Goal: Ask a question: Seek information or help from site administrators or community

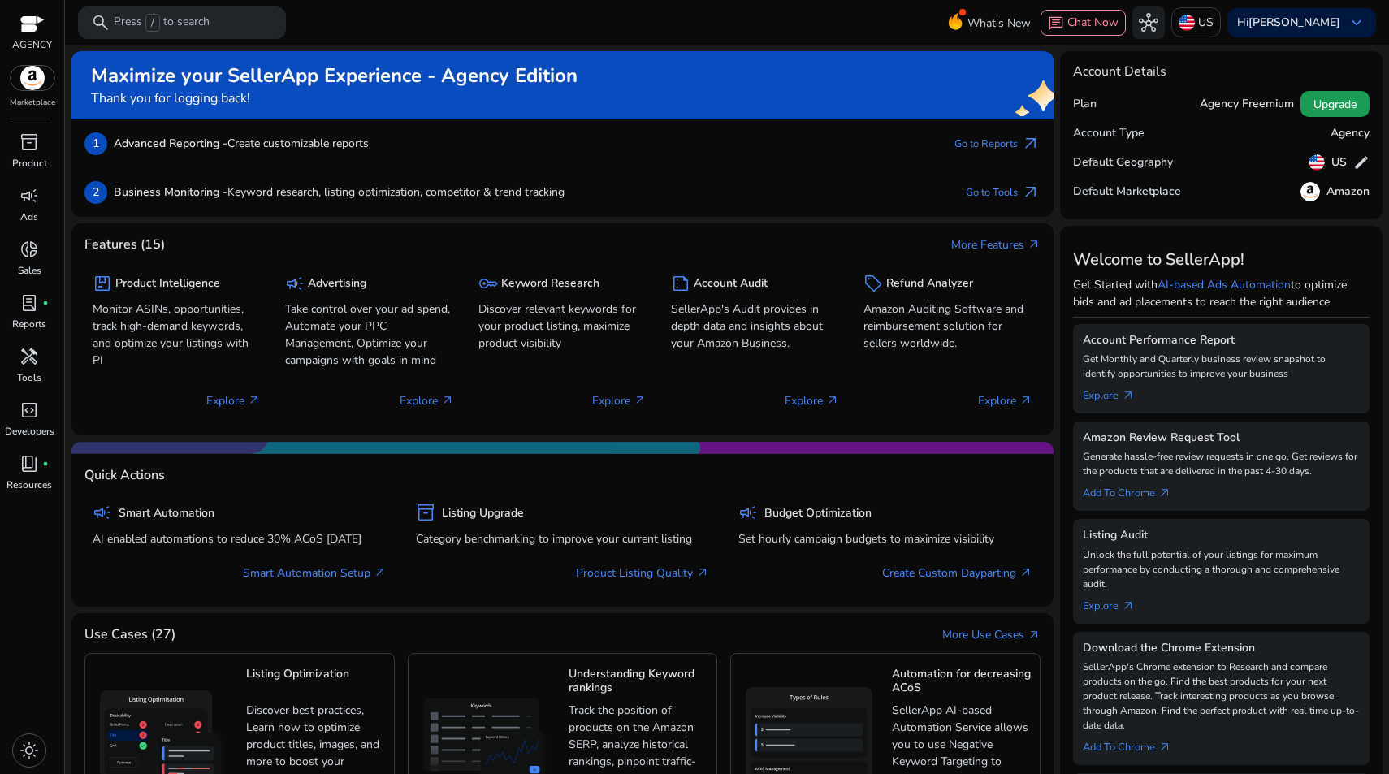
click at [1317, 105] on span "Upgrade" at bounding box center [1335, 104] width 43 height 17
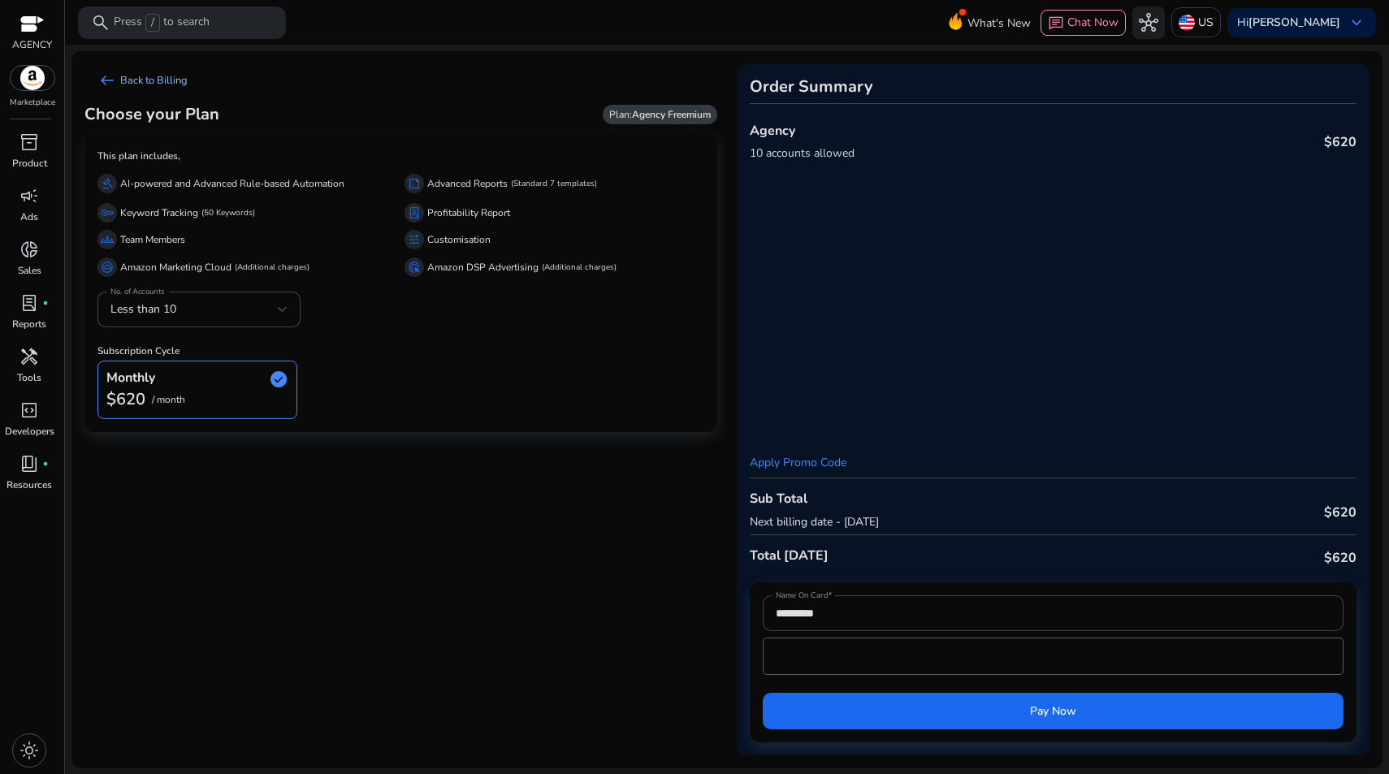
click at [109, 74] on span "arrow_left_alt" at bounding box center [108, 81] width 20 height 20
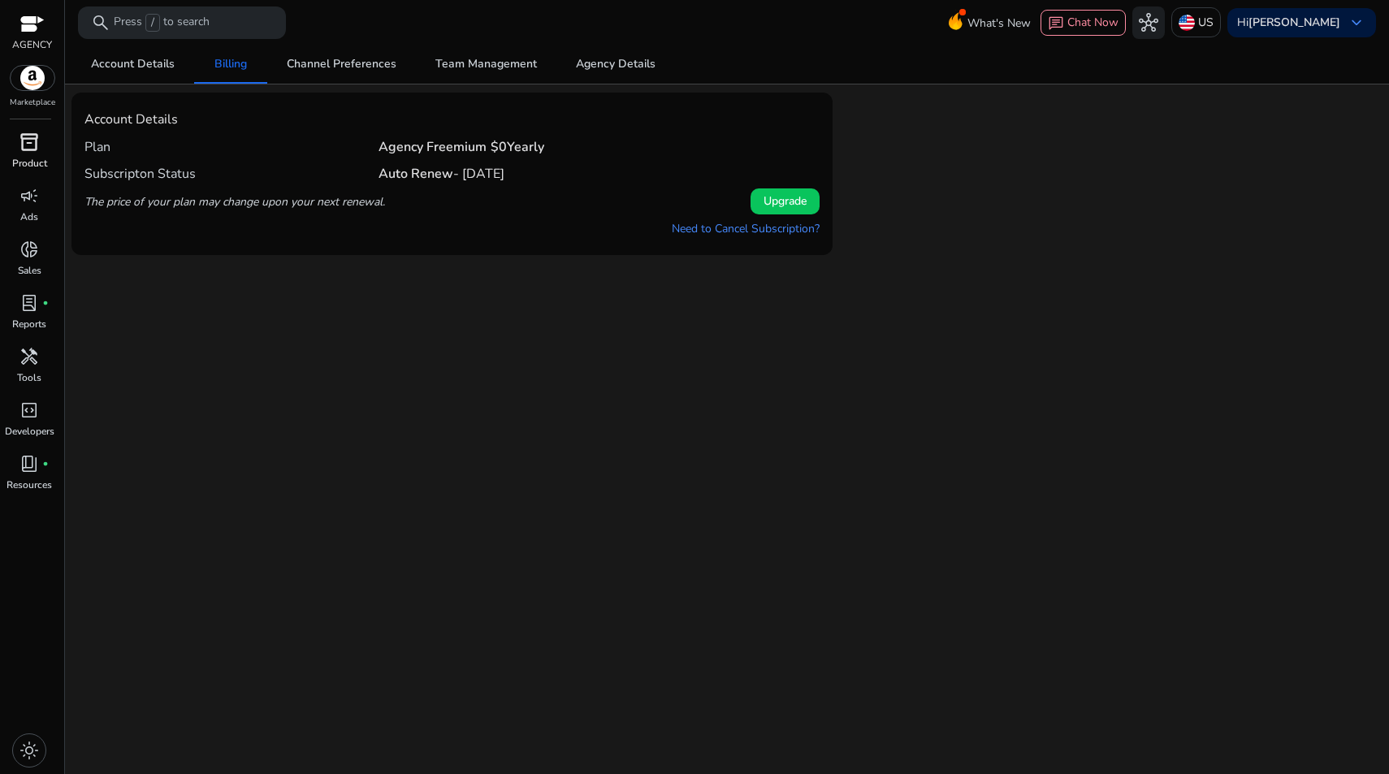
click at [27, 158] on p "Product" at bounding box center [29, 163] width 35 height 15
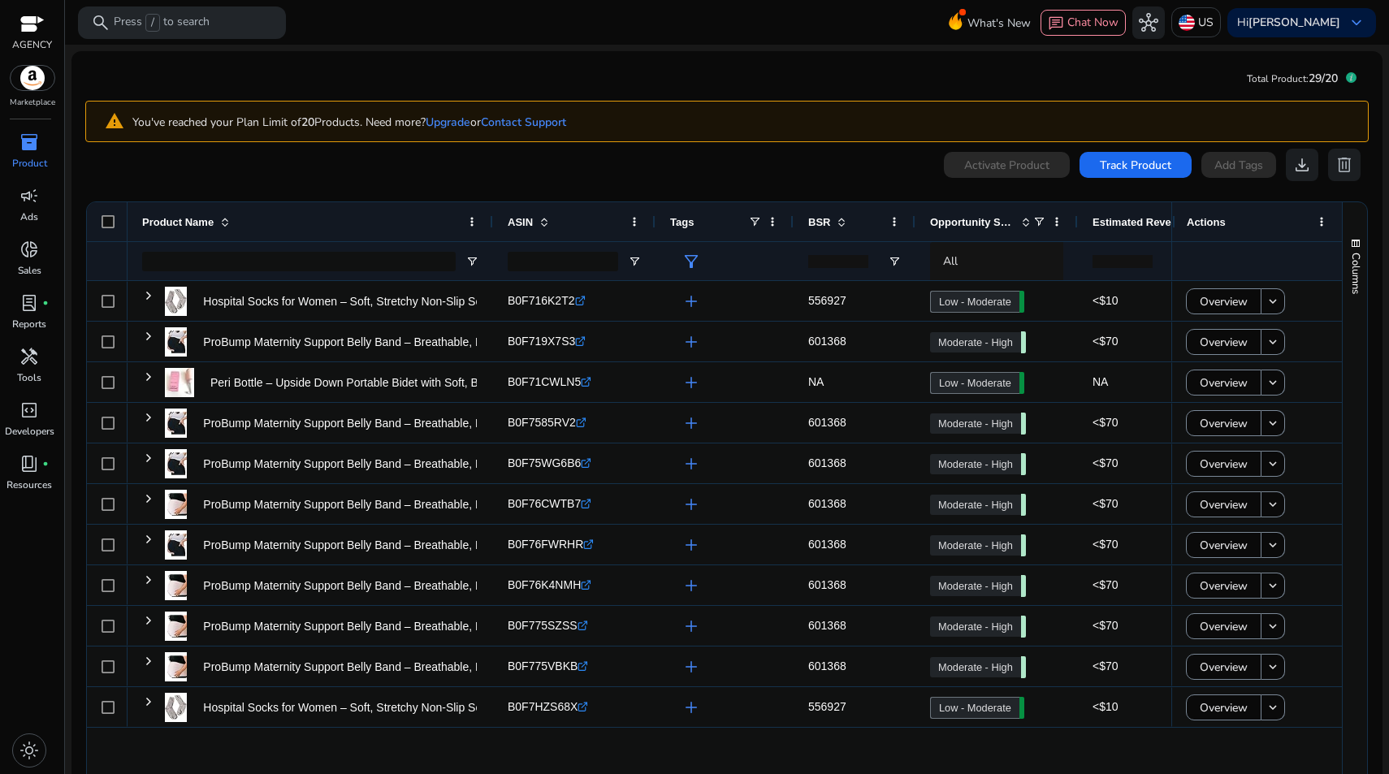
click at [367, 176] on div "0 products selected Activate Product Track Product Add Tags download delete" at bounding box center [727, 165] width 1284 height 33
click at [275, 151] on div "0 products selected Activate Product Track Product Add Tags download delete" at bounding box center [727, 165] width 1284 height 33
click at [530, 122] on link "Contact Support" at bounding box center [523, 122] width 85 height 15
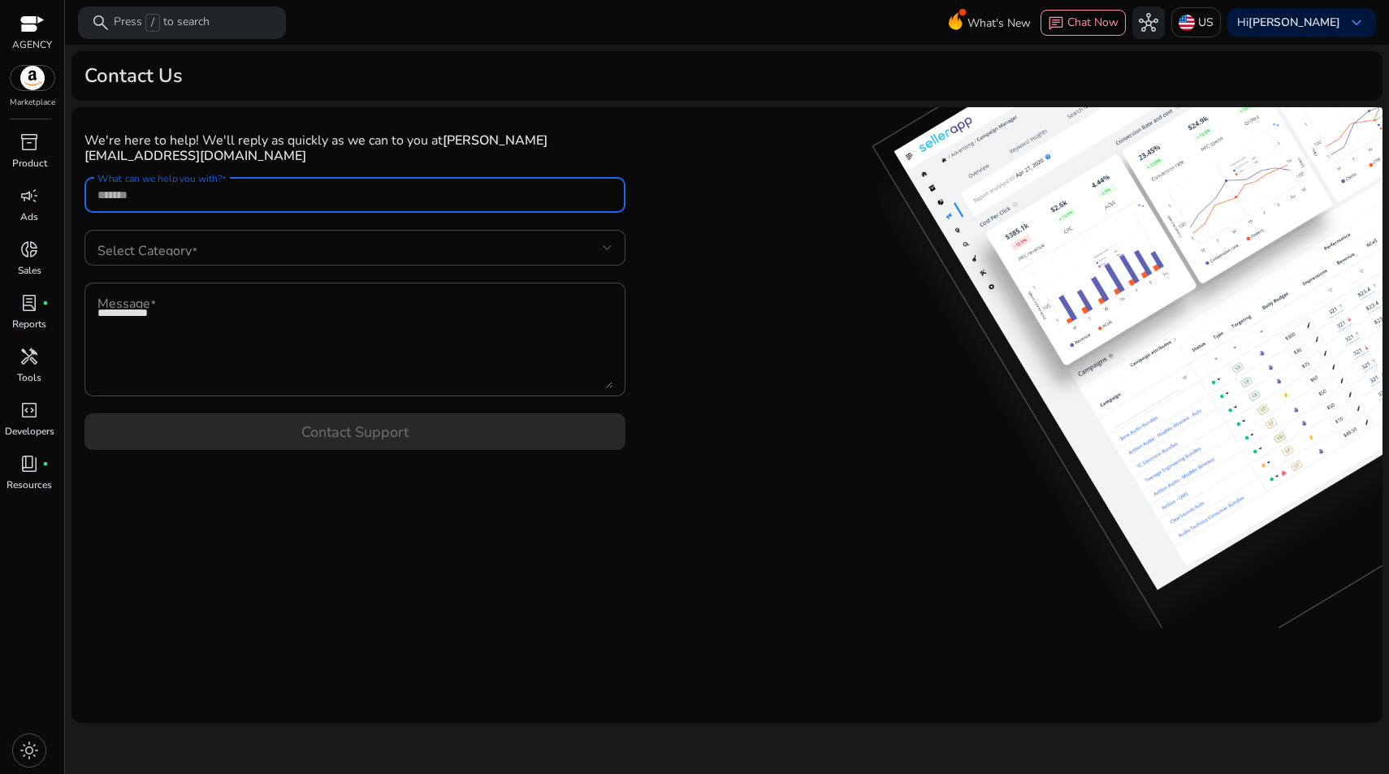
click at [281, 186] on input "What can we help you with?" at bounding box center [355, 195] width 515 height 18
click at [279, 186] on input "What can we help you with?" at bounding box center [355, 195] width 515 height 18
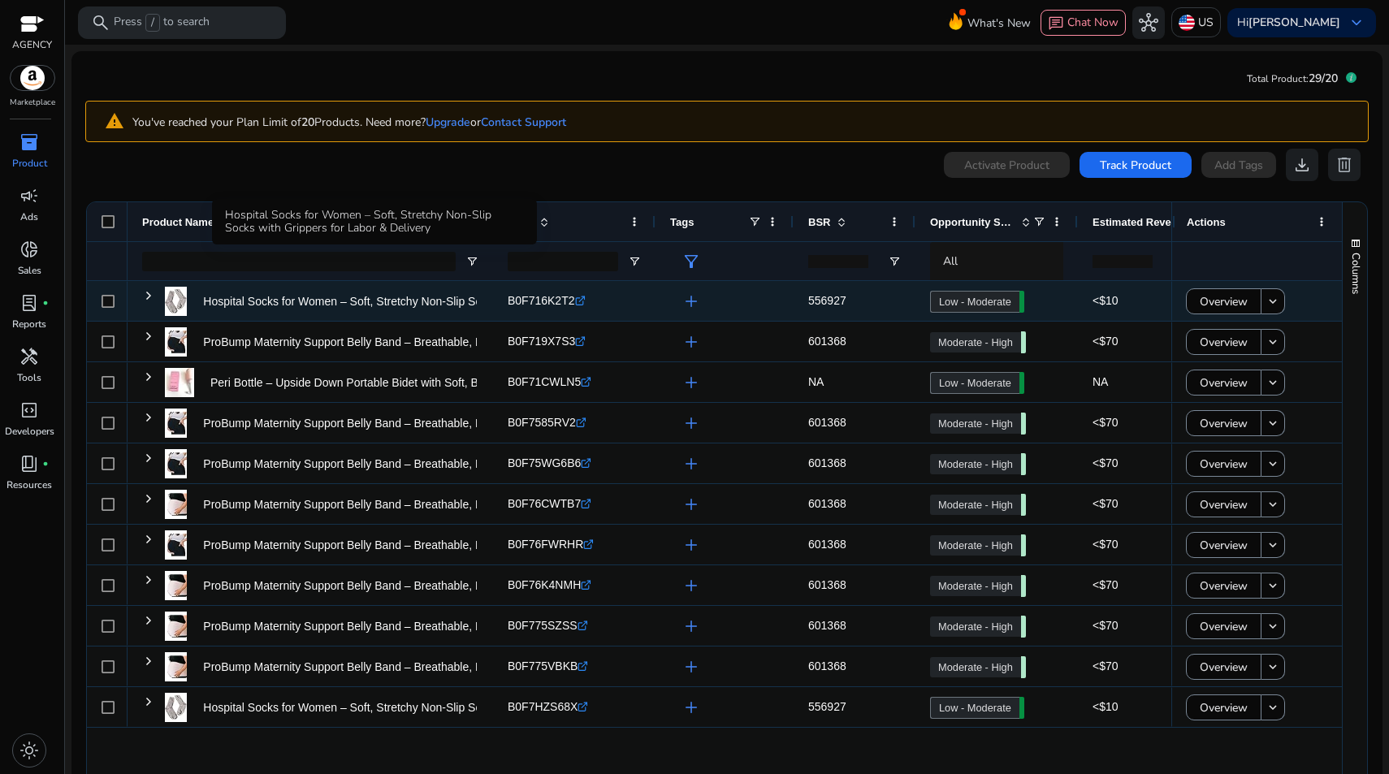
scroll to position [85, 0]
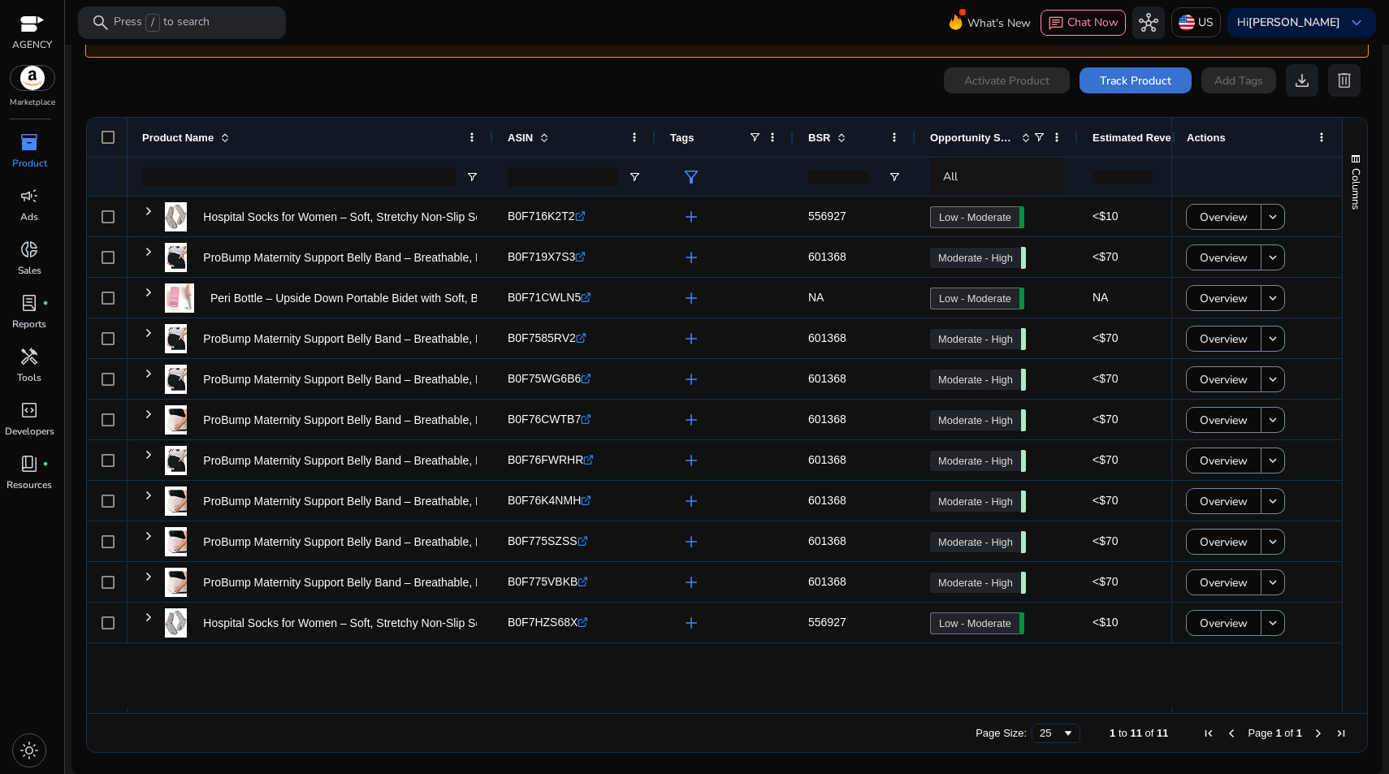
click at [1117, 89] on span at bounding box center [1136, 80] width 112 height 39
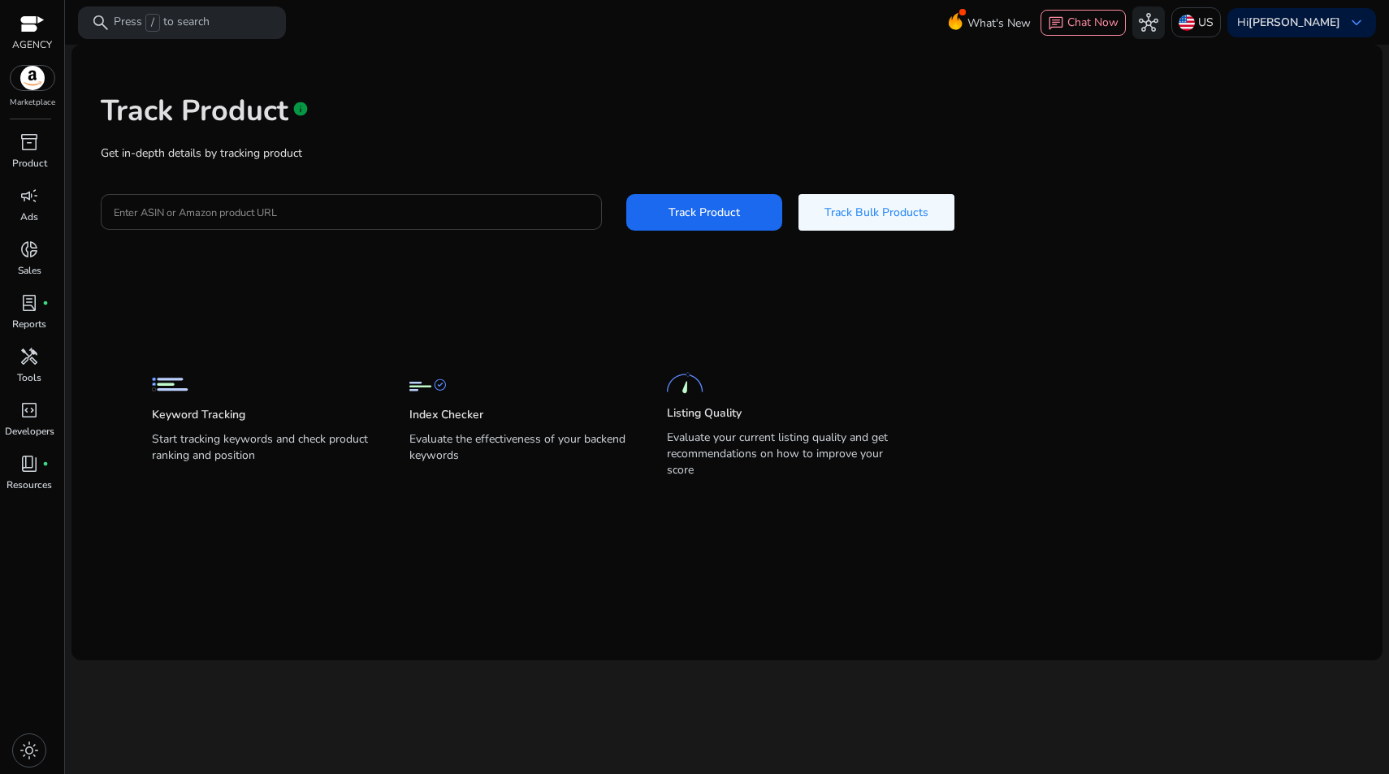
click at [286, 224] on div at bounding box center [351, 212] width 475 height 36
click at [883, 204] on span "Track Bulk Products" at bounding box center [877, 212] width 104 height 17
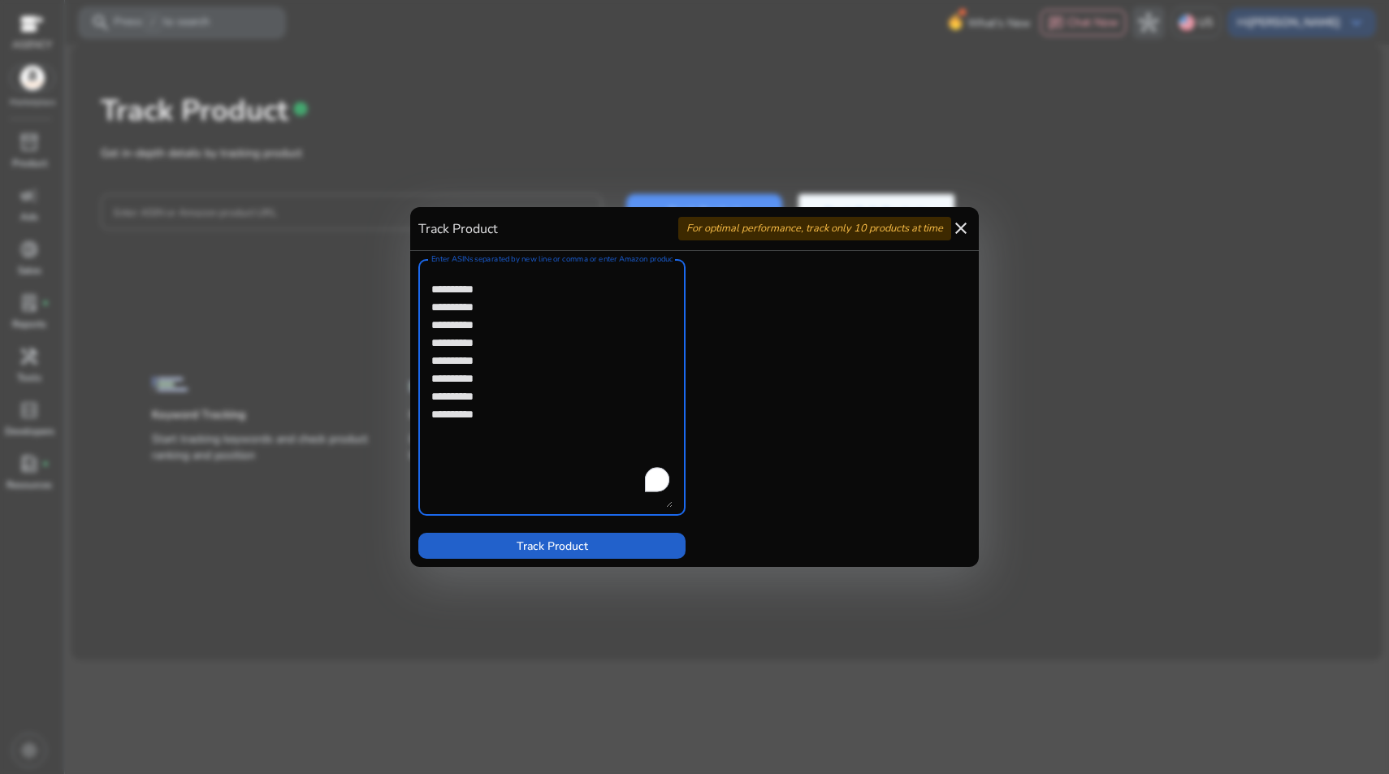
type textarea "**********"
click at [470, 542] on span at bounding box center [551, 546] width 267 height 39
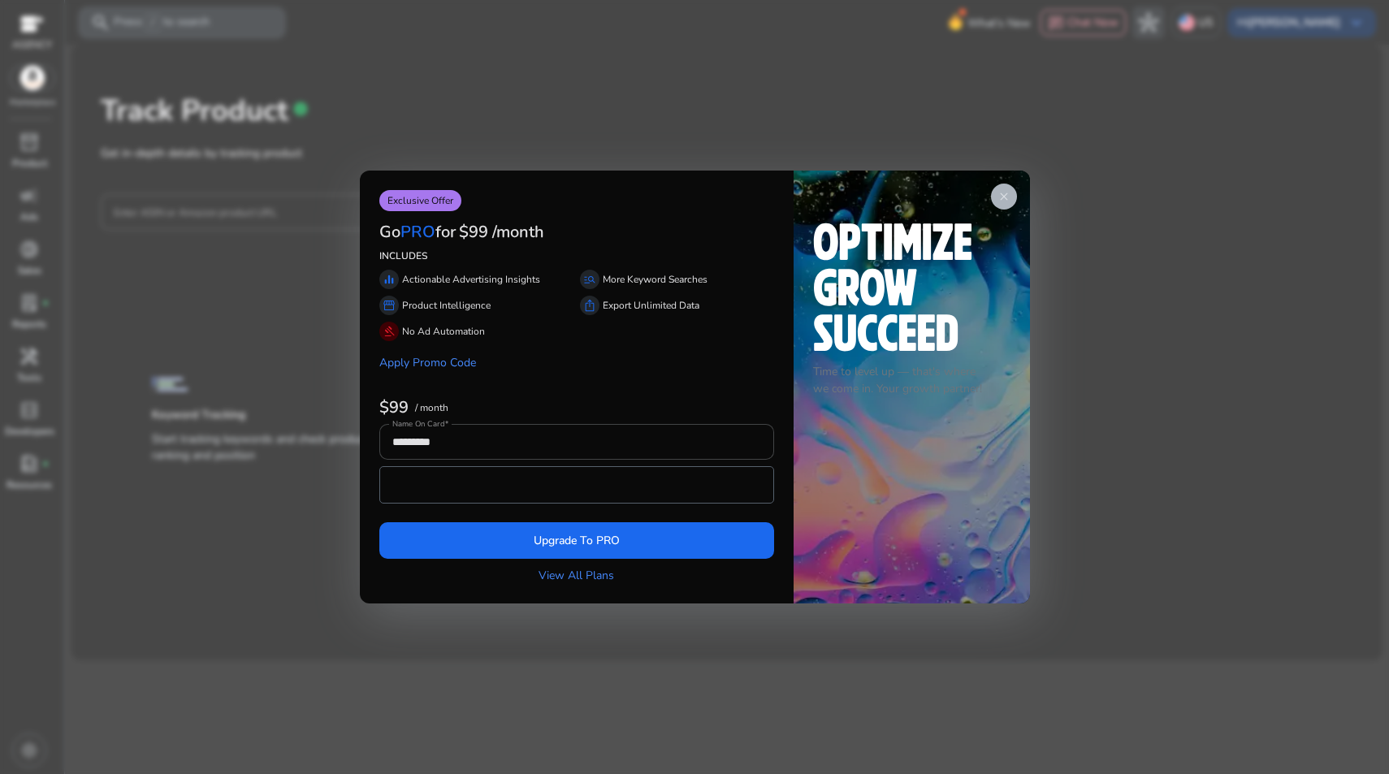
click at [1009, 203] on span "close" at bounding box center [1004, 196] width 13 height 13
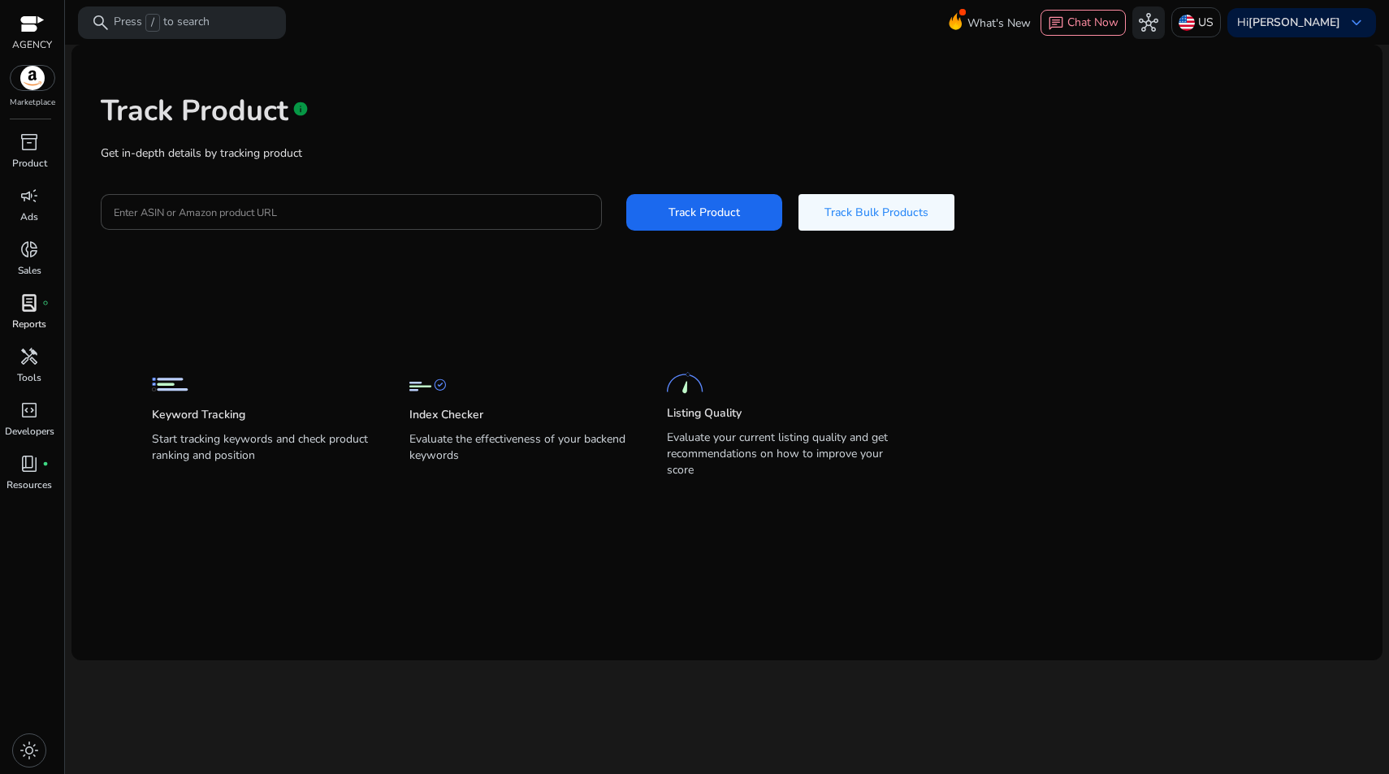
click at [33, 297] on span "lab_profile" at bounding box center [30, 303] width 20 height 20
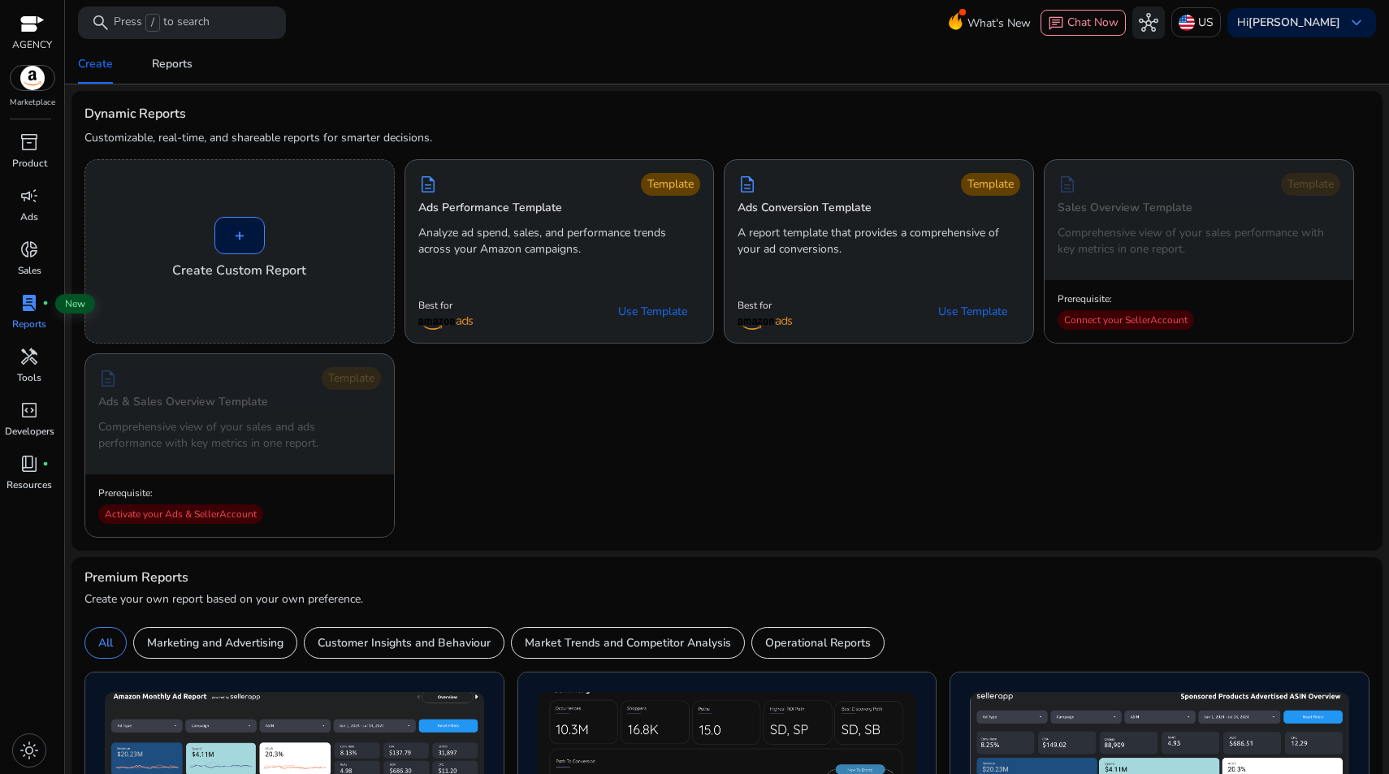
click at [32, 301] on span "lab_profile" at bounding box center [30, 303] width 20 height 20
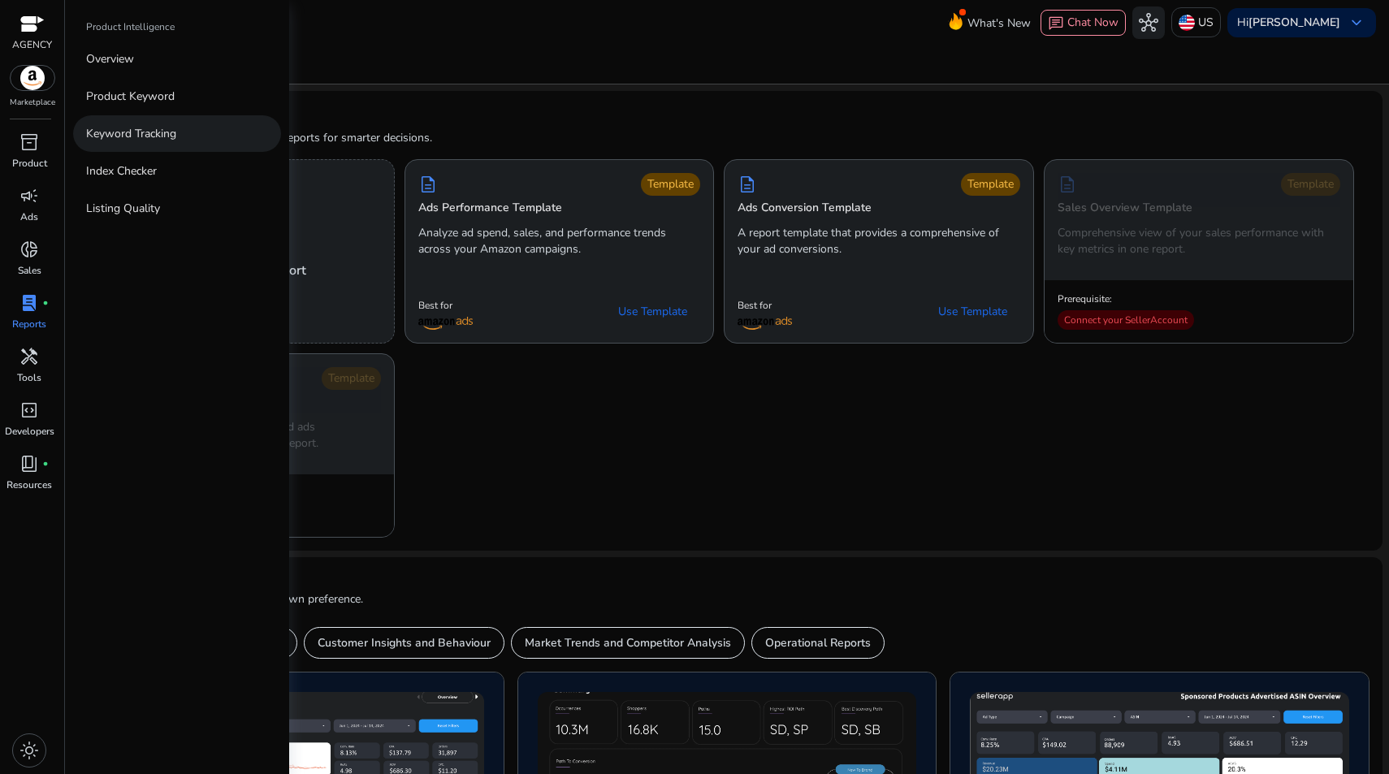
click at [115, 137] on p "Keyword Tracking" at bounding box center [131, 133] width 90 height 17
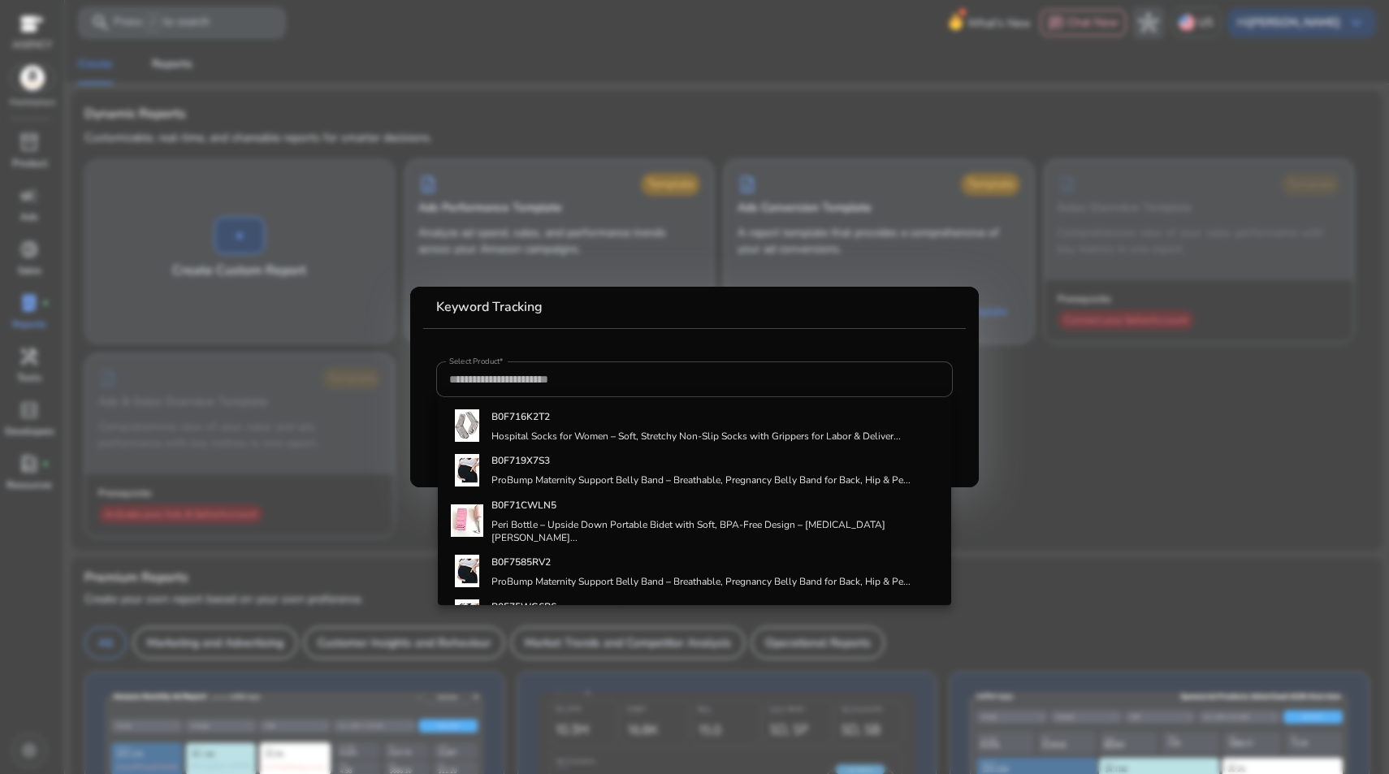
click at [211, 195] on div at bounding box center [694, 387] width 1389 height 774
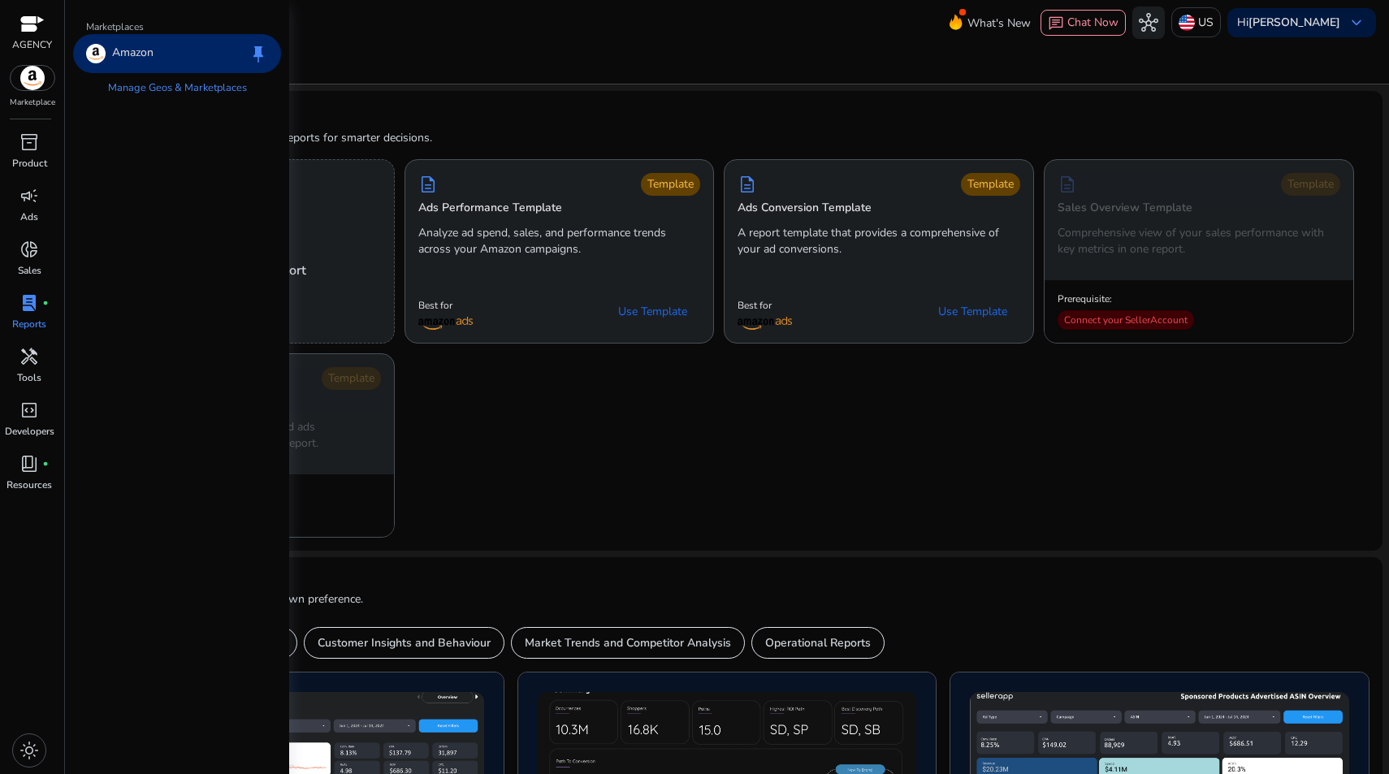
click at [29, 24] on div at bounding box center [32, 25] width 24 height 19
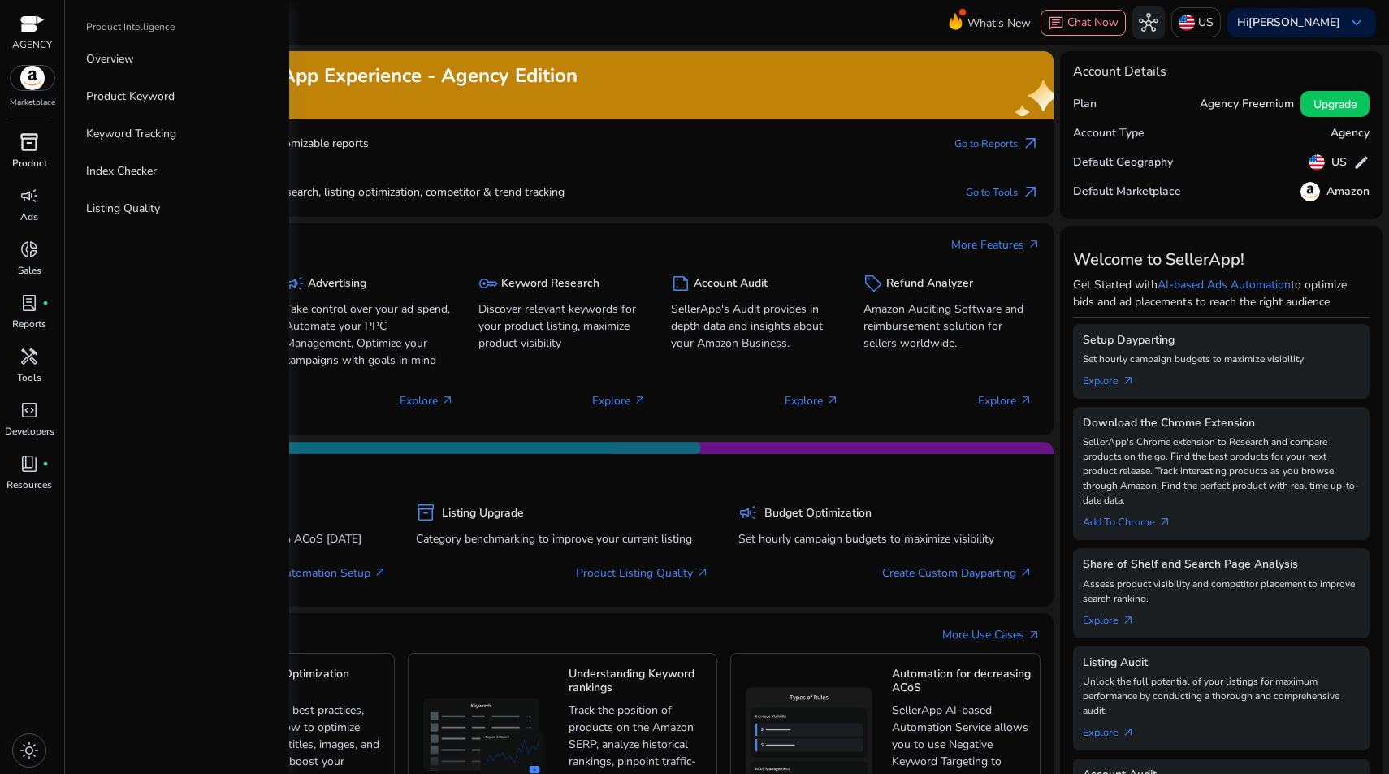
click at [25, 148] on span "inventory_2" at bounding box center [30, 142] width 20 height 20
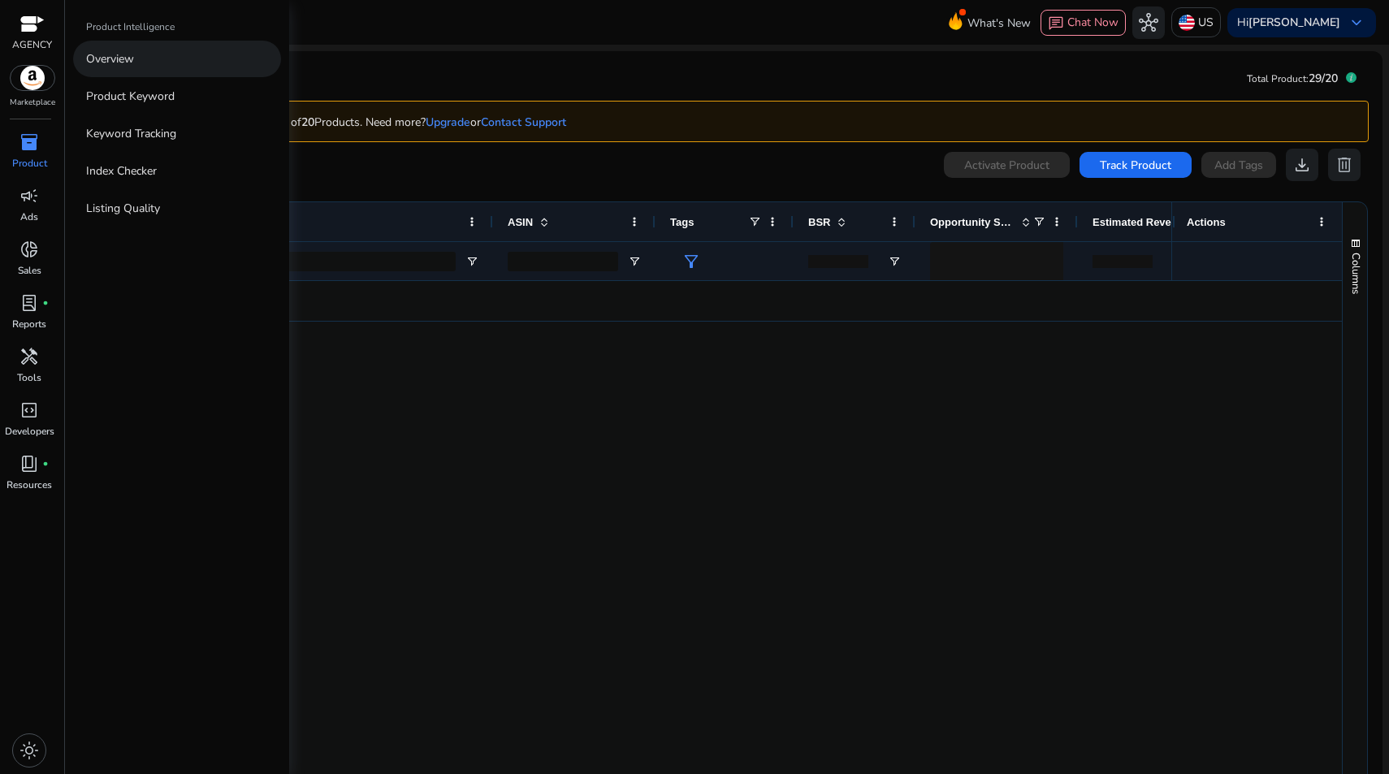
click at [110, 62] on p "Overview" at bounding box center [110, 58] width 48 height 17
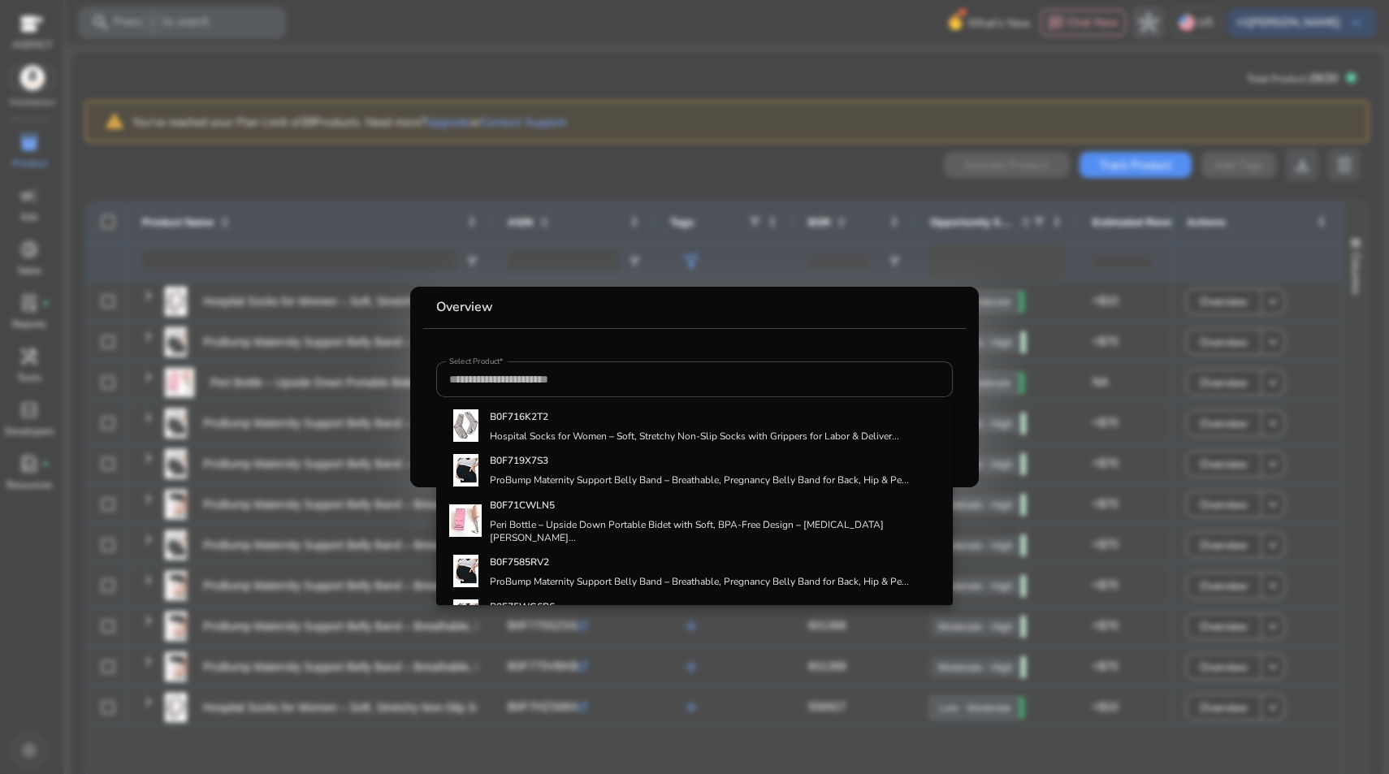
click at [329, 186] on div at bounding box center [694, 387] width 1389 height 774
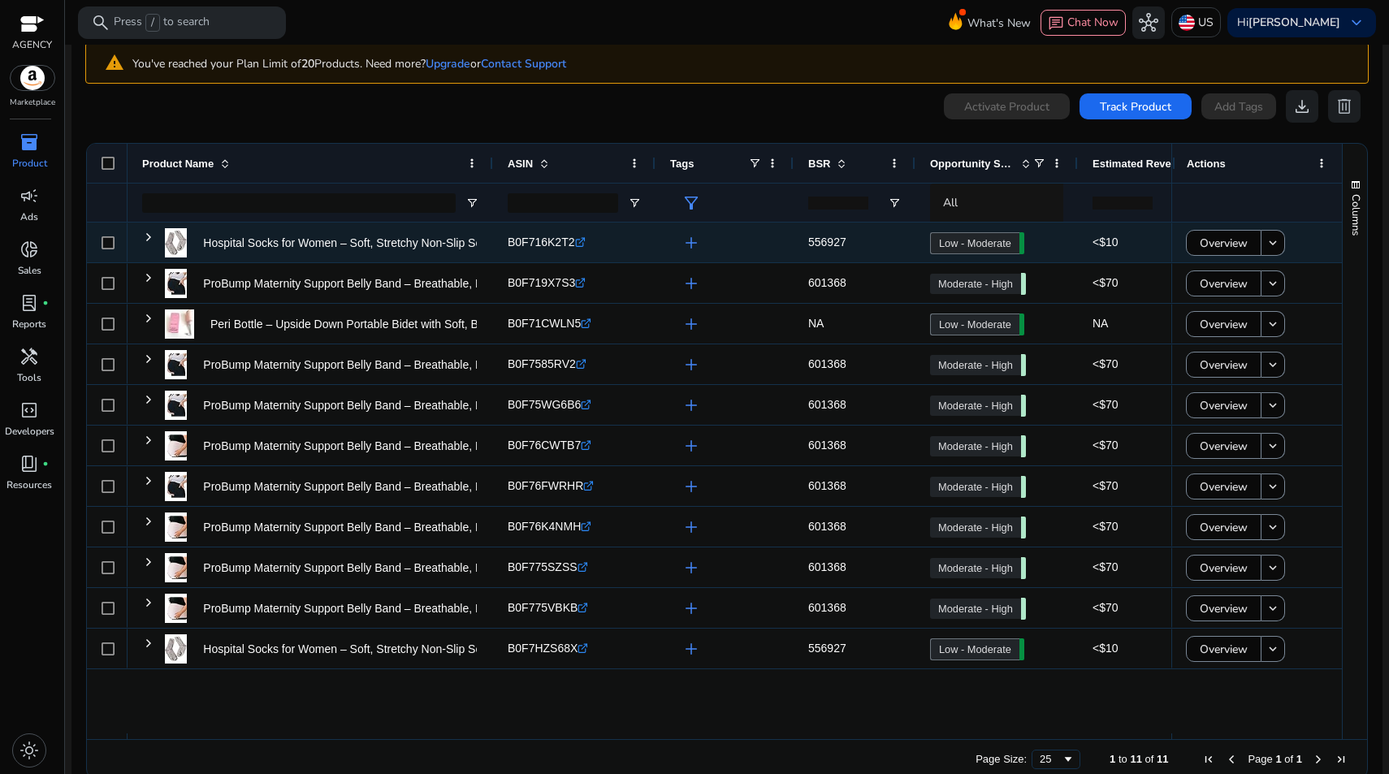
scroll to position [85, 0]
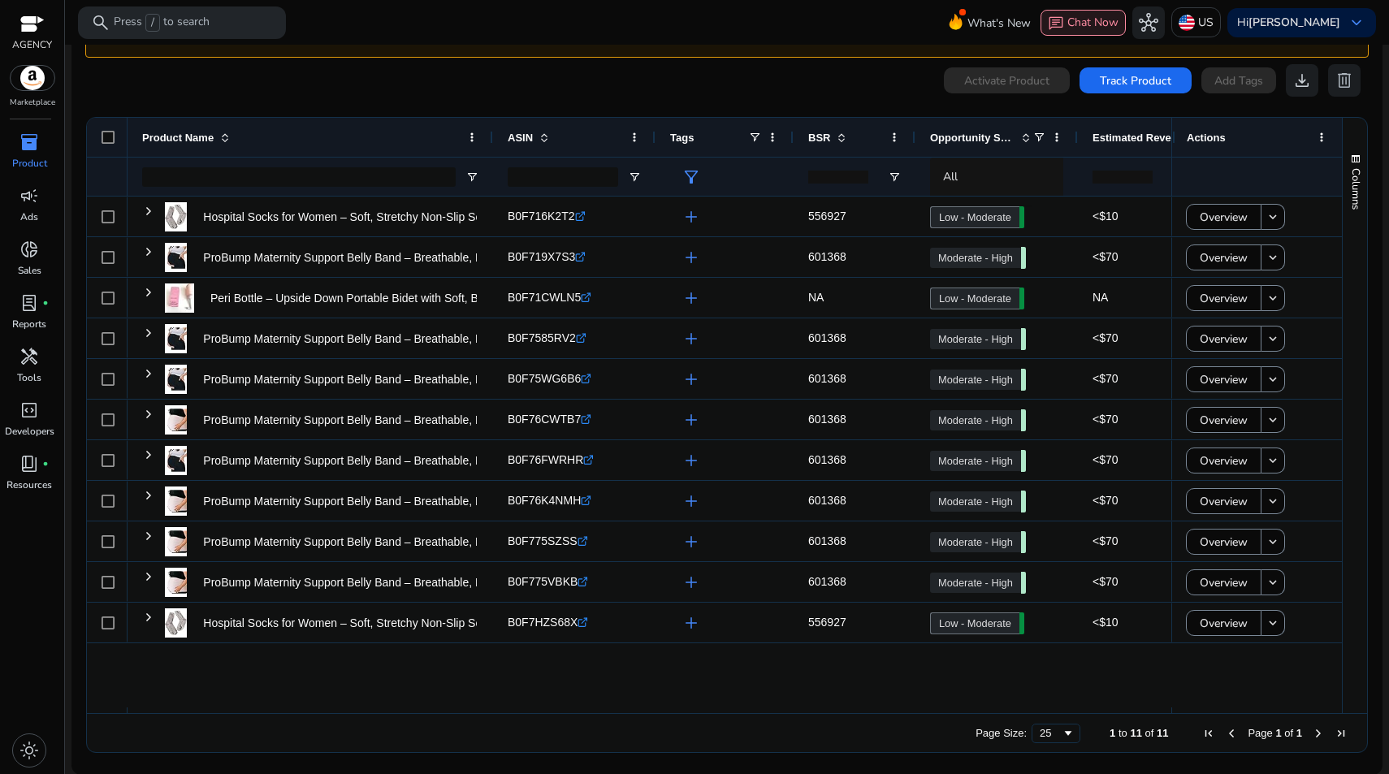
click at [1119, 17] on span "Chat Now" at bounding box center [1093, 22] width 51 height 15
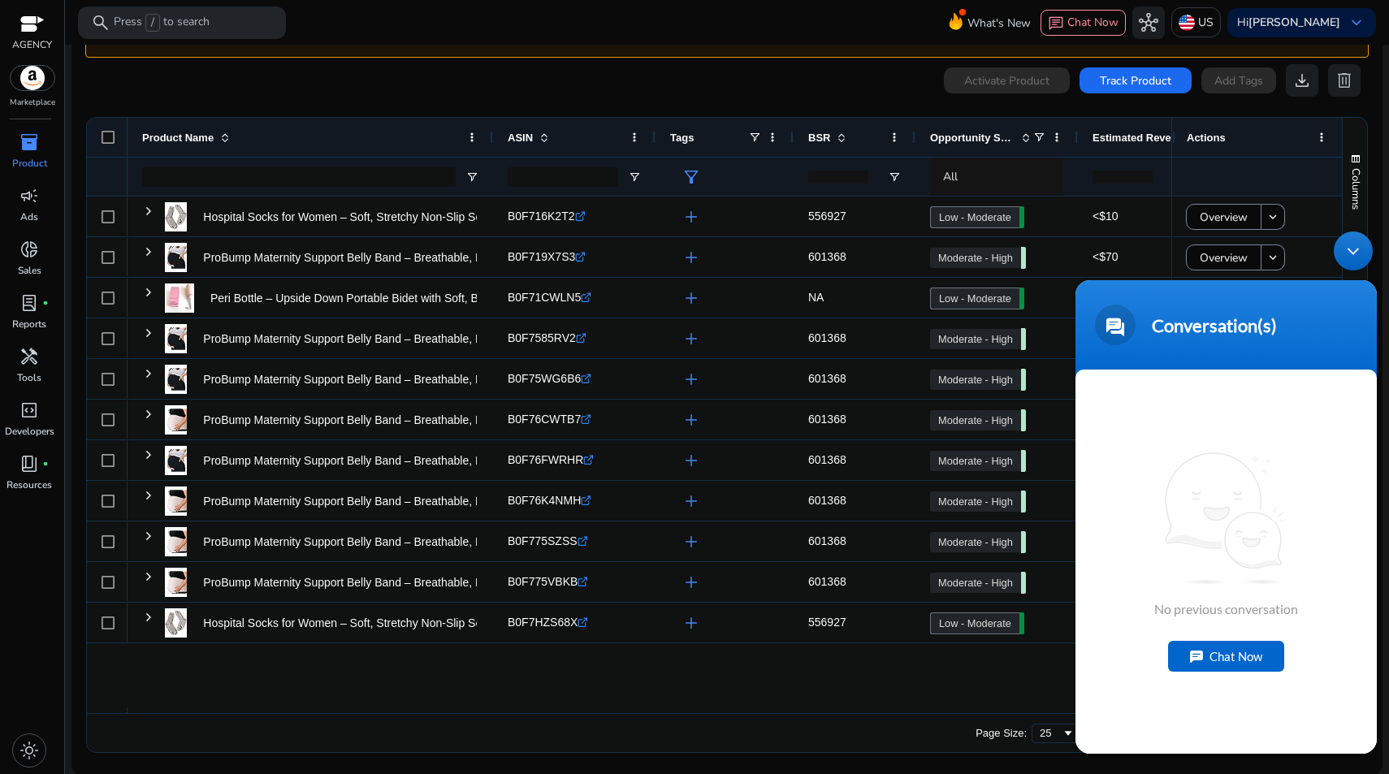
click at [1212, 650] on div "Chat Now" at bounding box center [1226, 656] width 116 height 31
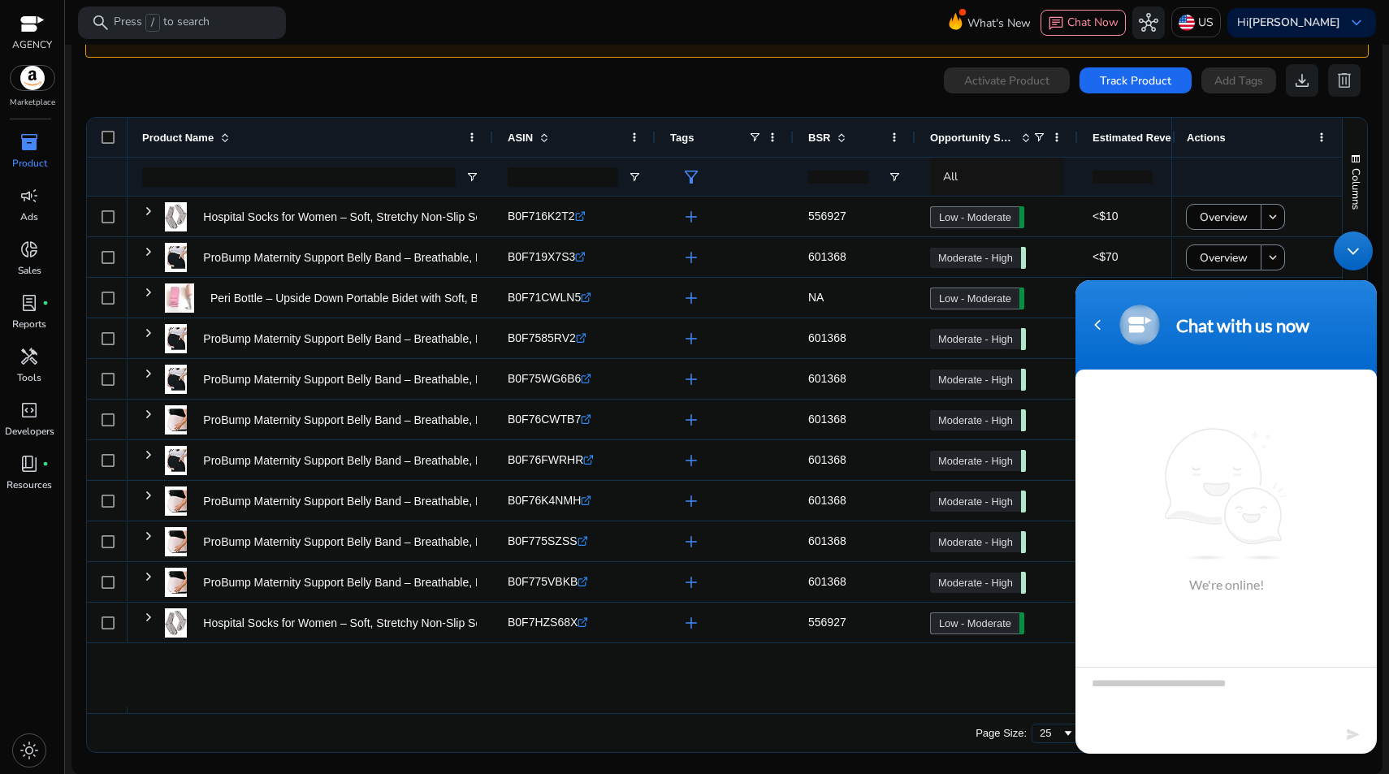
click at [1198, 684] on textarea "Type your message and hit 'Enter'" at bounding box center [1226, 695] width 301 height 57
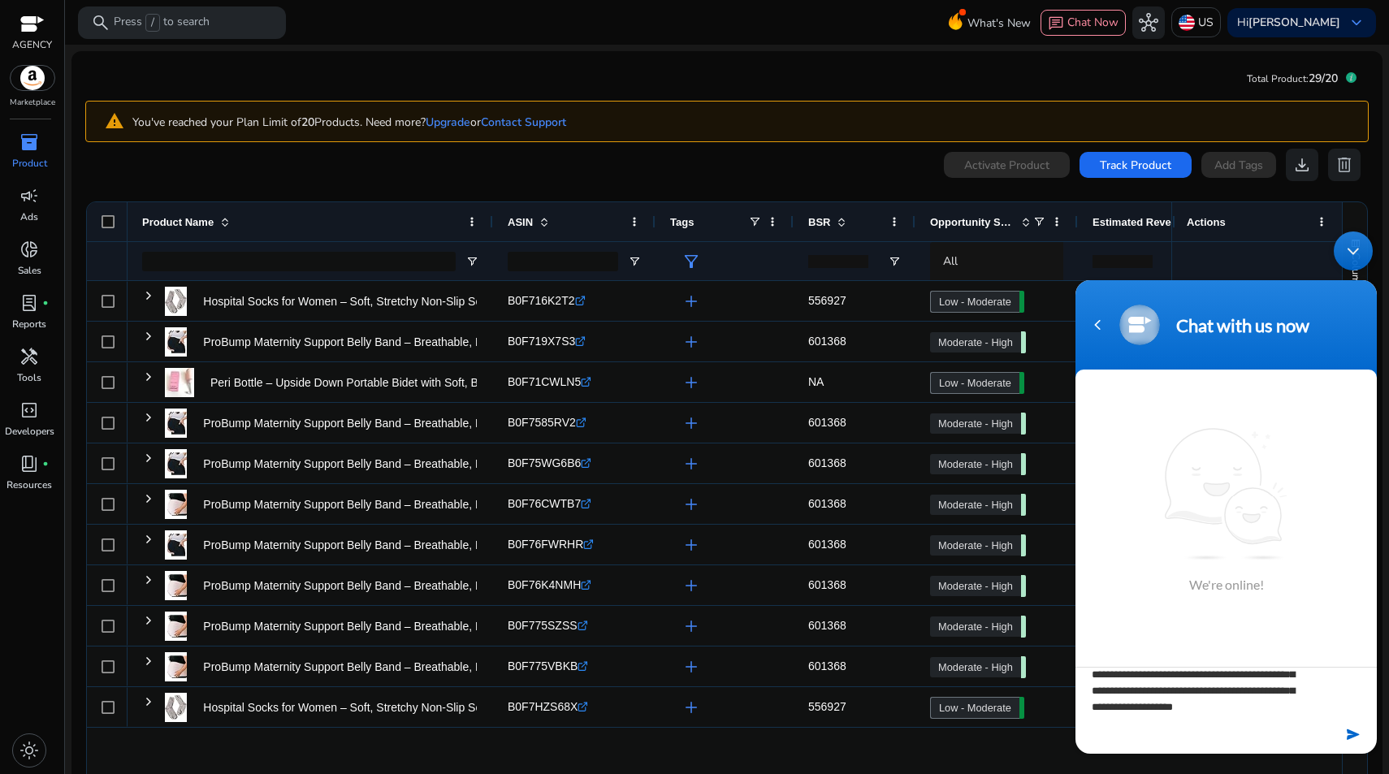
scroll to position [32, 0]
type textarea "**********"
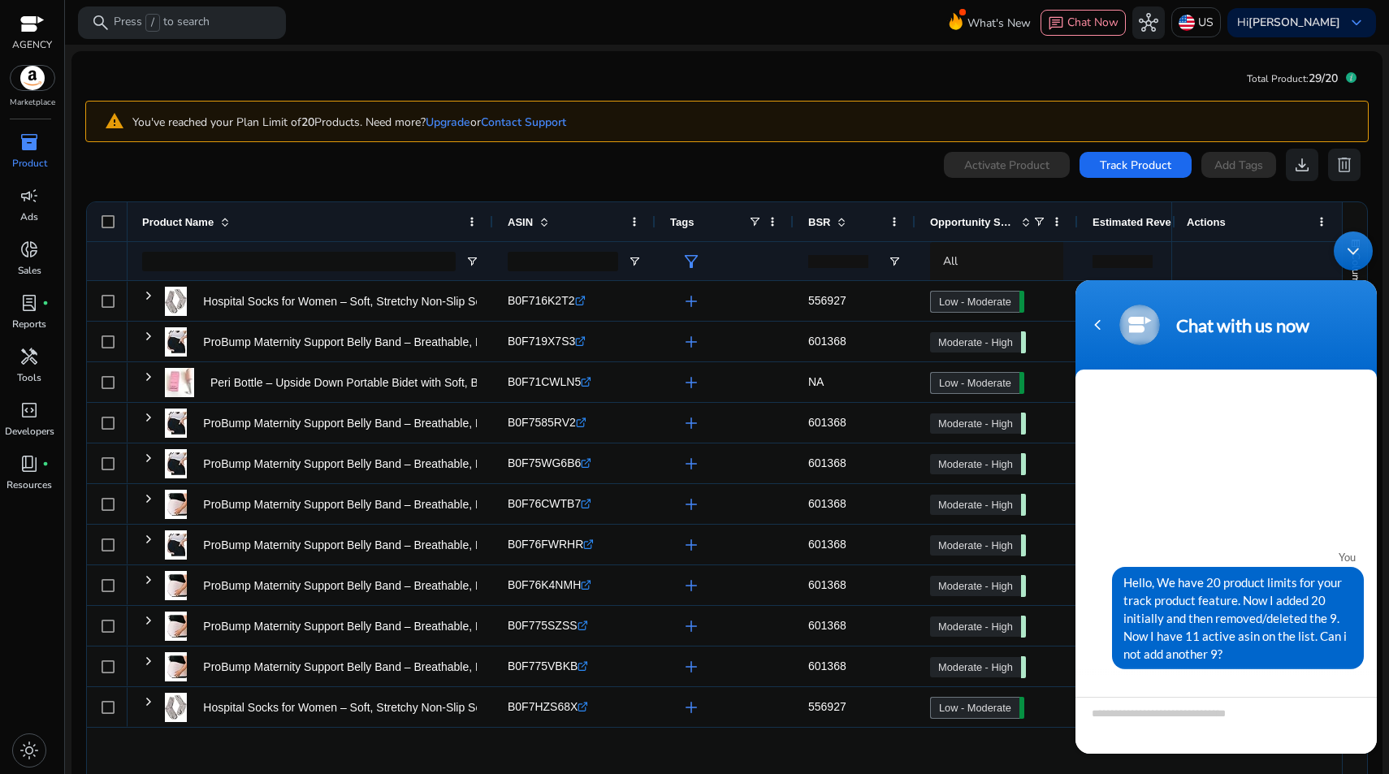
scroll to position [145, 0]
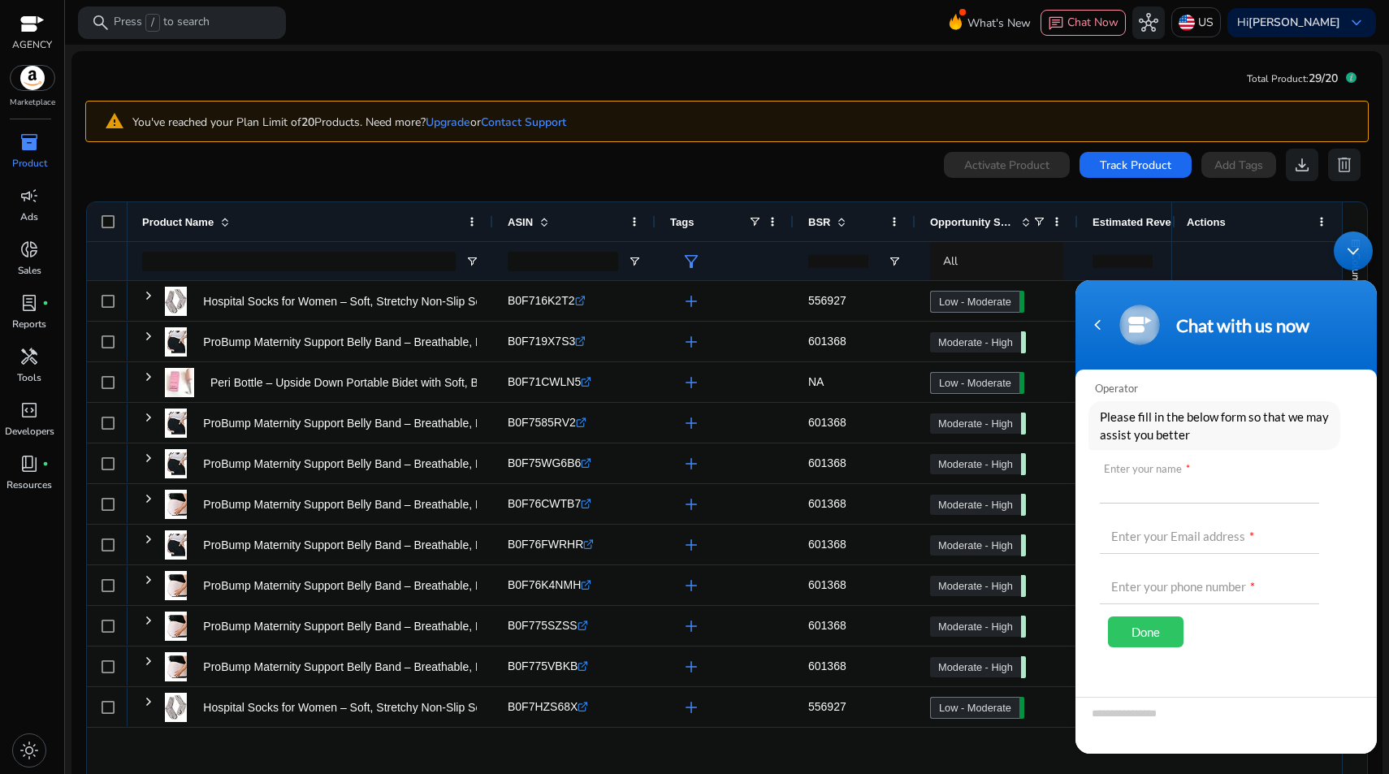
click at [1118, 494] on input "text" at bounding box center [1209, 484] width 219 height 39
type input "*********"
type input "*"
type input "**********"
click at [1172, 622] on div "Done" at bounding box center [1146, 632] width 76 height 31
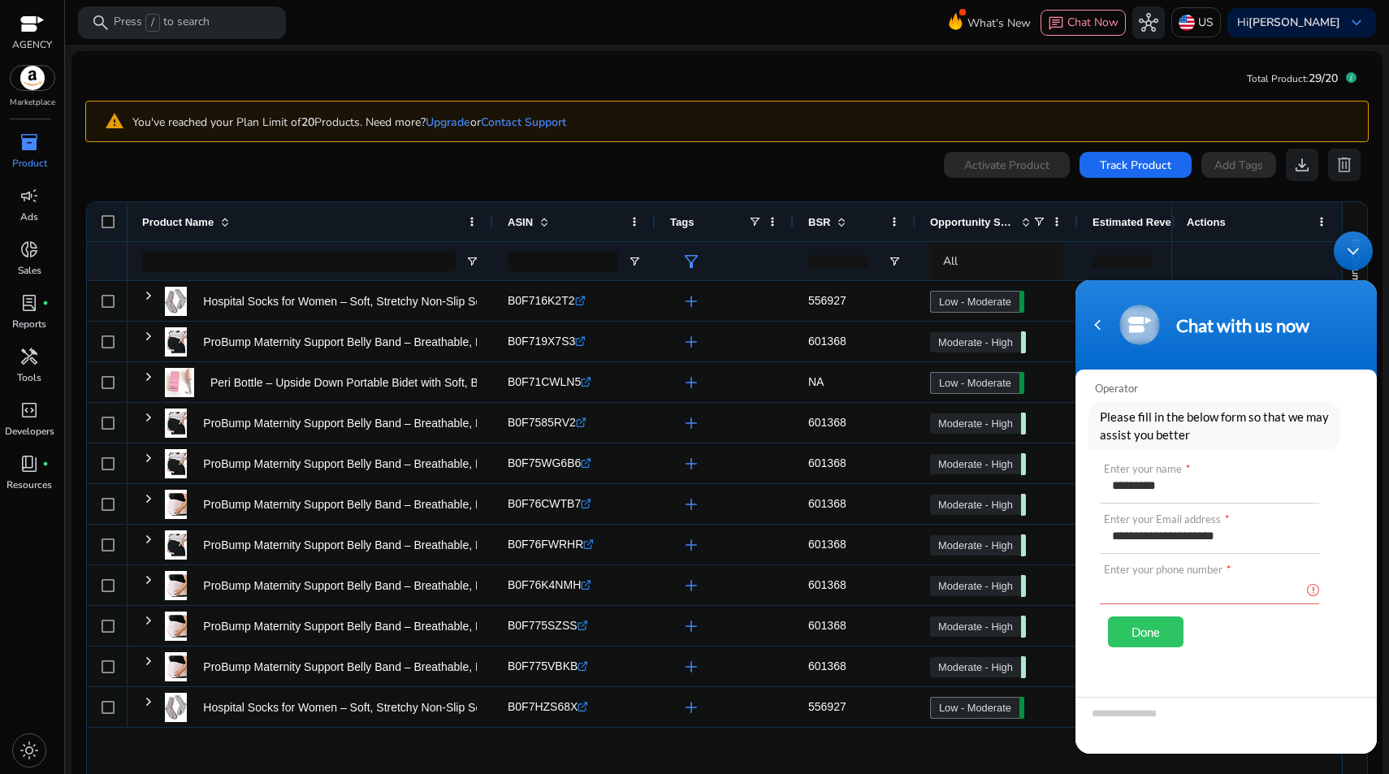
click at [1171, 588] on input "text" at bounding box center [1209, 585] width 219 height 39
type input "***"
click at [1155, 618] on div "Done" at bounding box center [1146, 632] width 76 height 31
click at [1155, 625] on div "Done" at bounding box center [1146, 632] width 76 height 31
click at [1153, 592] on input "***" at bounding box center [1209, 585] width 219 height 39
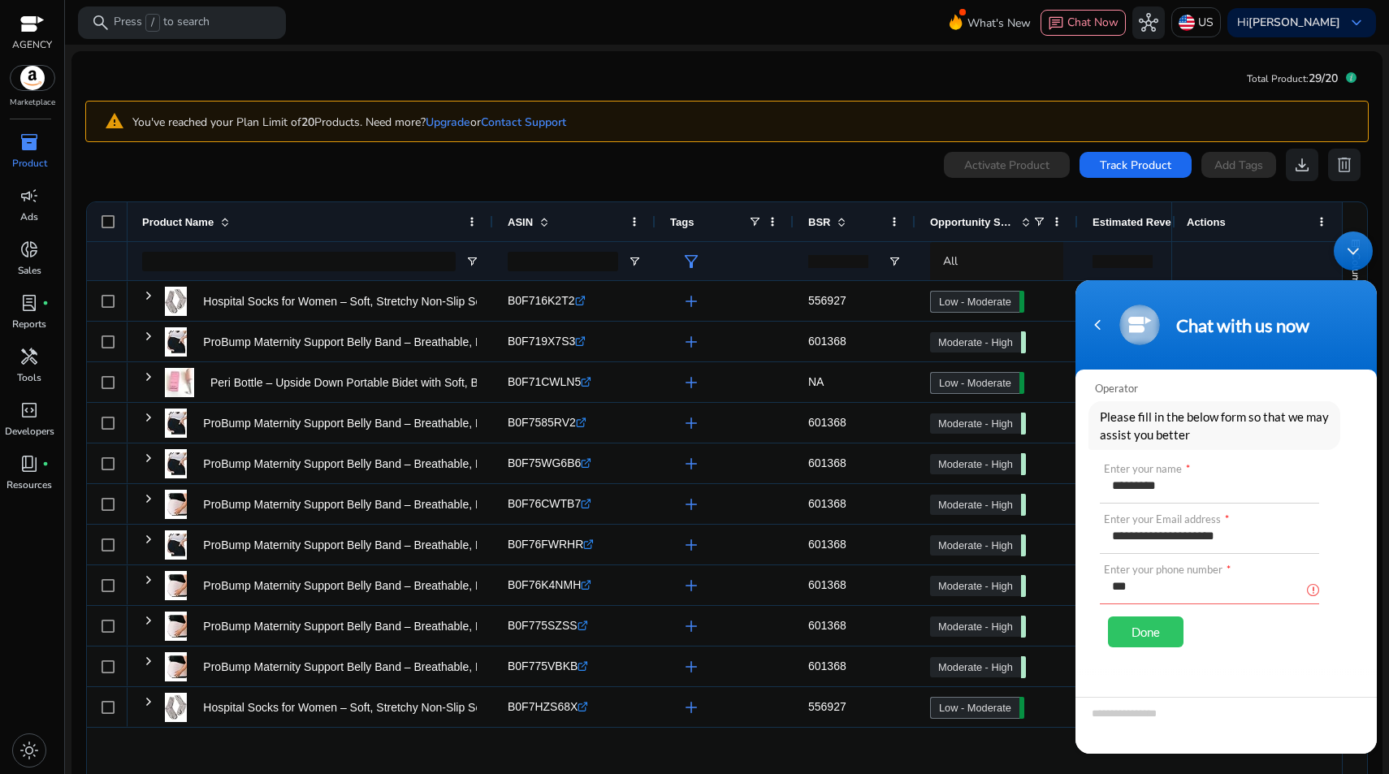
click at [1153, 592] on input "***" at bounding box center [1209, 585] width 219 height 39
type input "**********"
click at [1126, 621] on div "Done" at bounding box center [1146, 632] width 76 height 31
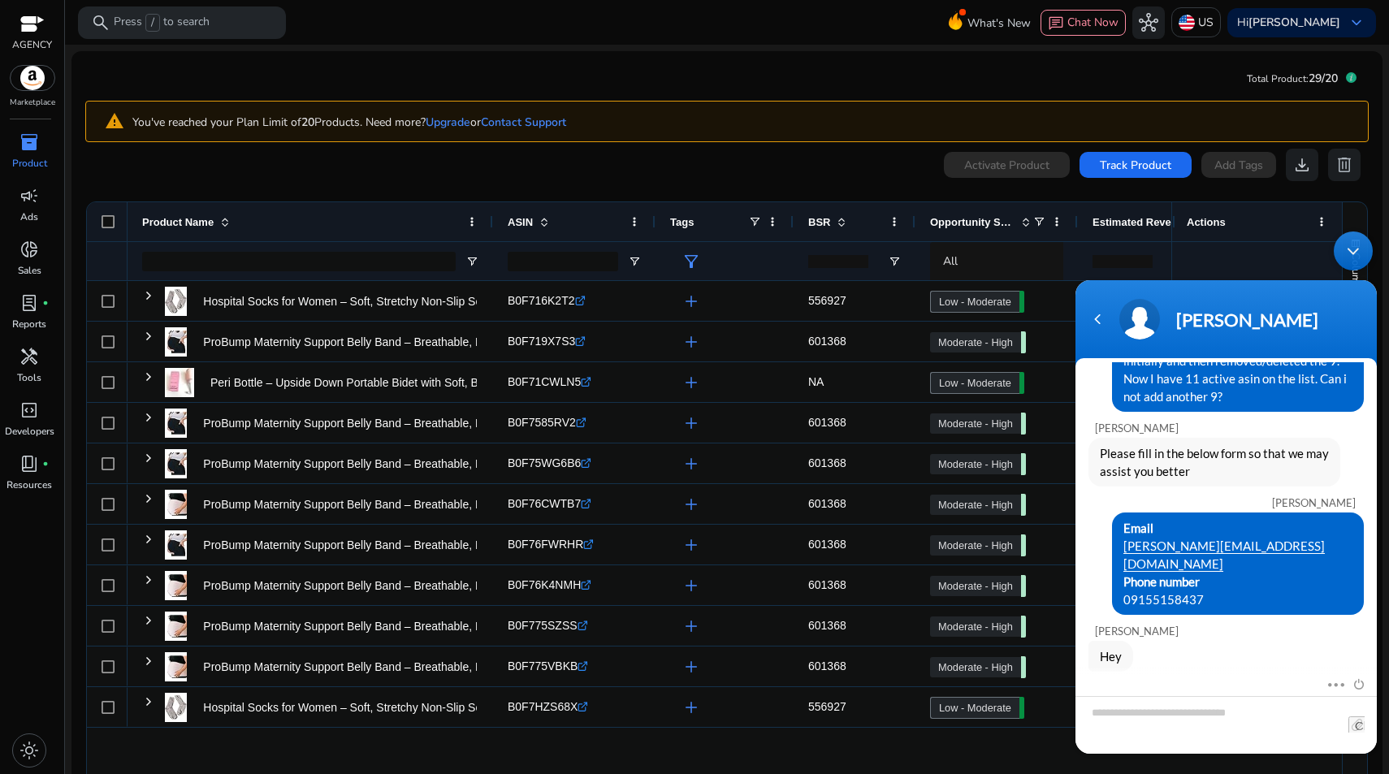
scroll to position [92, 0]
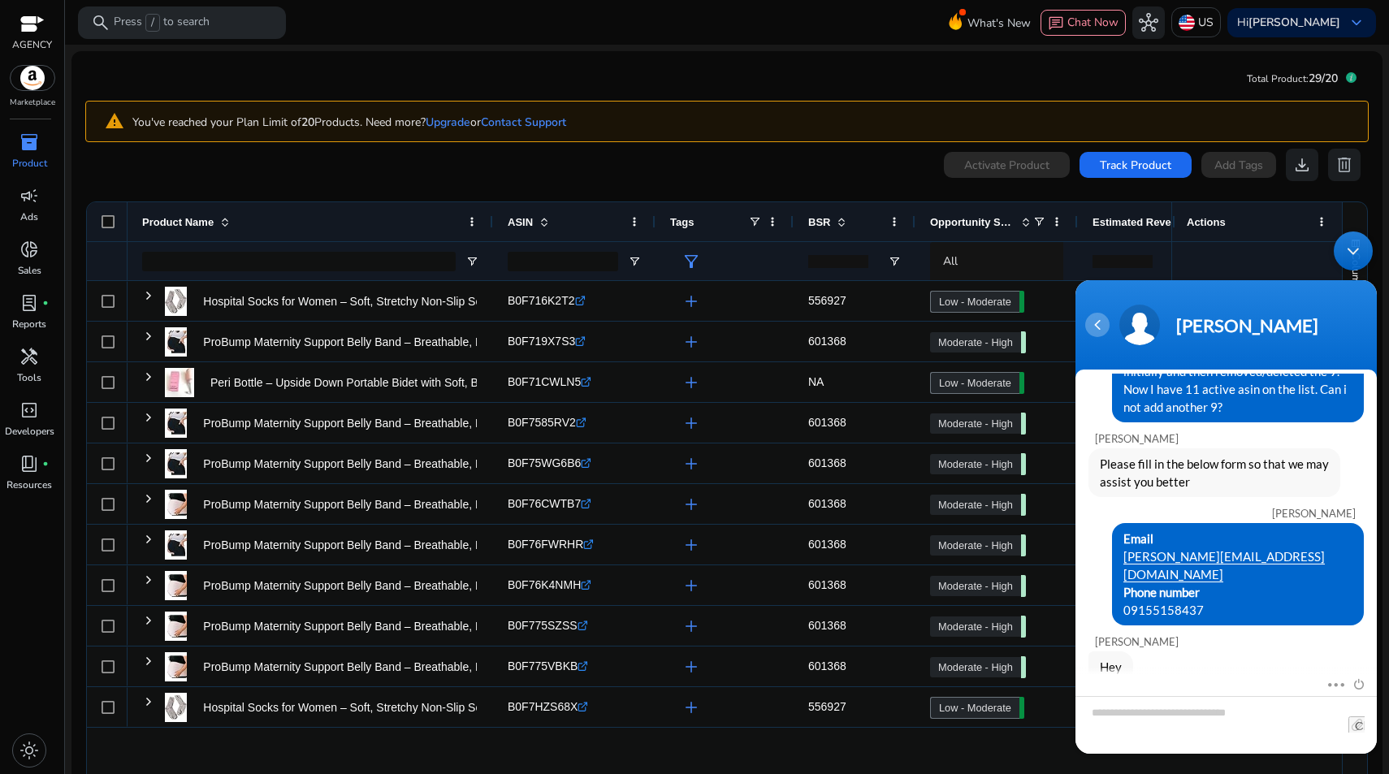
click at [1103, 324] on div "Navigation go back" at bounding box center [1098, 325] width 24 height 24
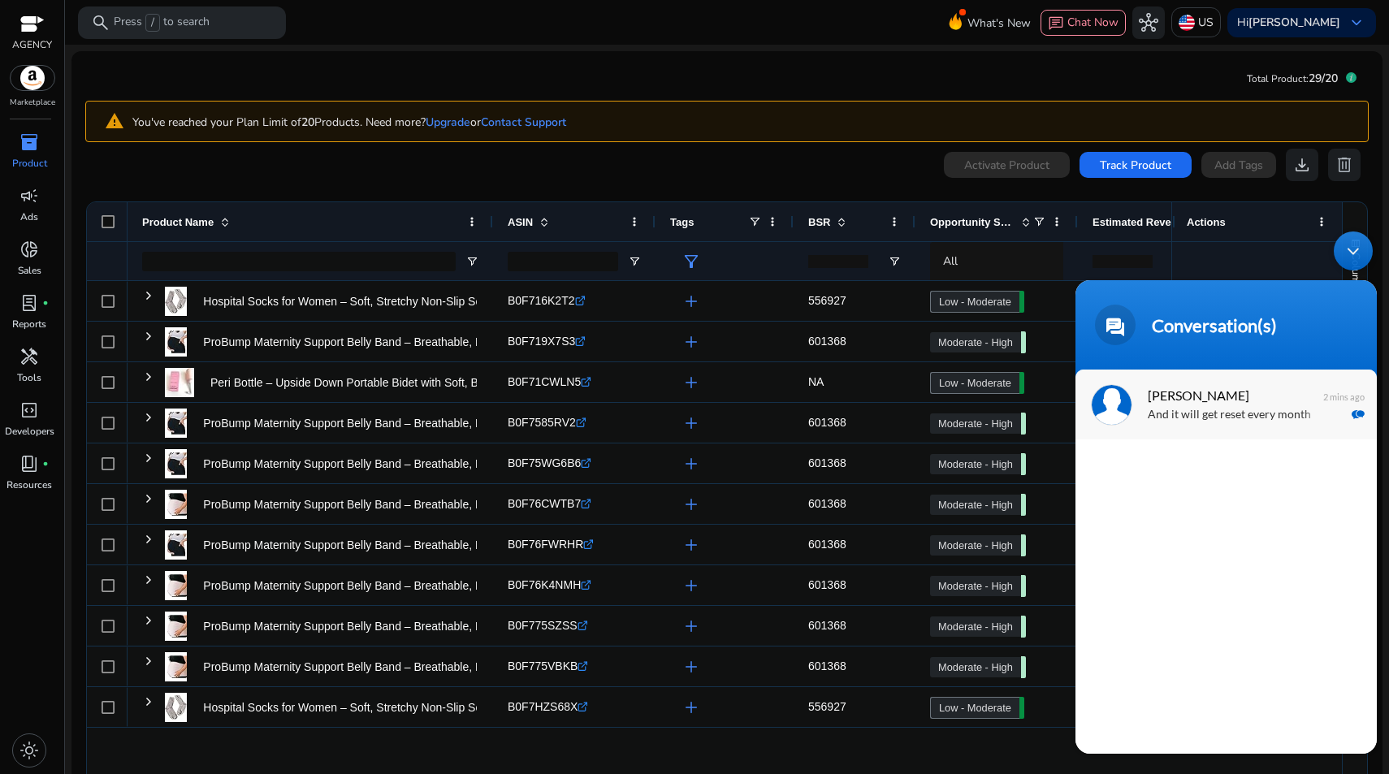
click at [1180, 396] on span "[PERSON_NAME]" at bounding box center [1225, 395] width 154 height 22
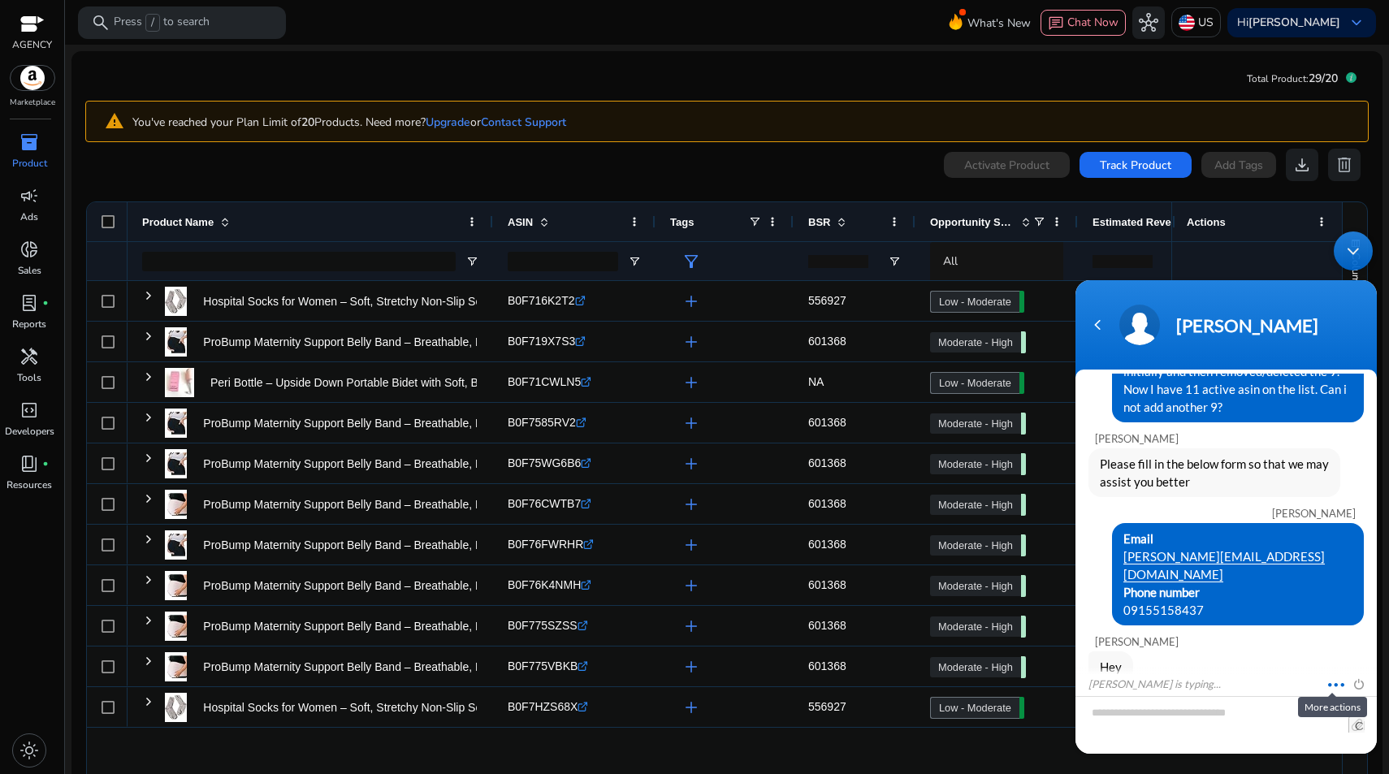
click at [1334, 684] on span at bounding box center [1332, 682] width 12 height 15
click at [1174, 552] on div "Email stephanie@beeztep.com Phone number 09155158437" at bounding box center [1226, 574] width 275 height 102
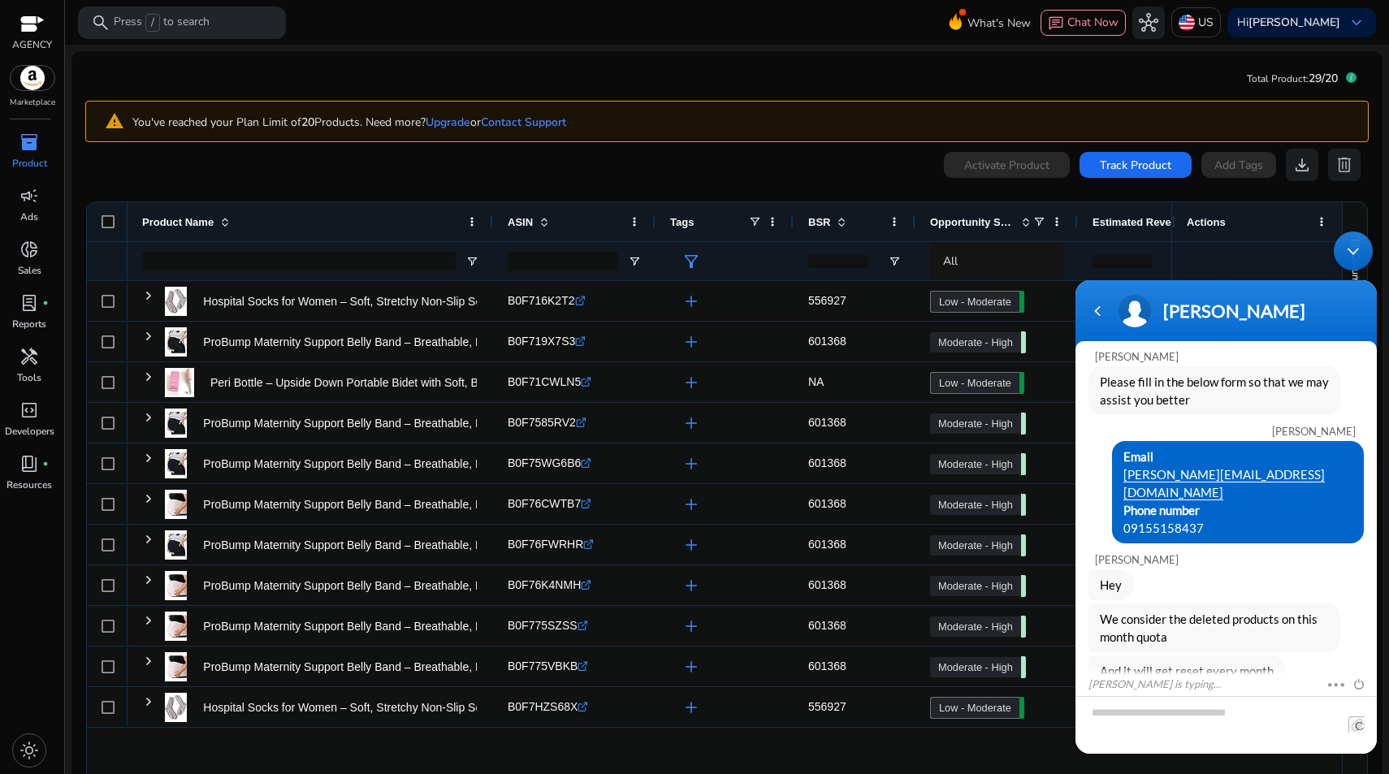
scroll to position [180, 0]
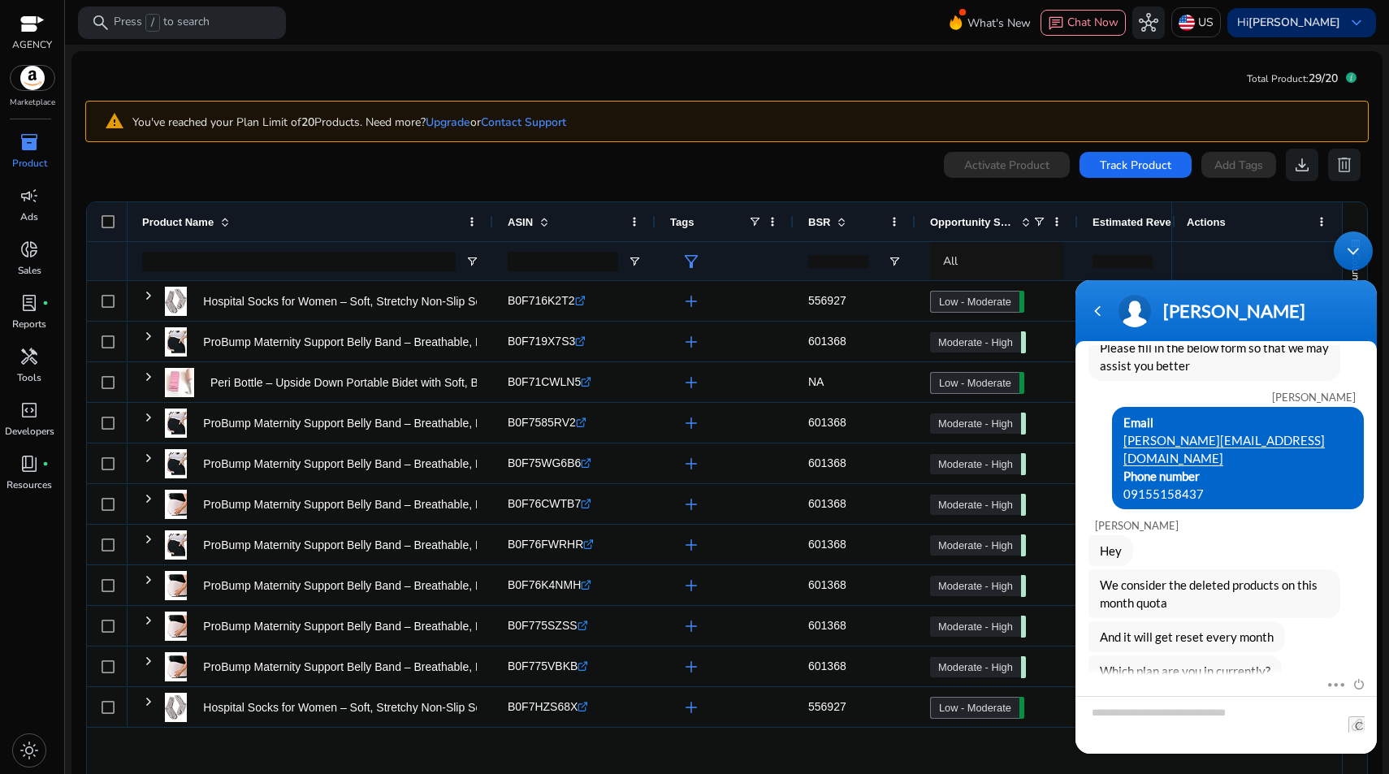
click at [1303, 16] on b "[PERSON_NAME]" at bounding box center [1295, 22] width 92 height 15
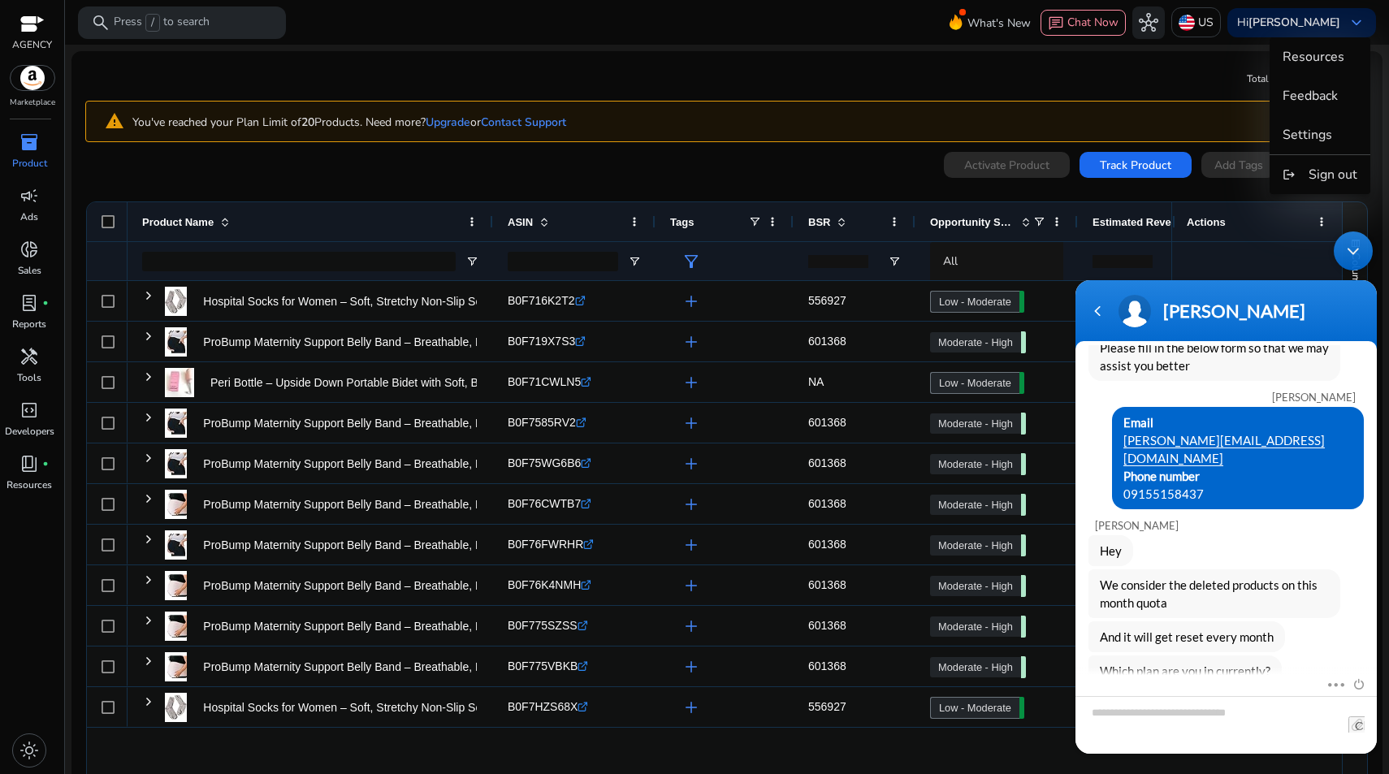
click at [1273, 23] on div at bounding box center [694, 387] width 1389 height 774
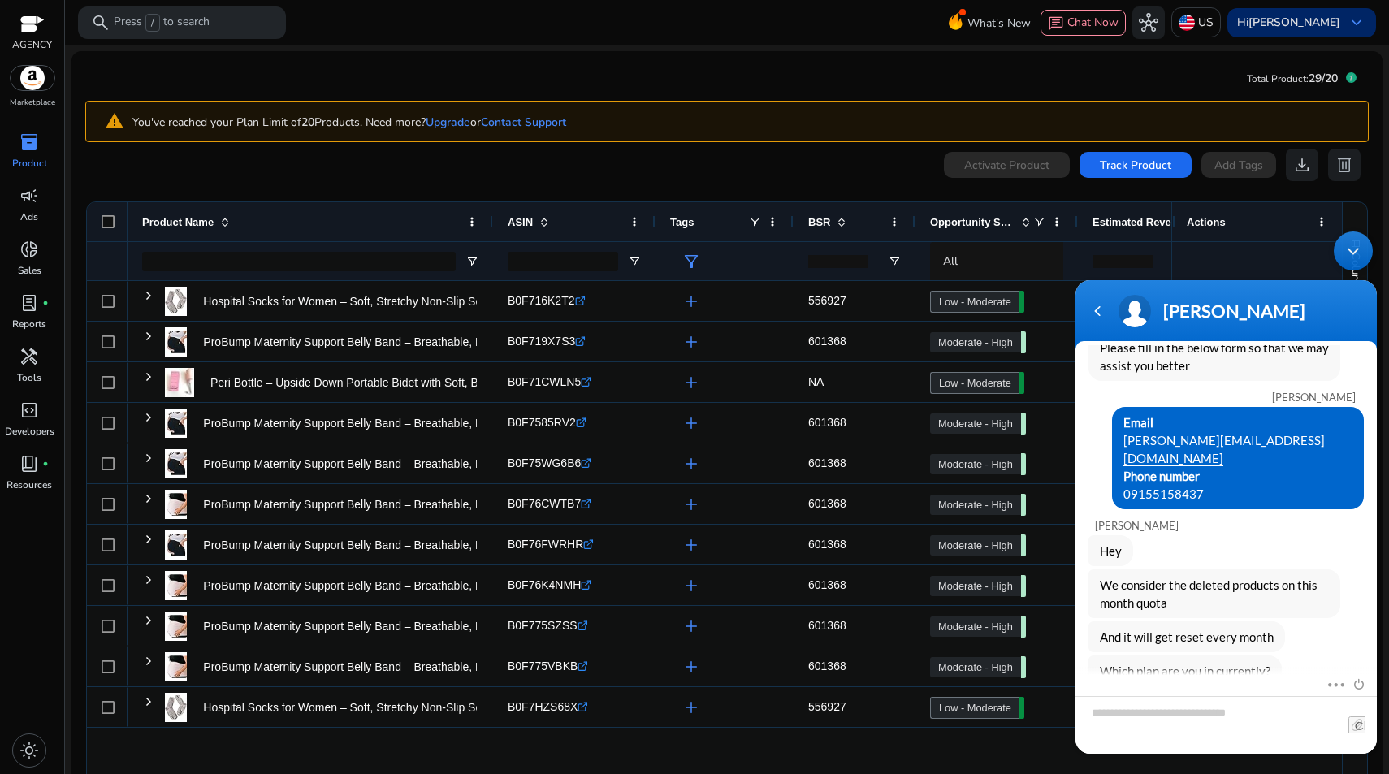
click at [1277, 28] on p "Hi Stephanie" at bounding box center [1288, 22] width 103 height 11
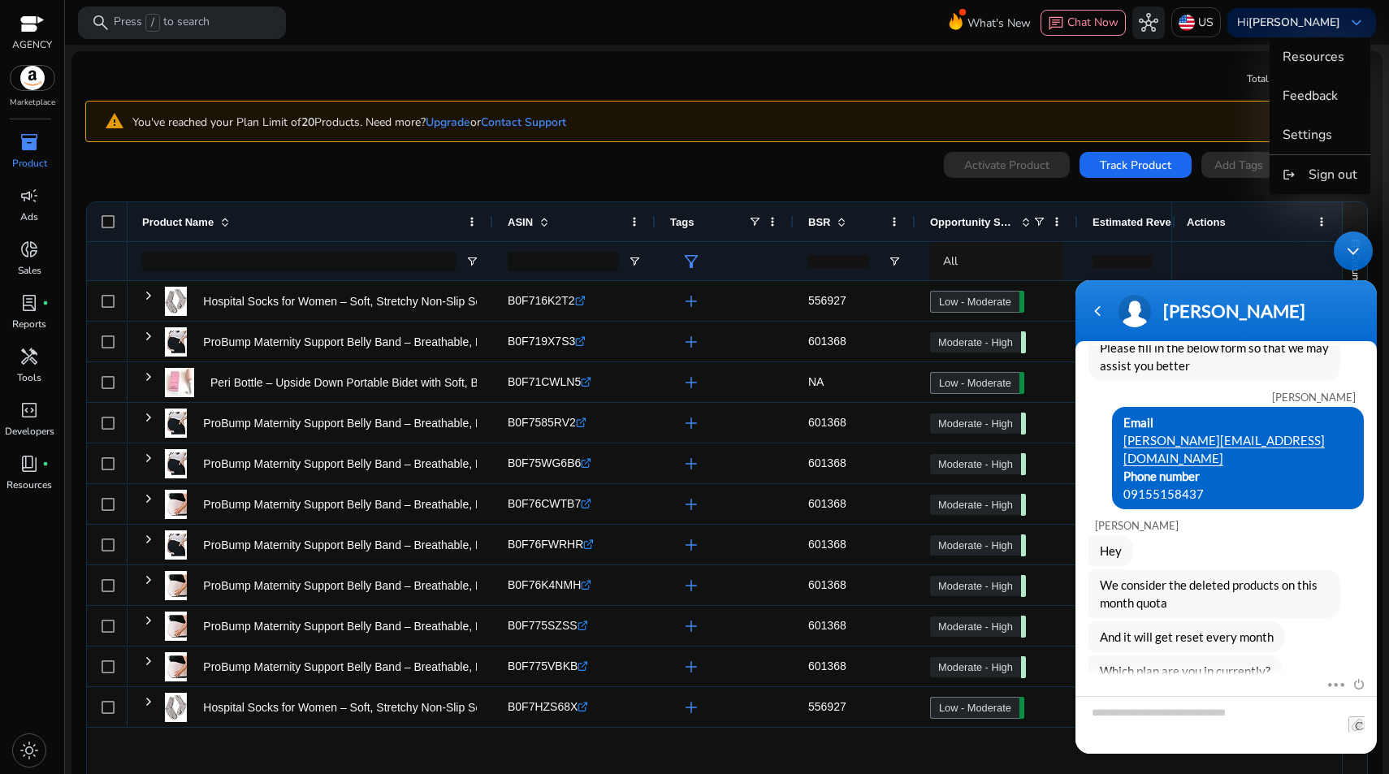
click at [1346, 22] on div at bounding box center [694, 387] width 1389 height 774
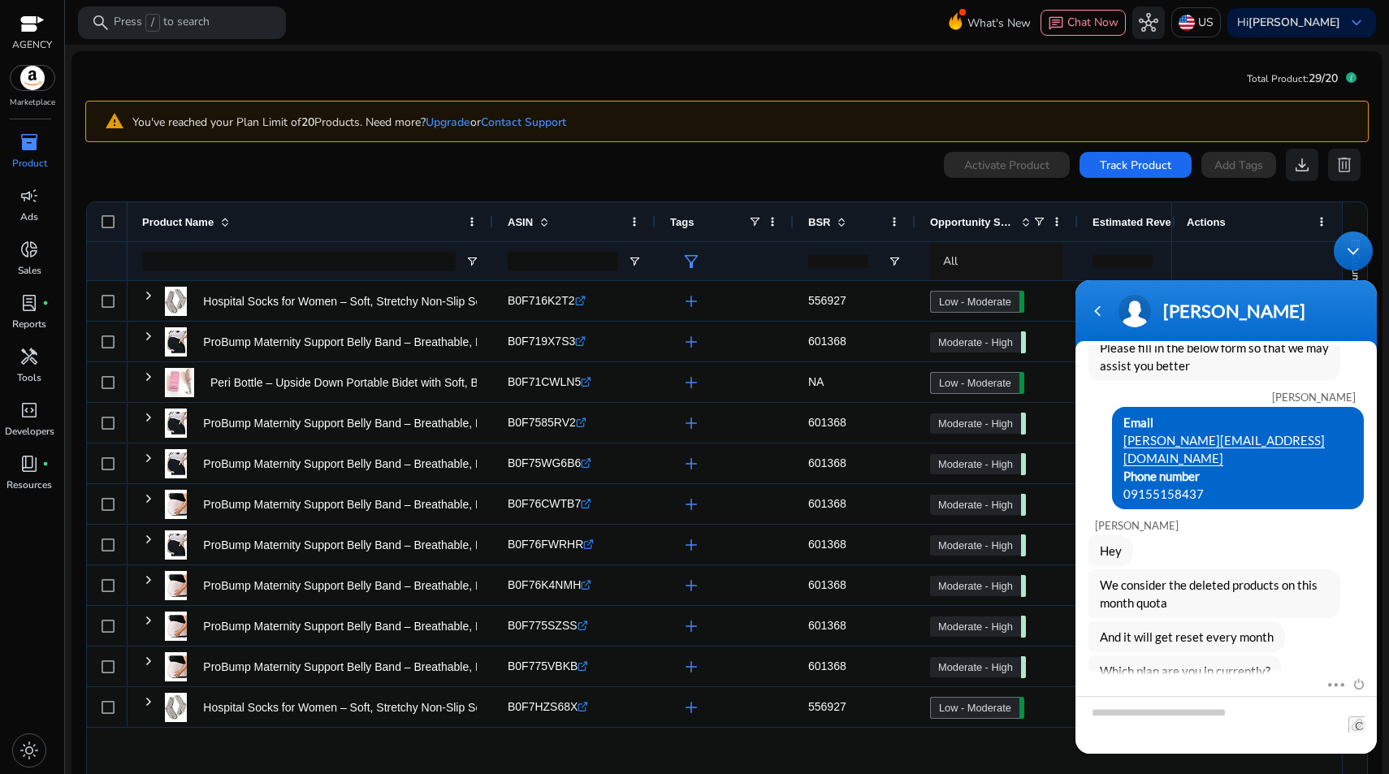
click at [23, 29] on div at bounding box center [32, 25] width 24 height 19
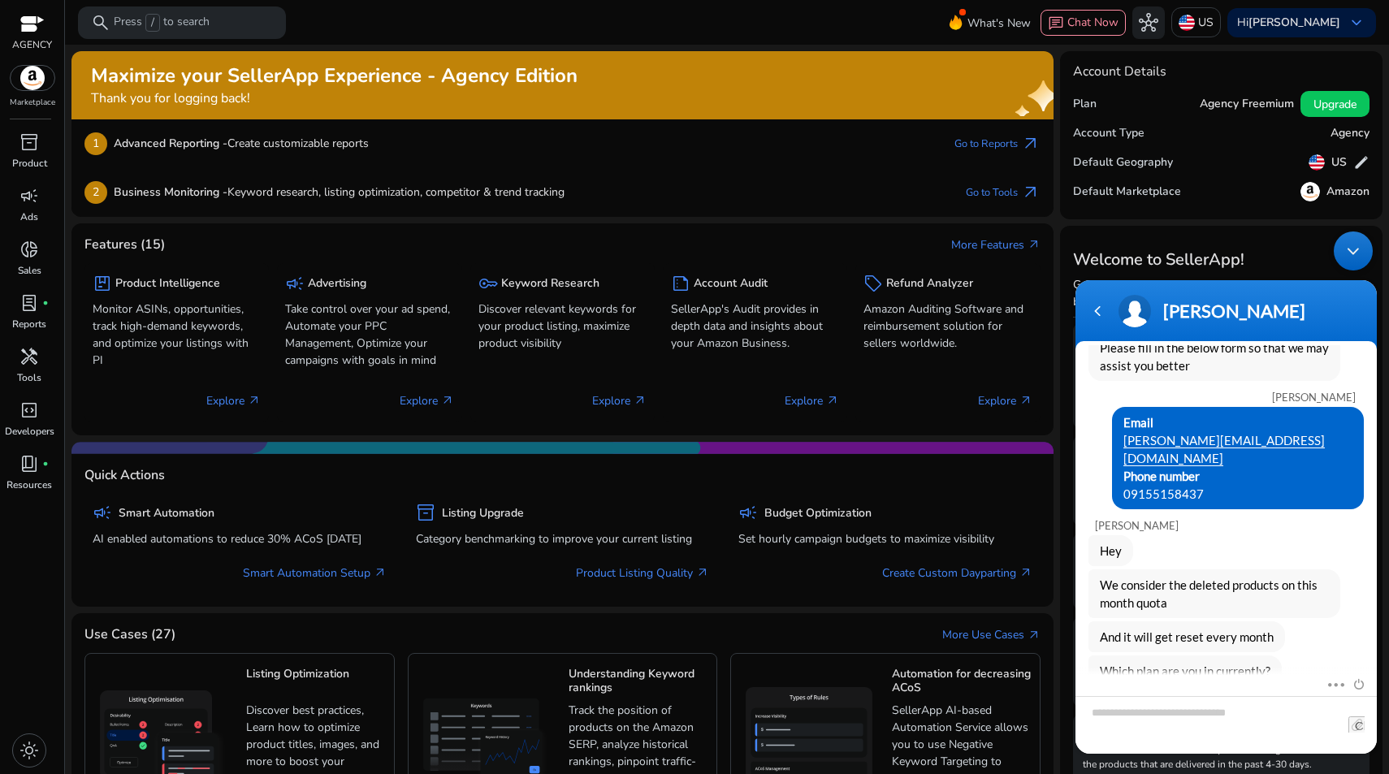
drag, startPoint x: 1189, startPoint y: 101, endPoint x: 1287, endPoint y: 111, distance: 98.8
click at [1287, 111] on div "Plan Agency Freemium Upgrade" at bounding box center [1221, 103] width 297 height 29
copy h5 "Agency Freemium"
click at [1129, 731] on textarea "Type your message and hit 'Enter'" at bounding box center [1226, 725] width 301 height 58
type textarea "**********"
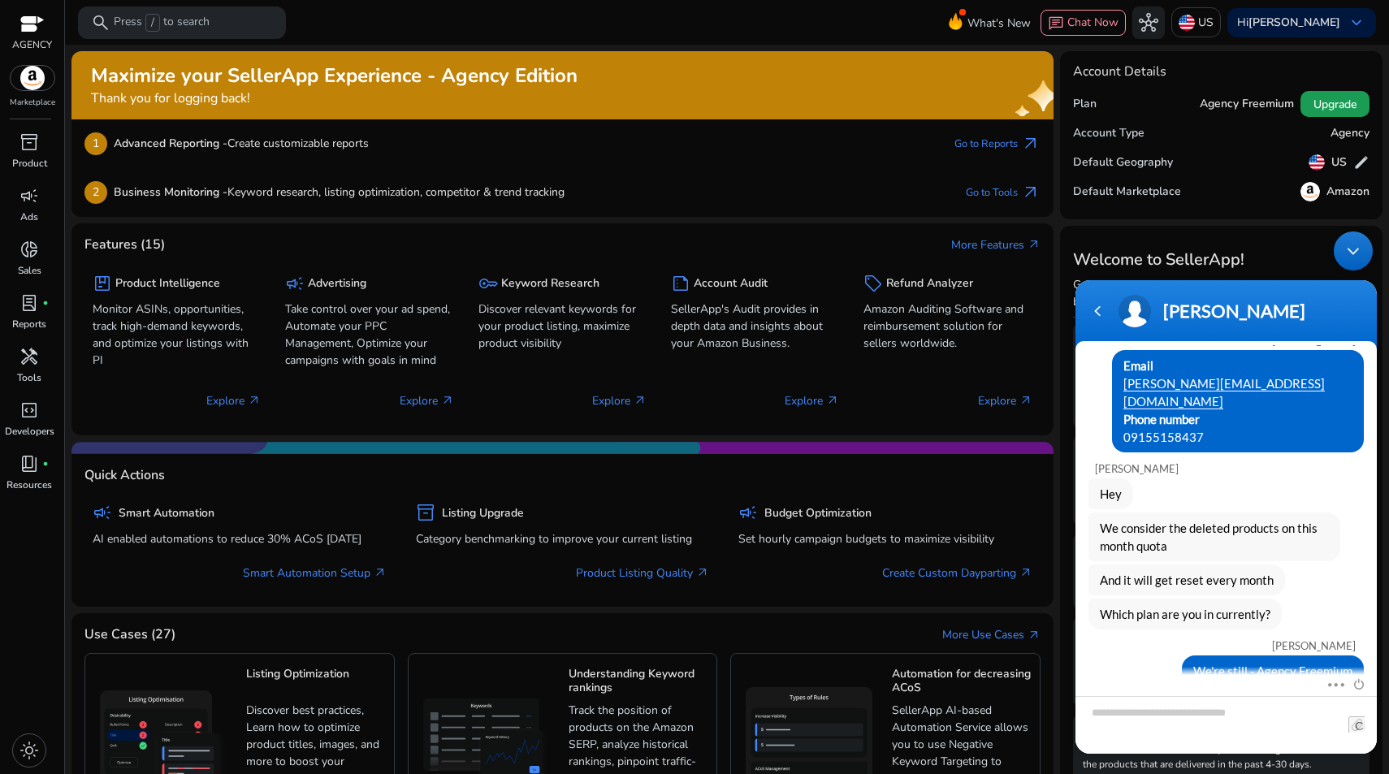
click at [1354, 100] on span at bounding box center [1335, 104] width 69 height 39
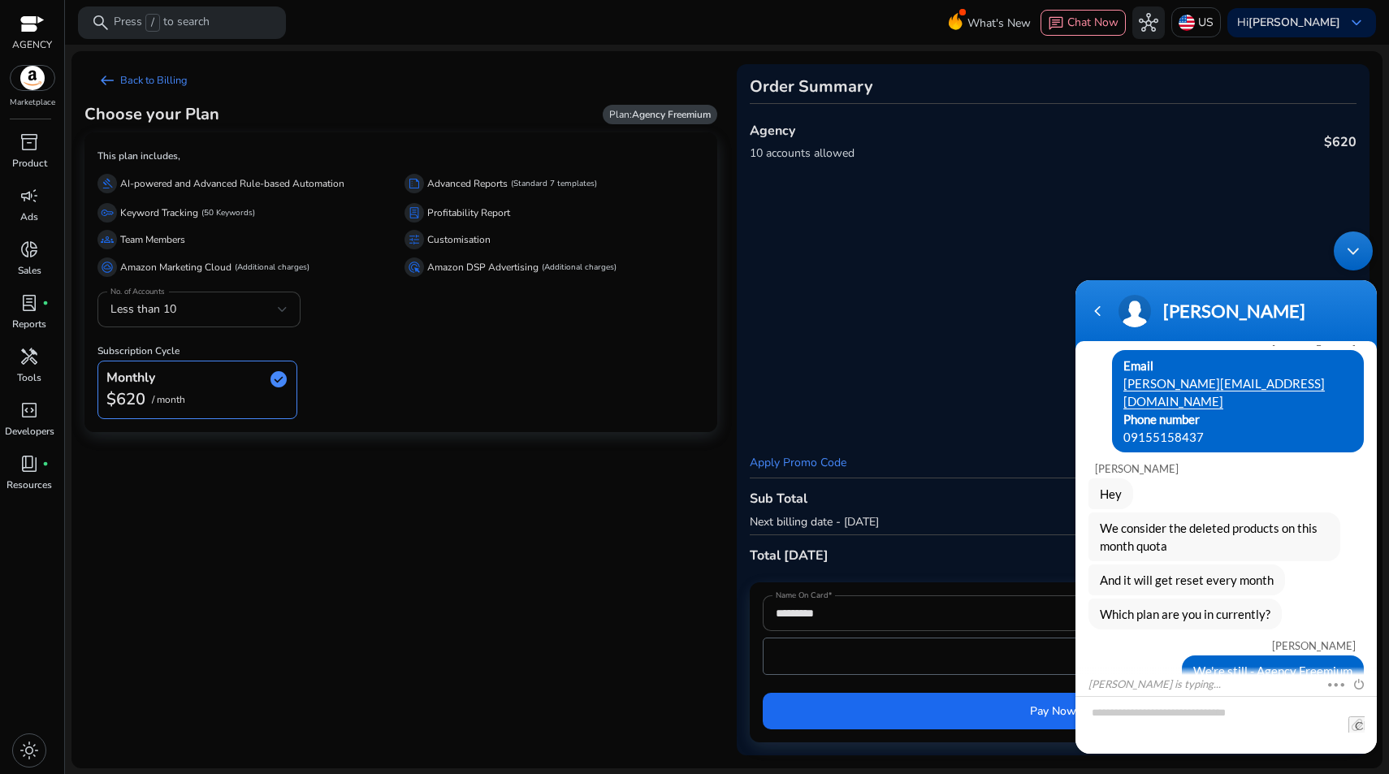
click at [249, 305] on div "Less than 10" at bounding box center [194, 310] width 167 height 18
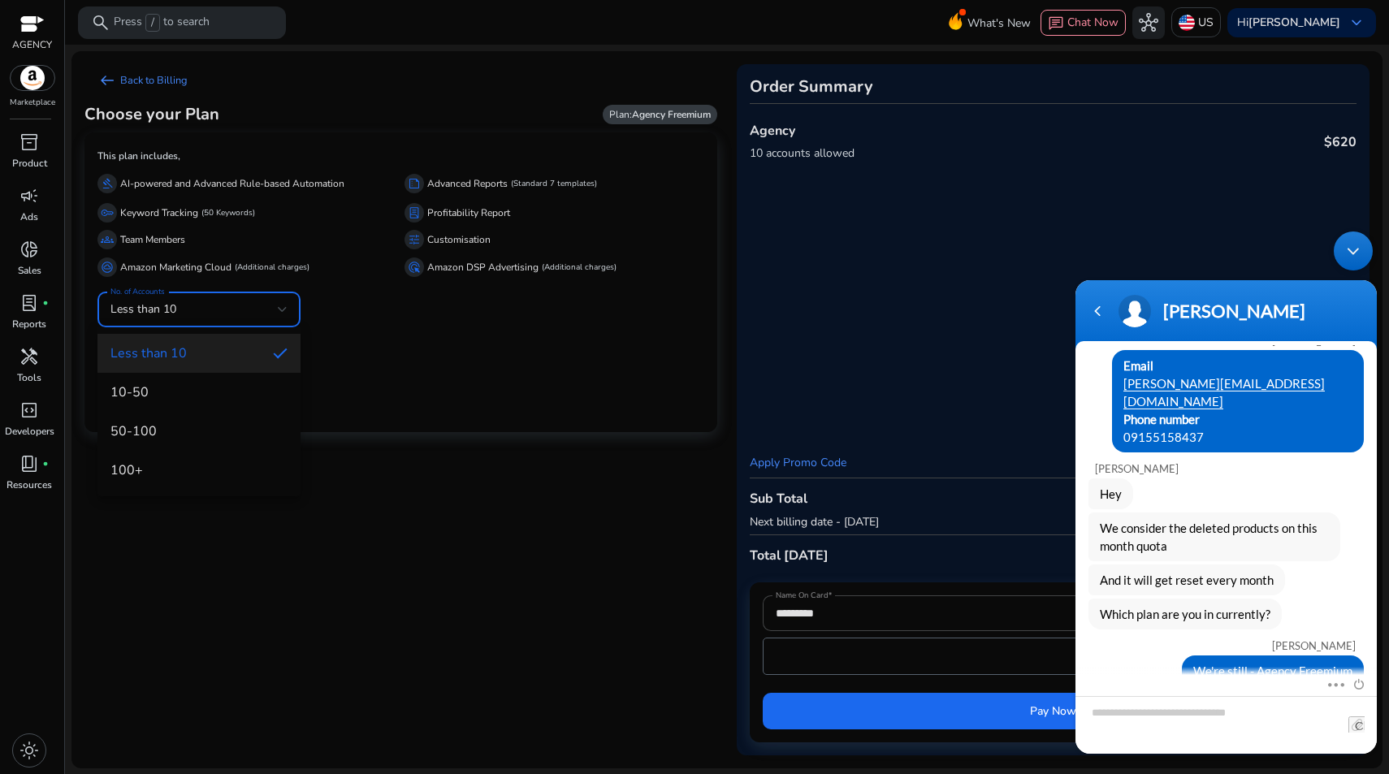
scroll to position [293, 0]
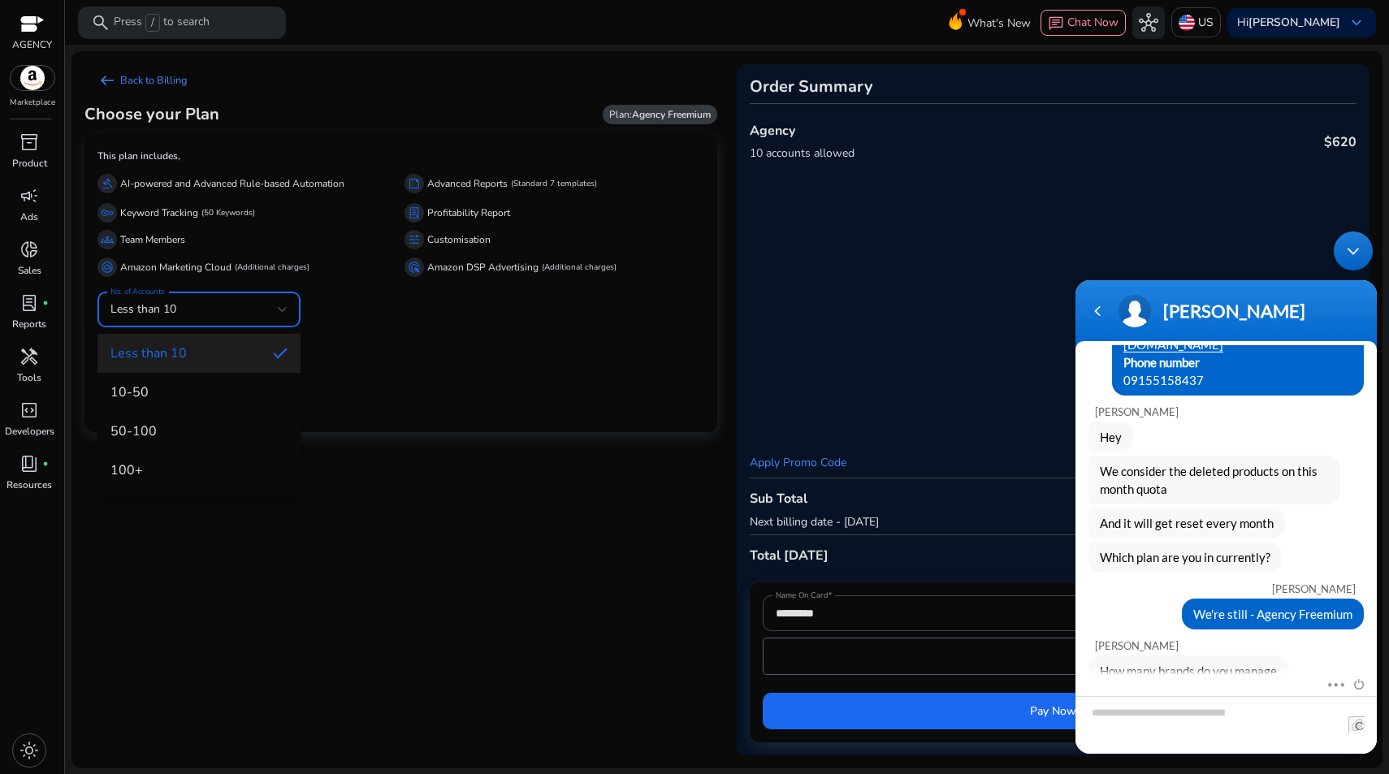
click at [450, 531] on div at bounding box center [694, 387] width 1389 height 774
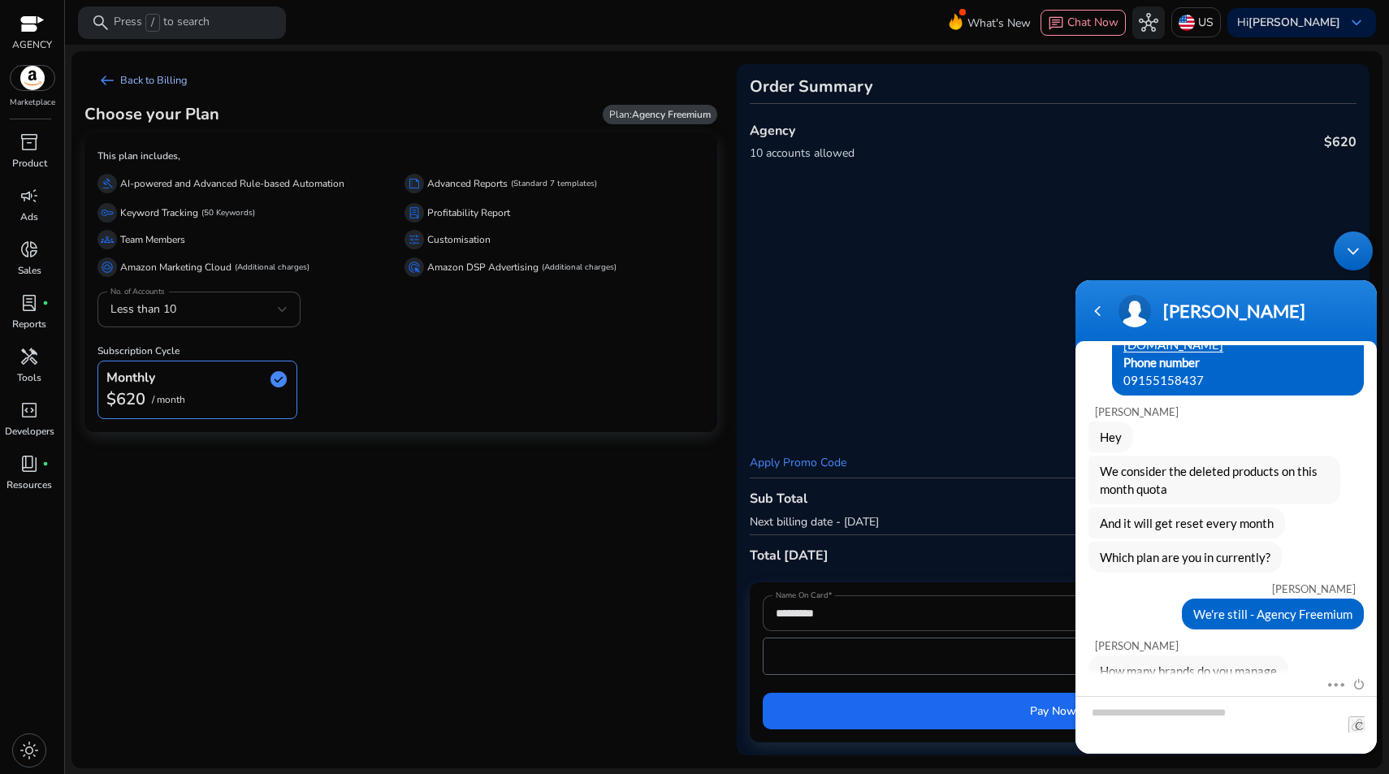
click at [104, 79] on span "arrow_left_alt" at bounding box center [108, 81] width 20 height 20
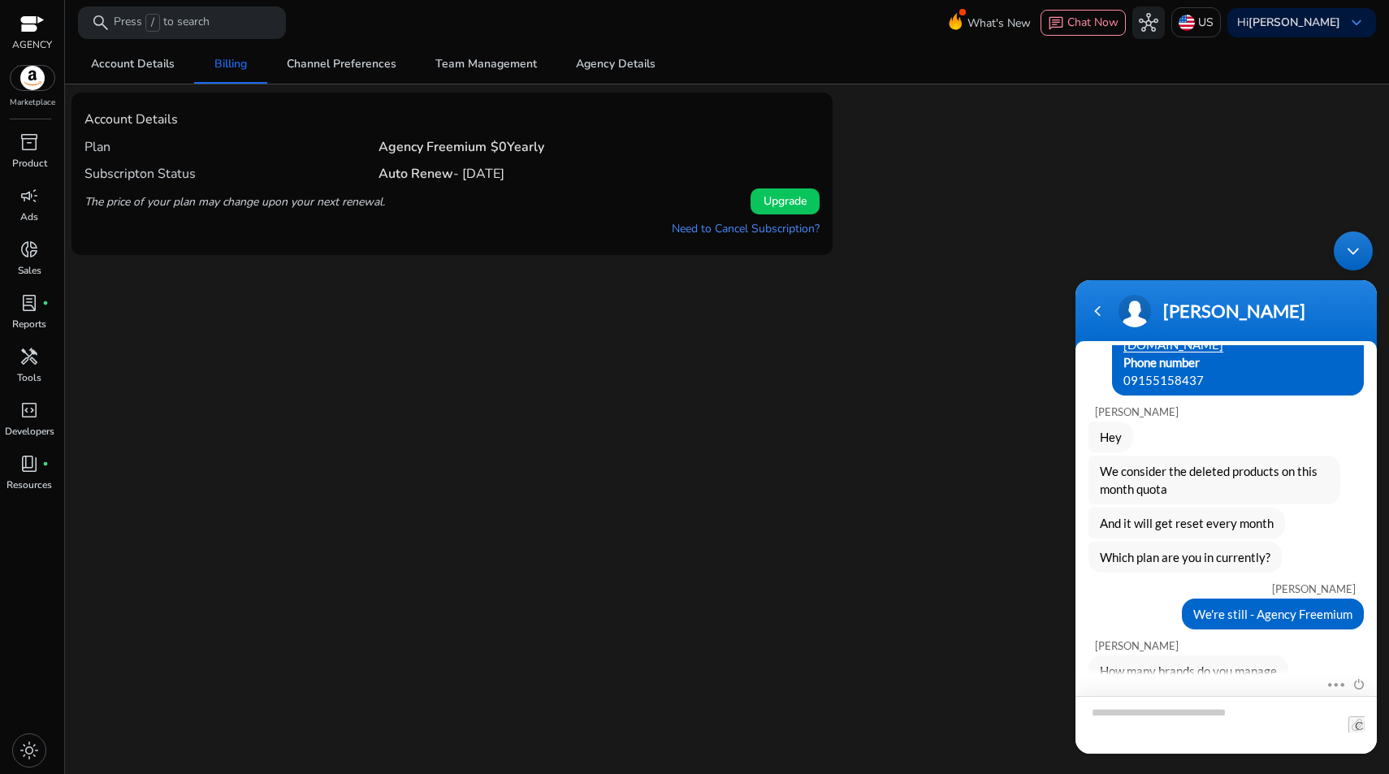
click at [1163, 704] on textarea "Type your message and hit 'Enter'" at bounding box center [1226, 725] width 301 height 58
click at [1144, 712] on textarea "Type your message and hit 'Enter'" at bounding box center [1226, 725] width 301 height 58
type textarea "*"
type textarea "**********"
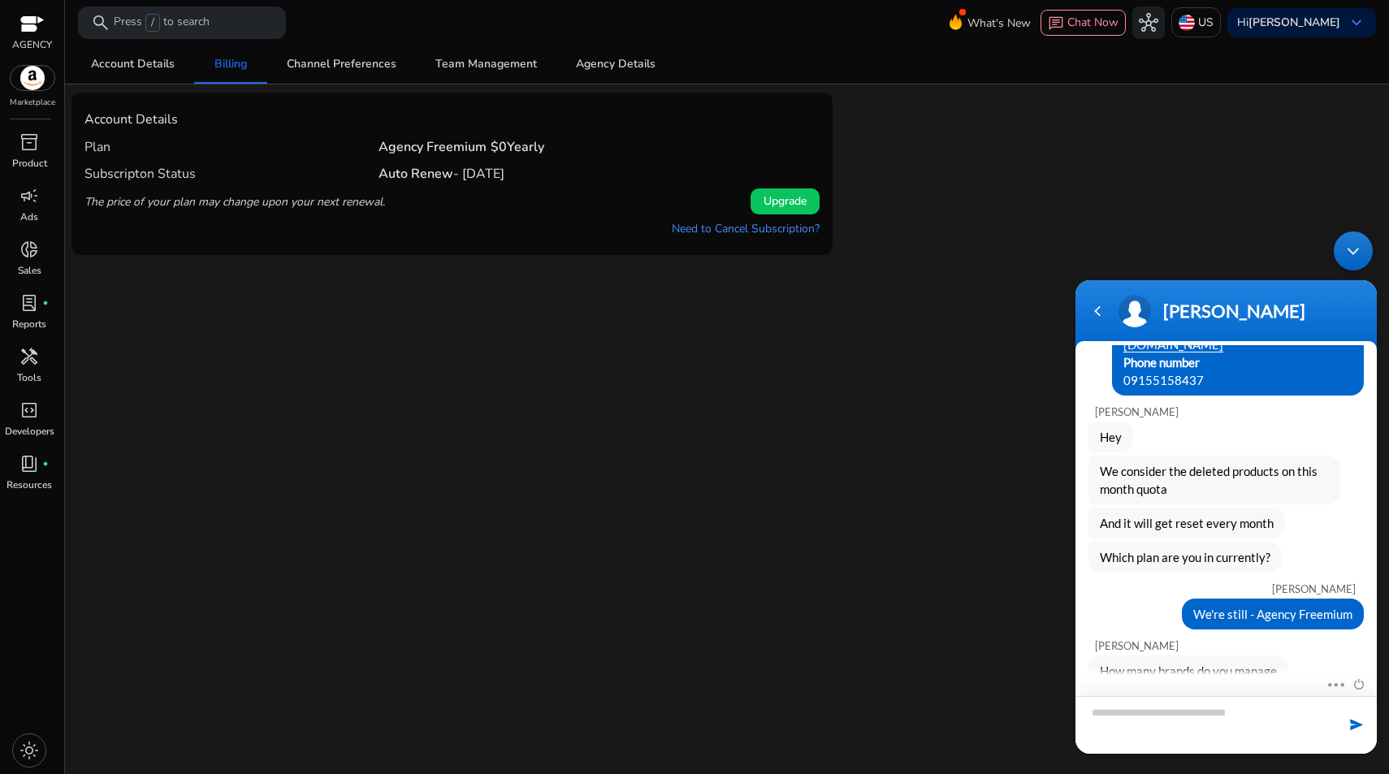
scroll to position [368, 0]
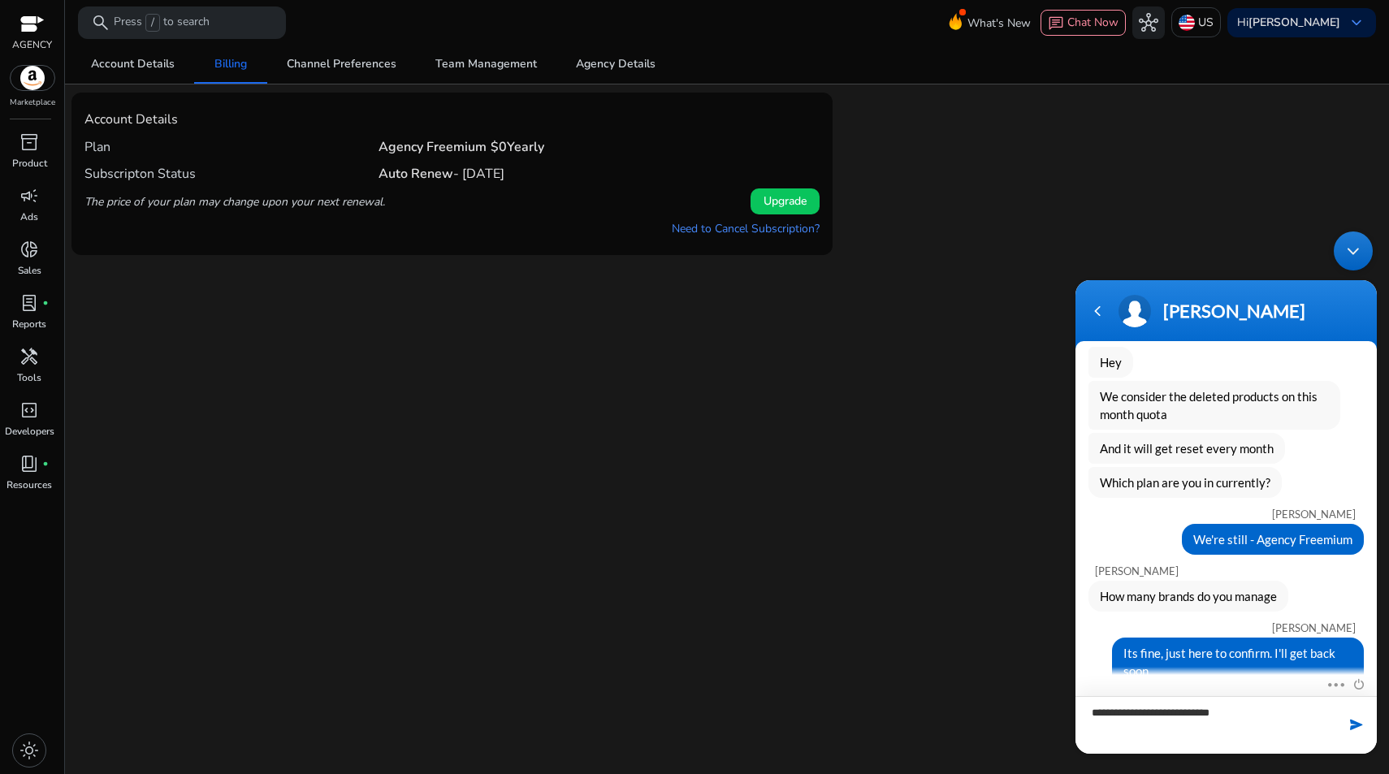
type textarea "**********"
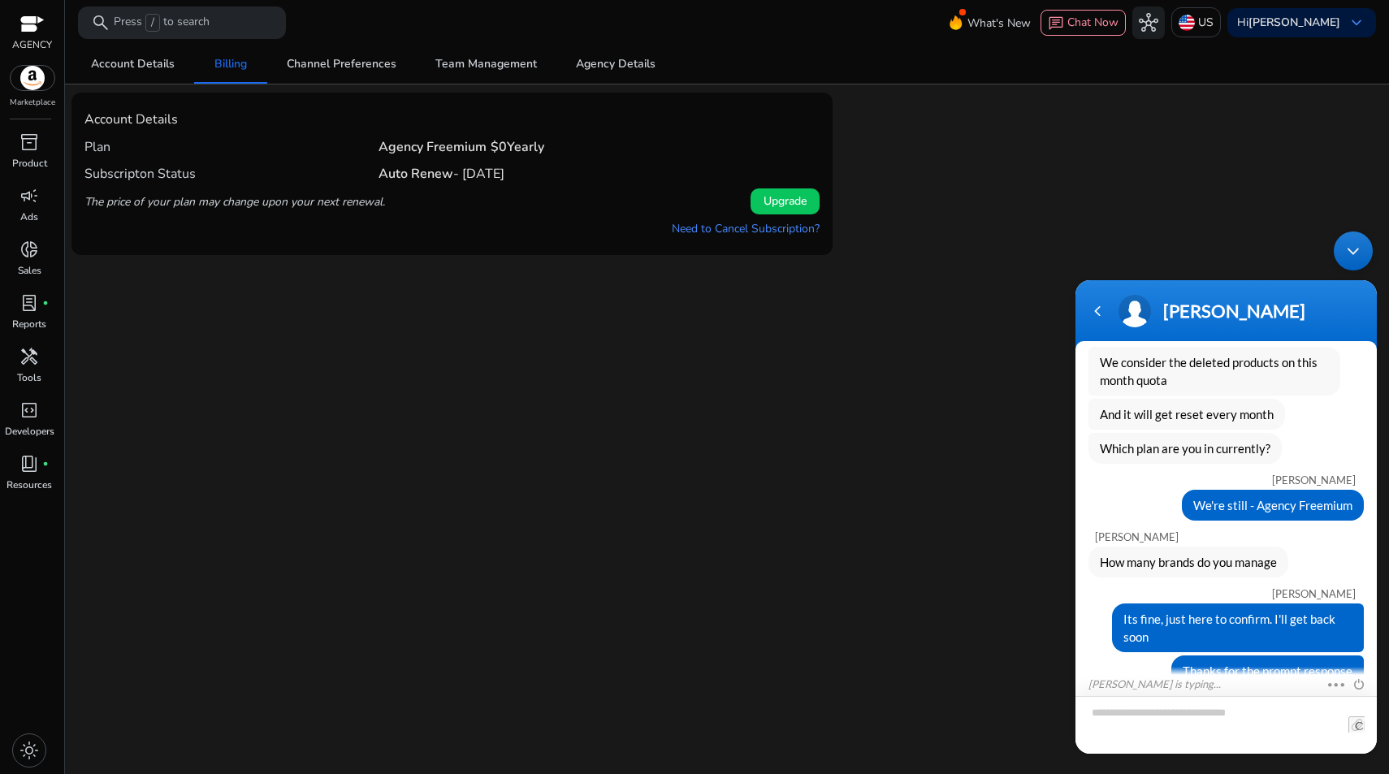
scroll to position [459, 0]
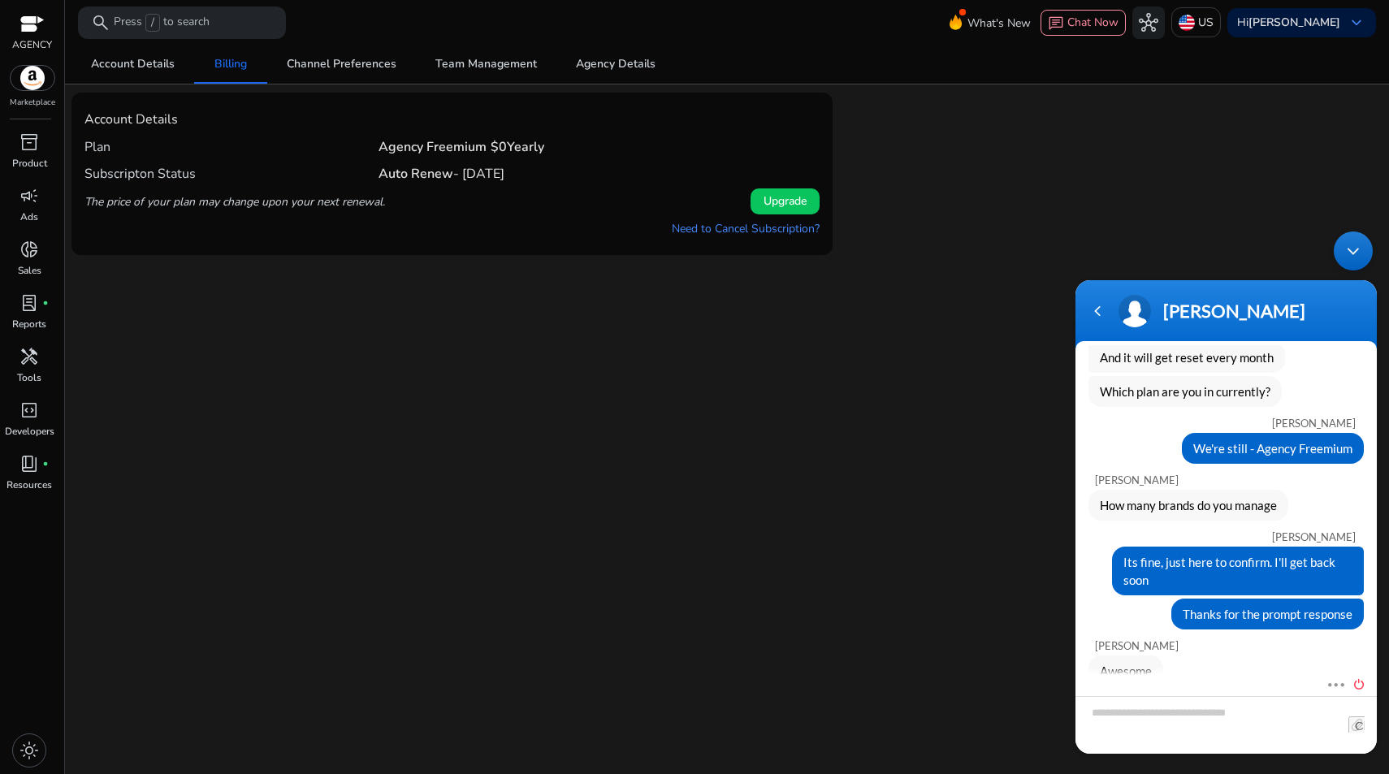
click at [1362, 687] on span at bounding box center [1355, 682] width 18 height 15
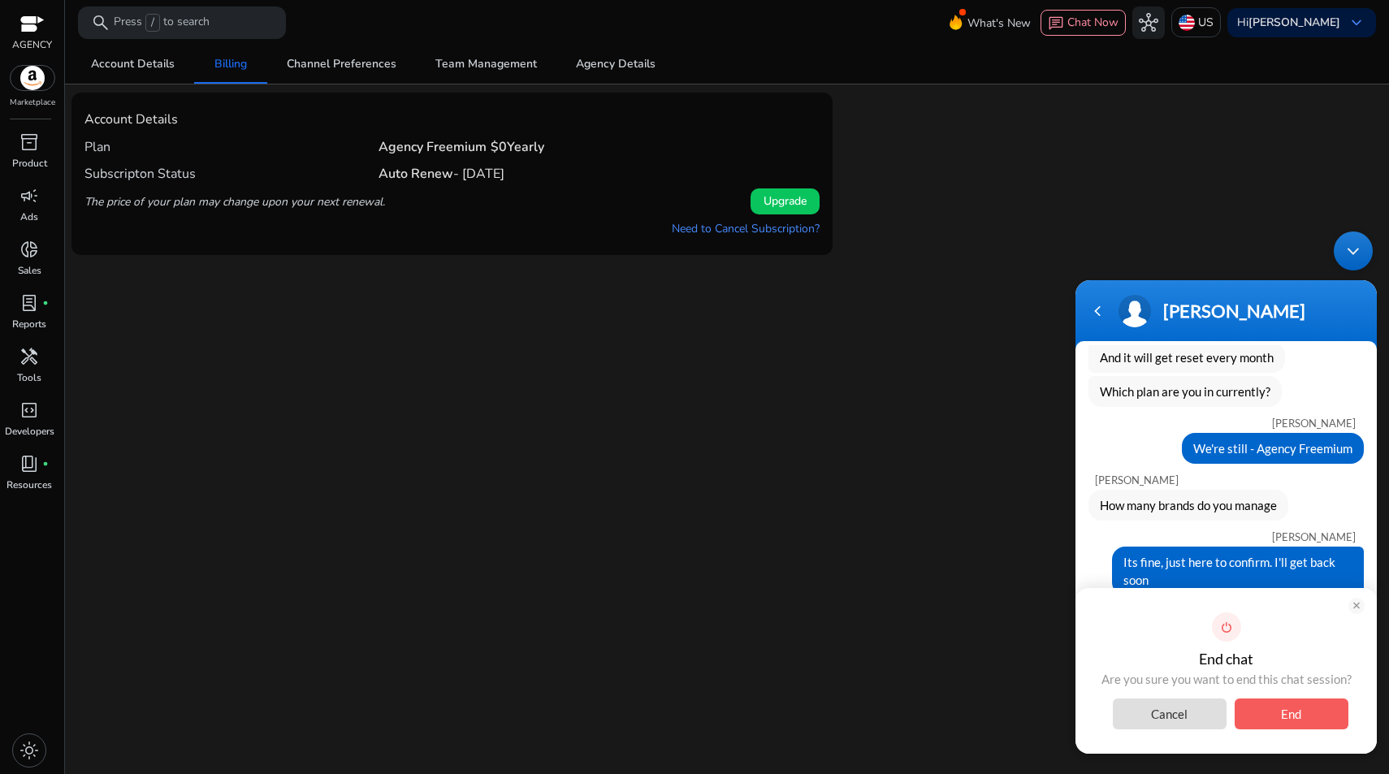
click at [1177, 716] on span "Cancel" at bounding box center [1170, 714] width 114 height 31
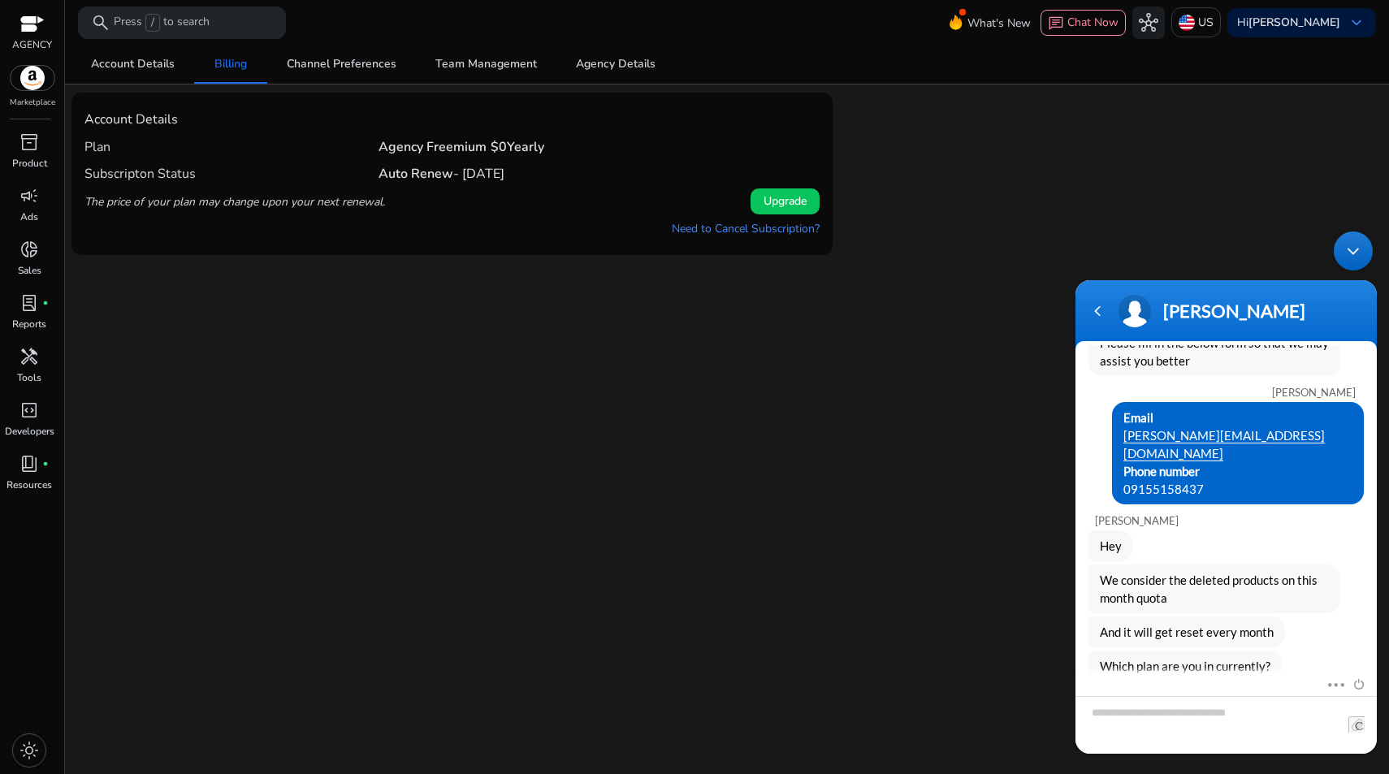
scroll to position [185, 0]
click at [1357, 686] on span at bounding box center [1355, 682] width 18 height 15
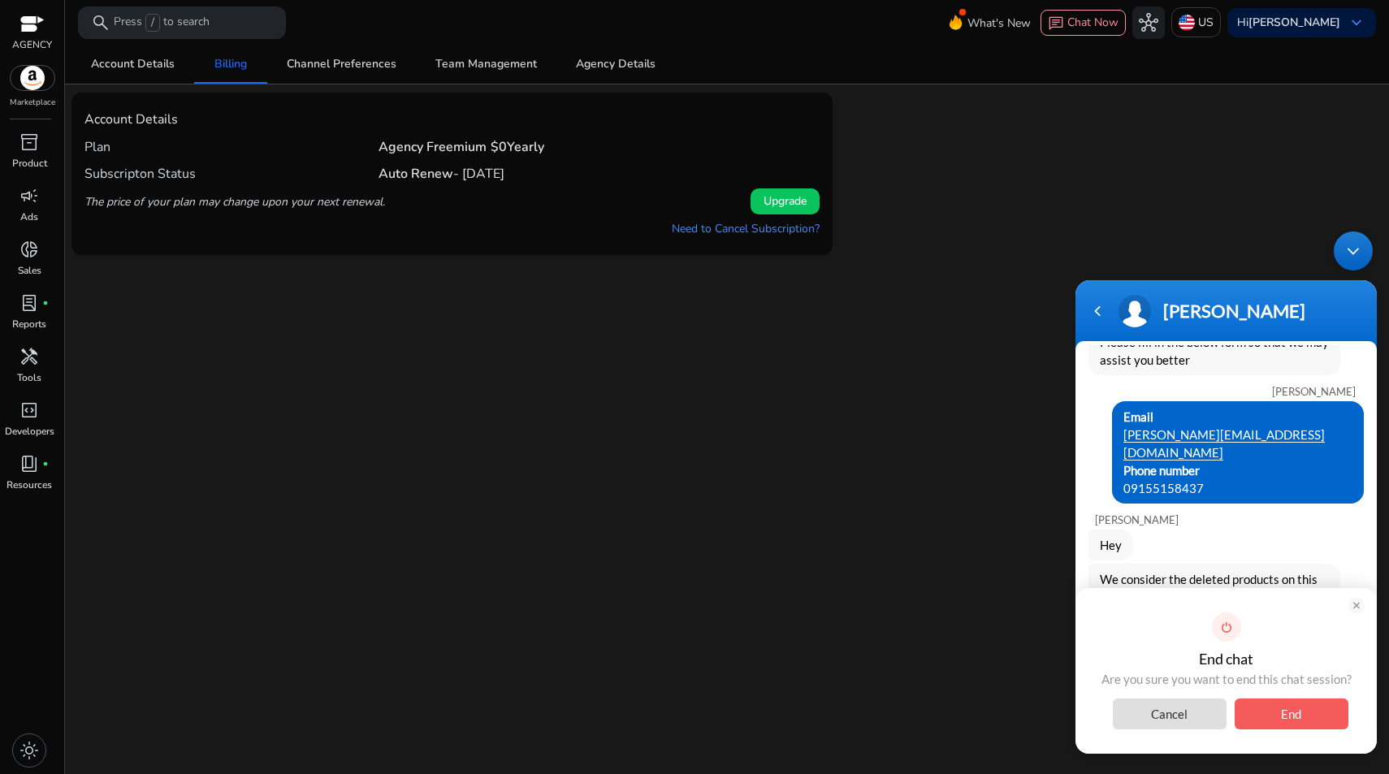
click at [1321, 726] on span "End" at bounding box center [1292, 714] width 114 height 31
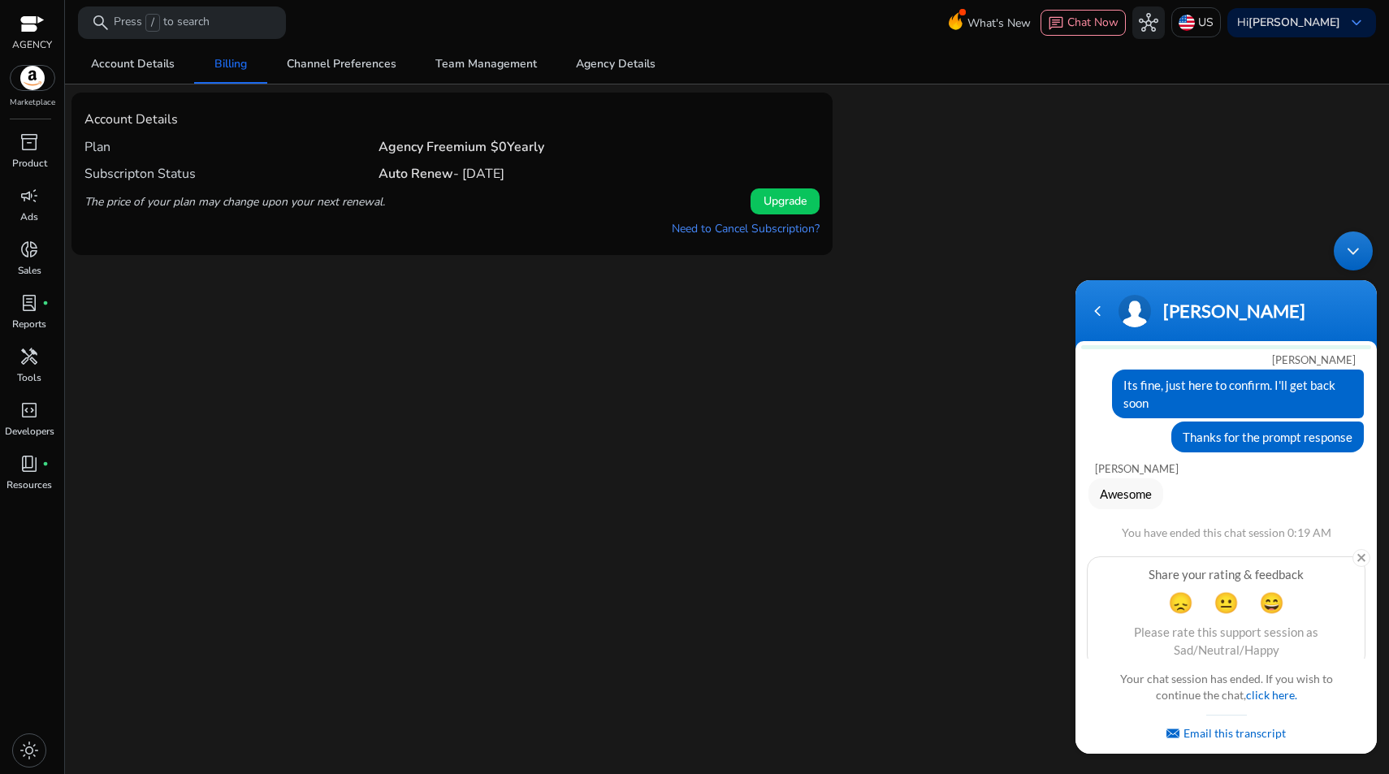
click at [1313, 717] on div "Email this transcript" at bounding box center [1226, 728] width 245 height 27
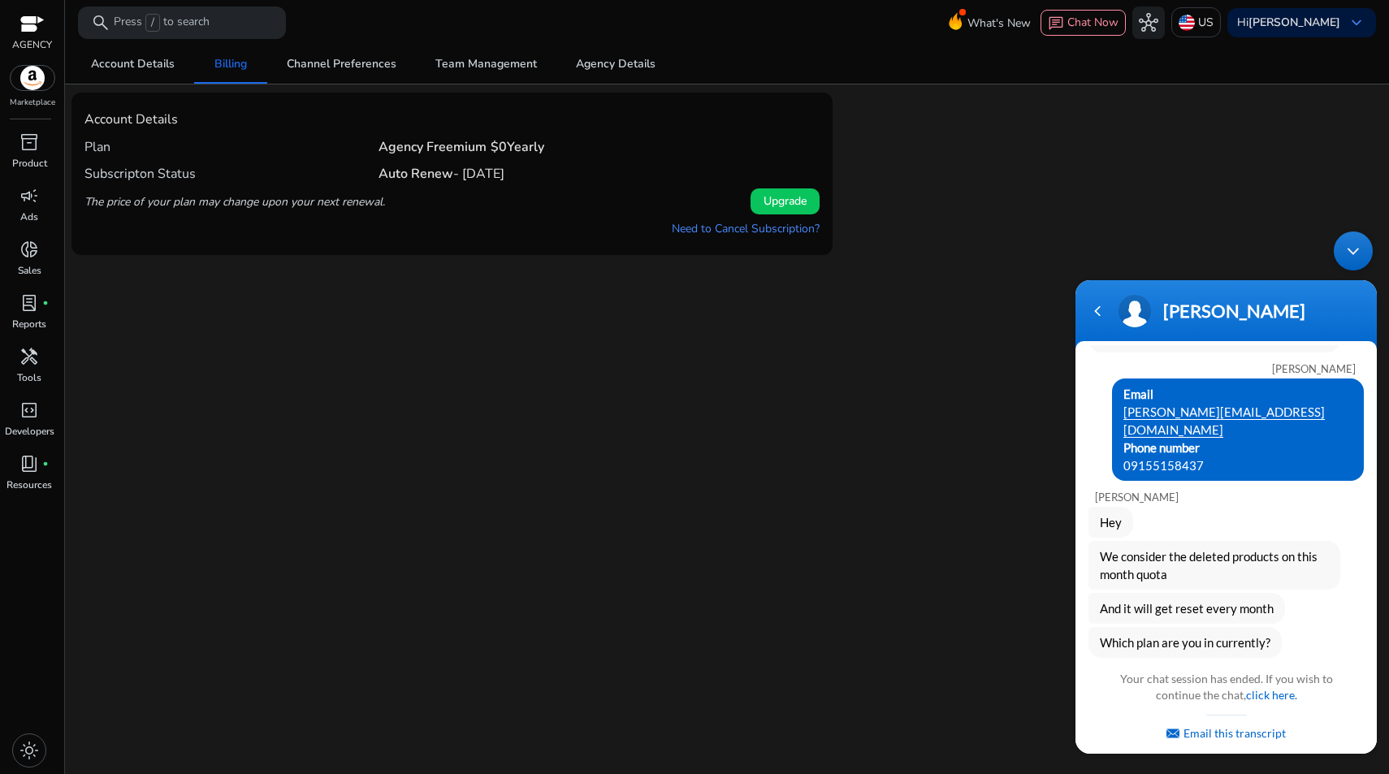
scroll to position [206, 0]
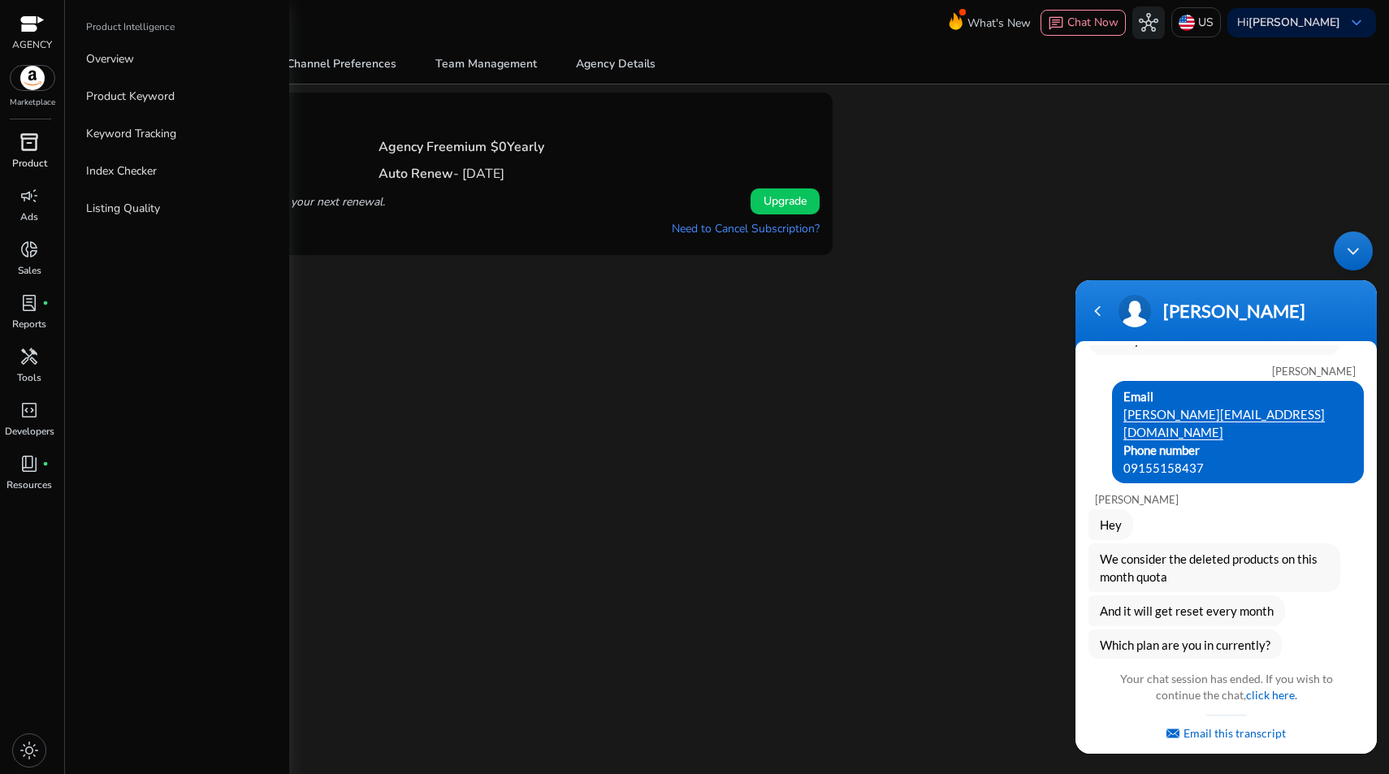
click at [27, 148] on span "inventory_2" at bounding box center [30, 142] width 20 height 20
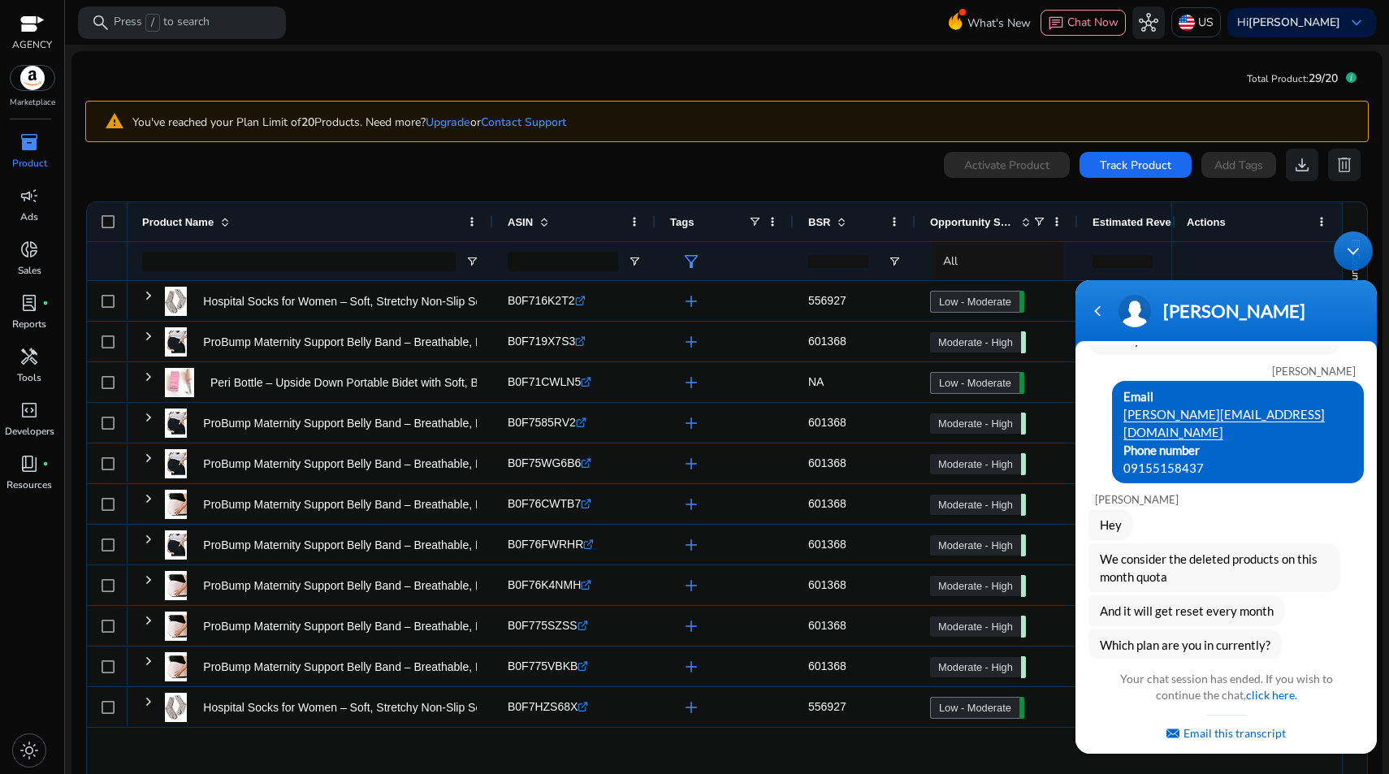
click at [418, 168] on div "0 products selected Activate Product Track Product Add Tags download delete" at bounding box center [727, 165] width 1284 height 33
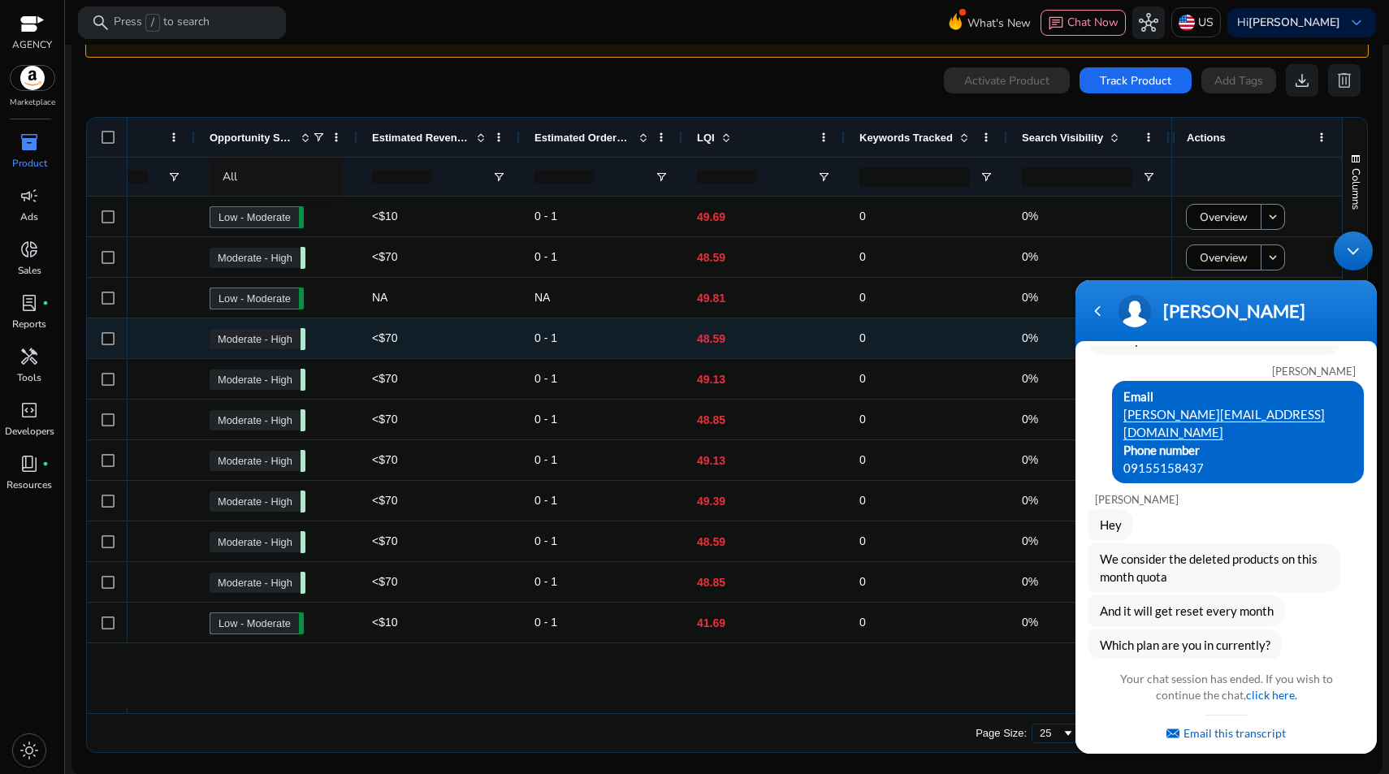
scroll to position [0, 137]
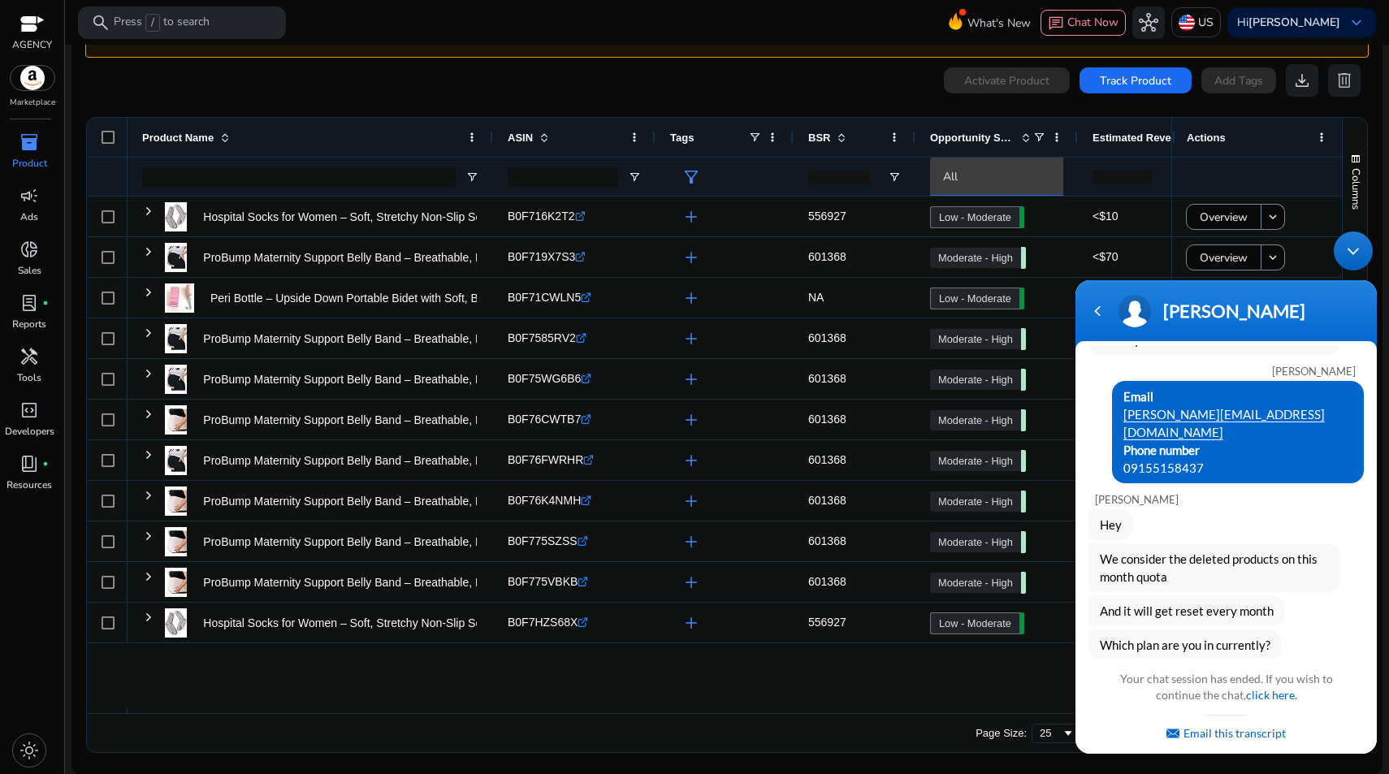
click at [981, 177] on div "All" at bounding box center [1011, 177] width 137 height 18
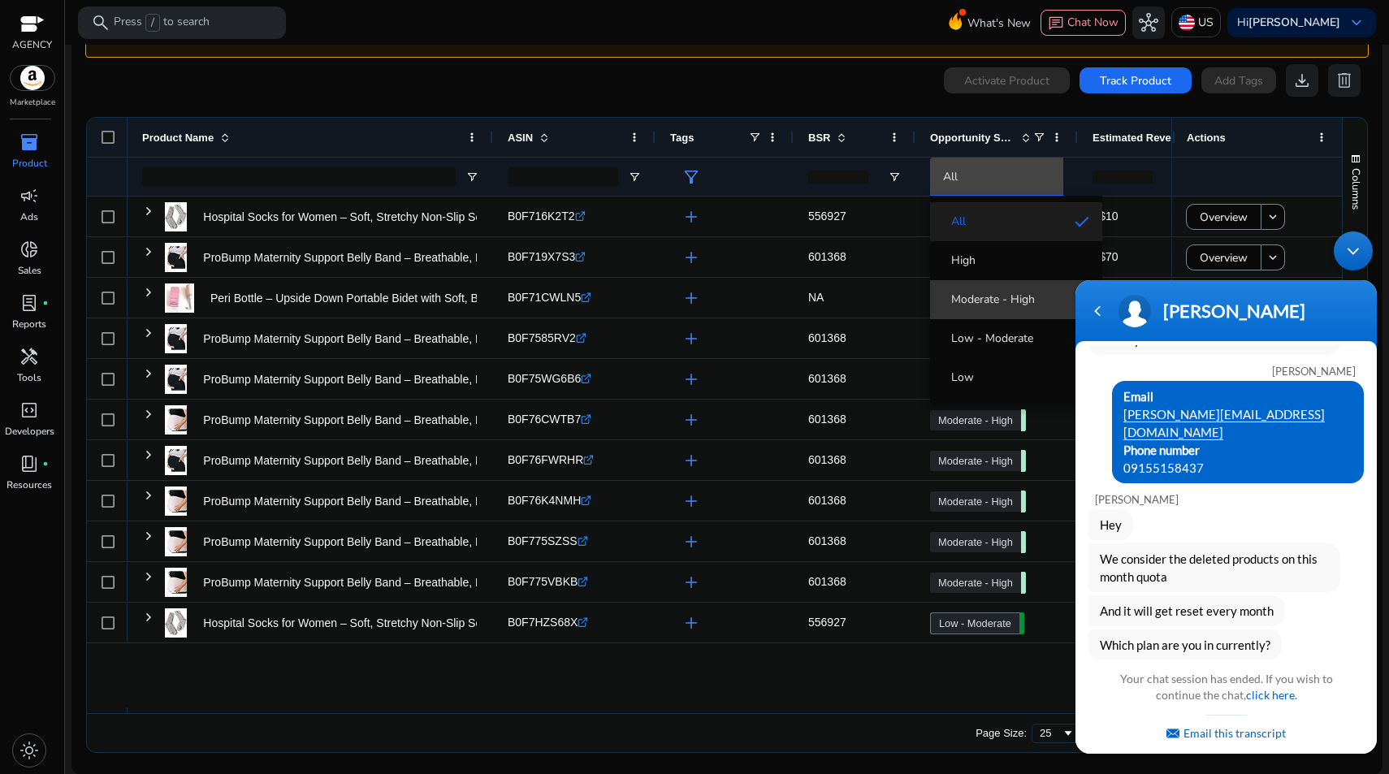
click at [991, 302] on span "Moderate - High" at bounding box center [993, 300] width 84 height 16
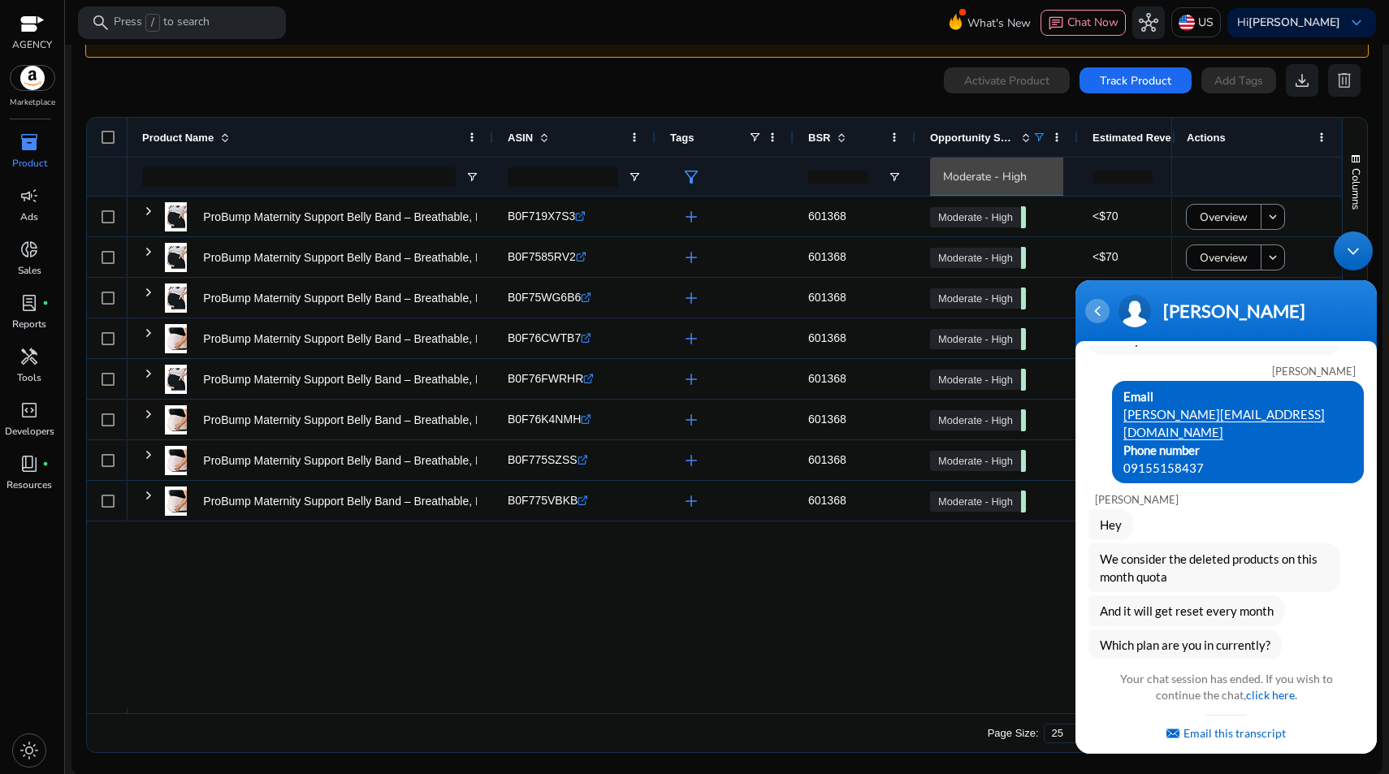
click at [1105, 308] on div "Navigation go back" at bounding box center [1098, 311] width 24 height 24
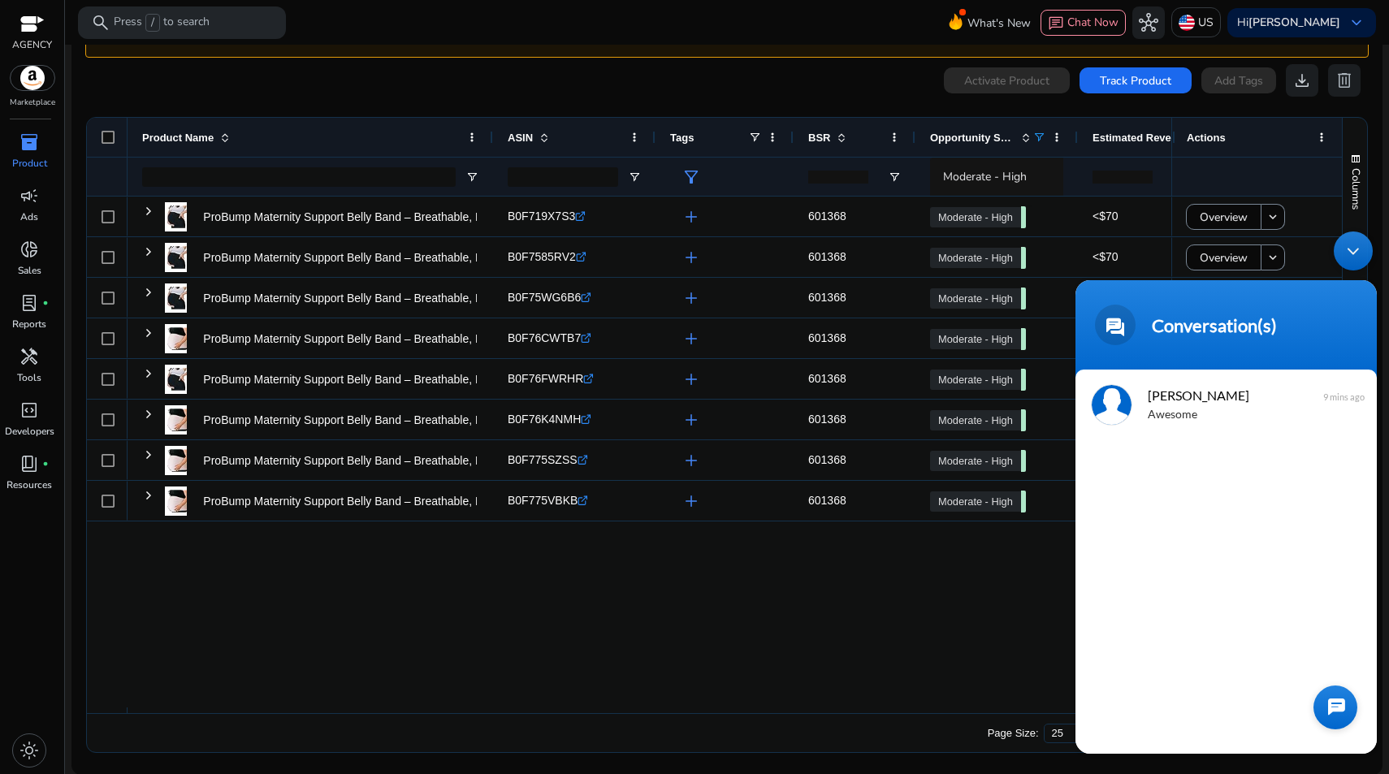
click at [1363, 254] on div "Minimize live chat window" at bounding box center [1353, 251] width 39 height 39
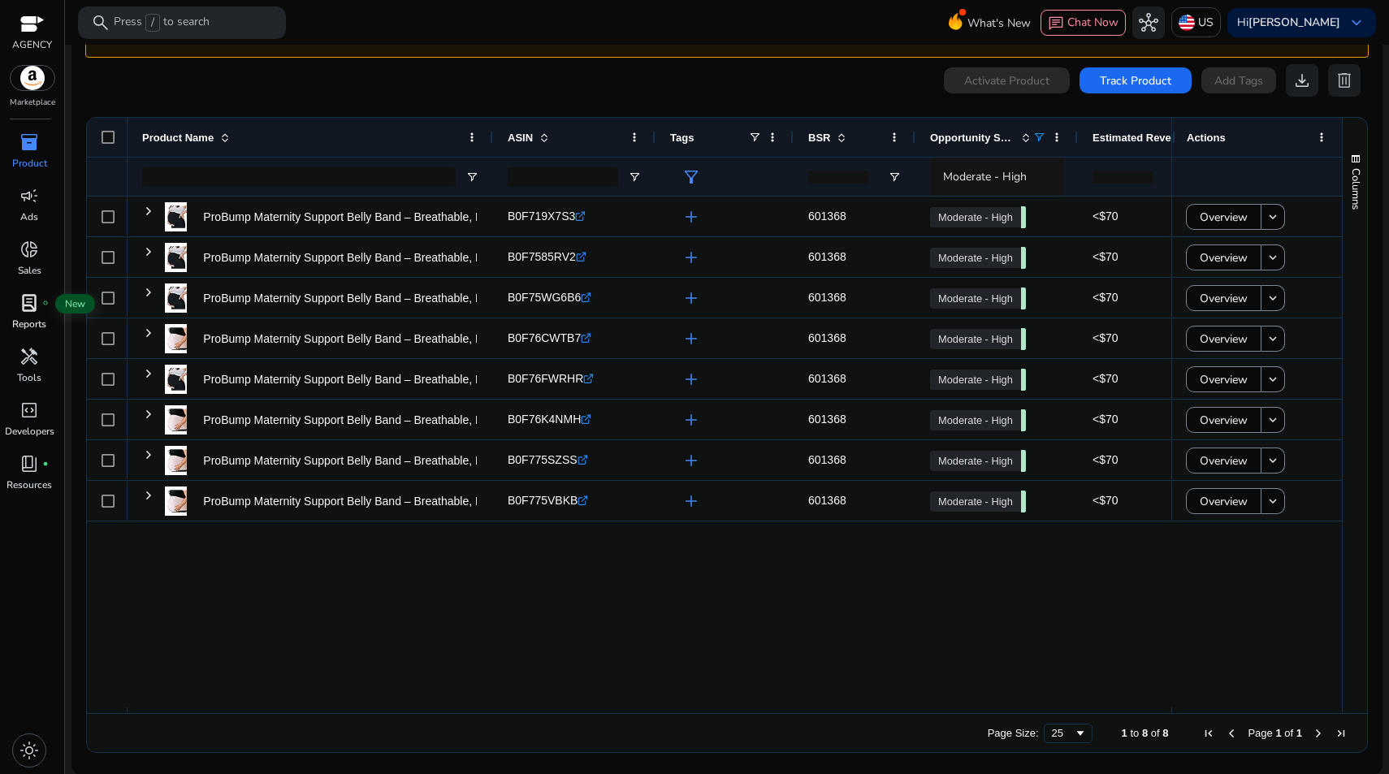
click at [24, 307] on span "lab_profile" at bounding box center [30, 303] width 20 height 20
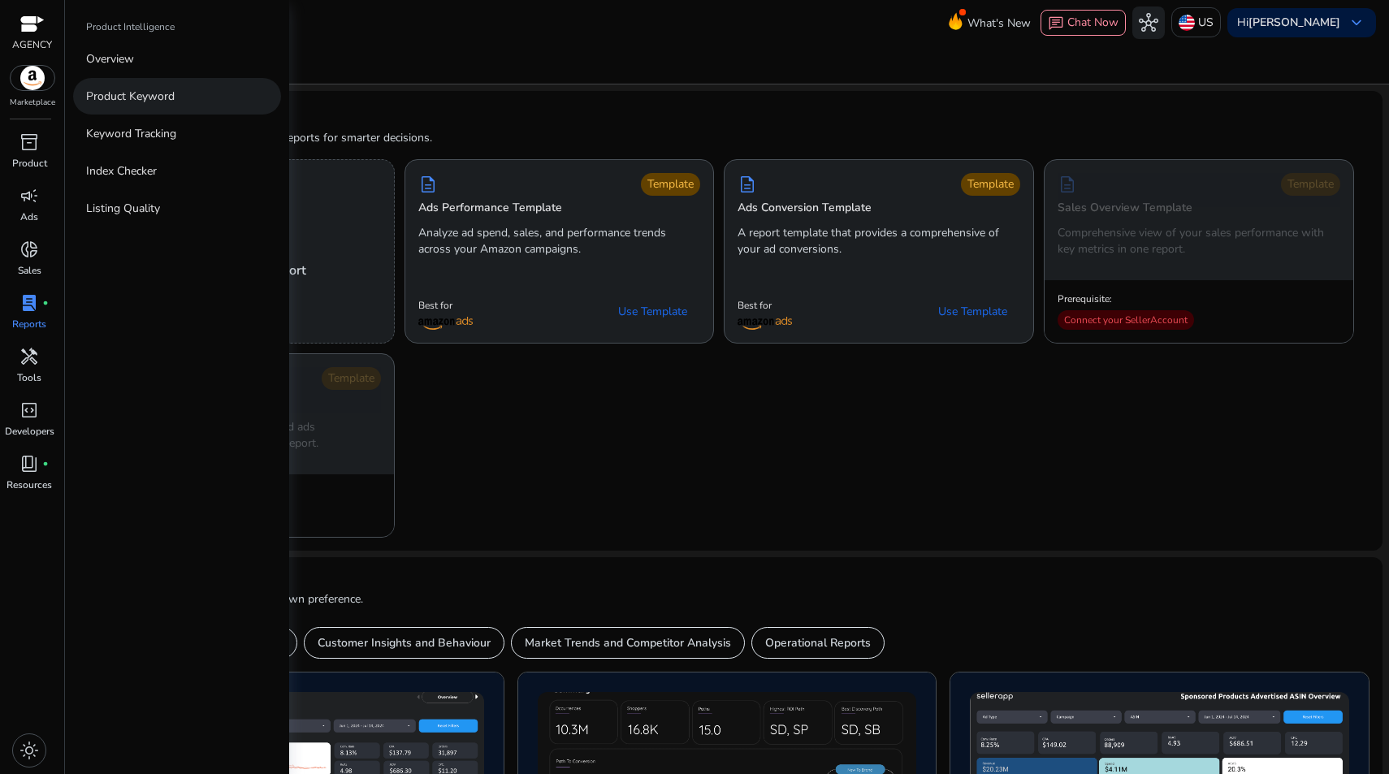
click at [124, 109] on link "Product Keyword" at bounding box center [177, 96] width 208 height 37
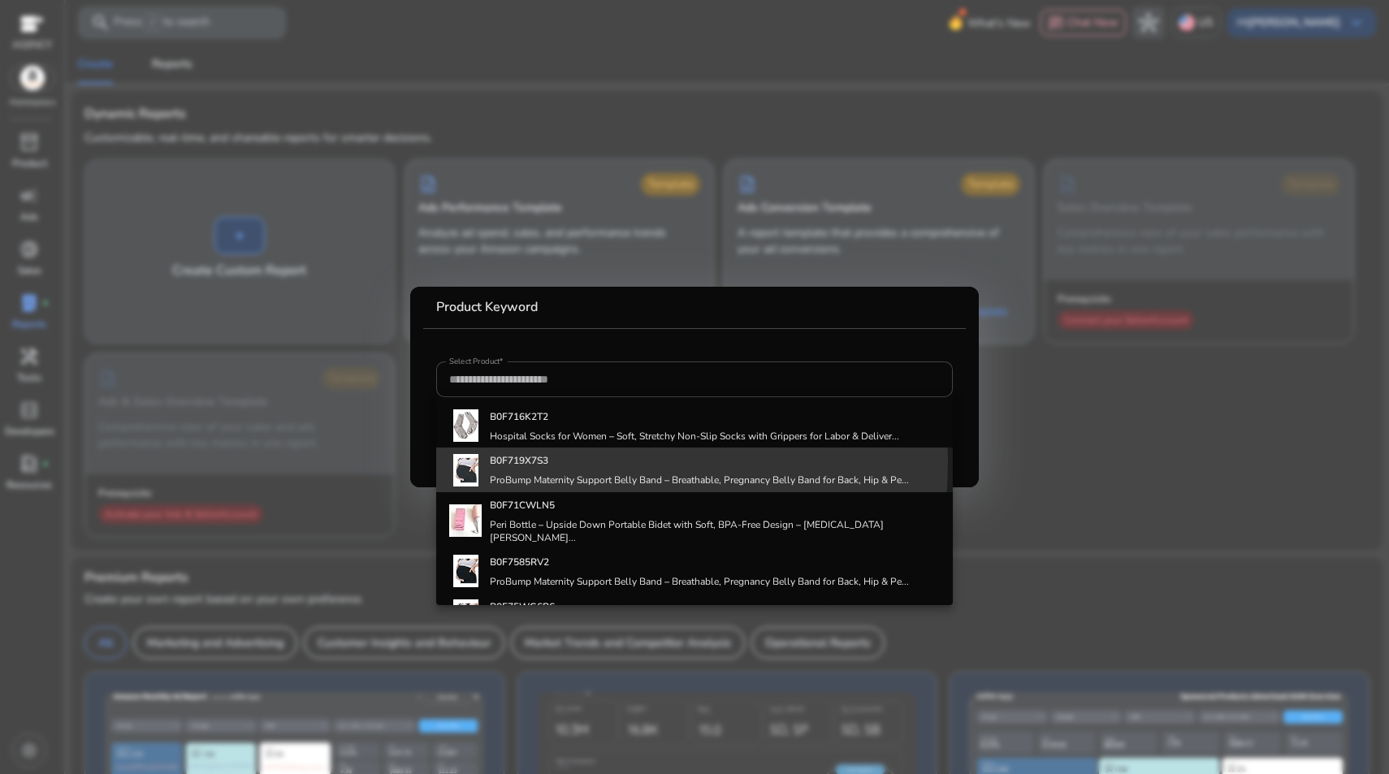
click at [486, 462] on div "B0F719X7S3 ProBump Maternity Support Belly Band – Breathable, Pregnancy Belly B…" at bounding box center [679, 470] width 460 height 44
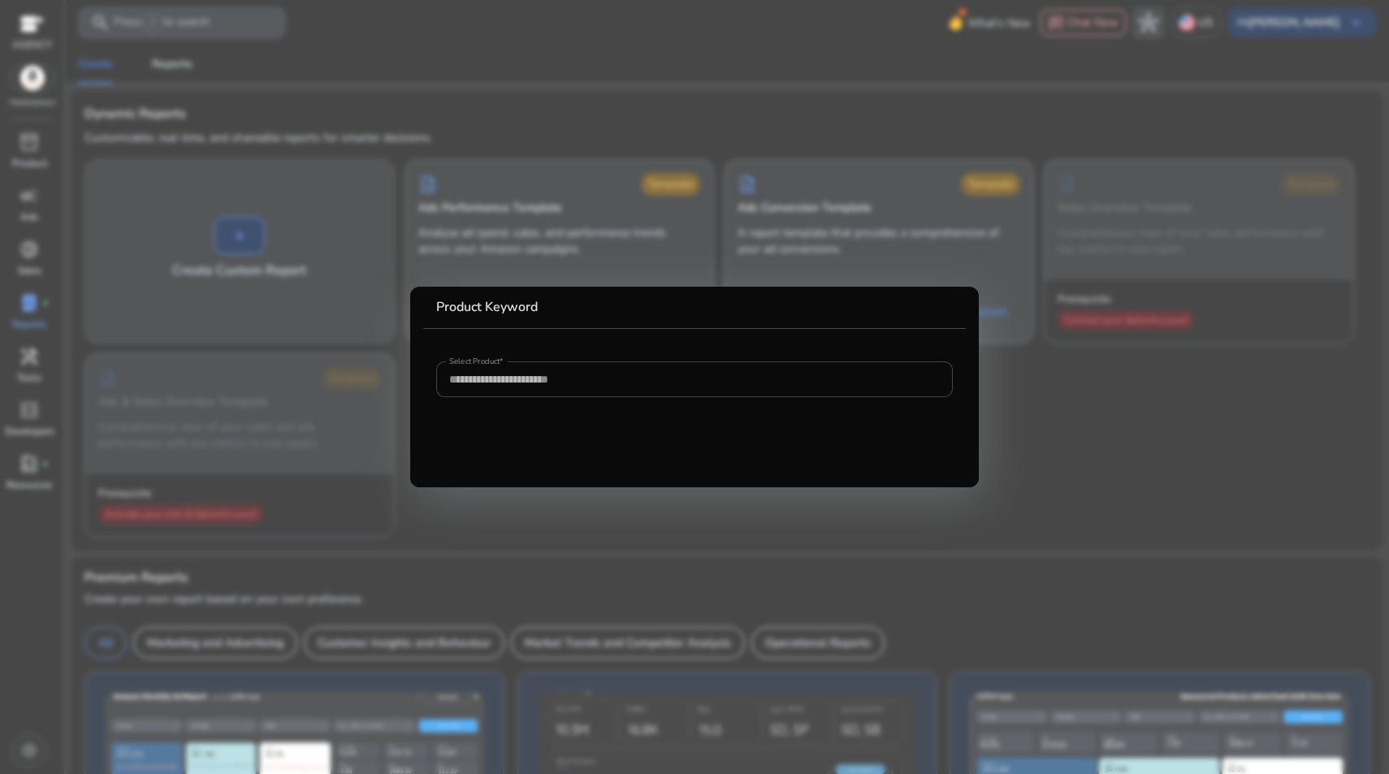
type input "**********"
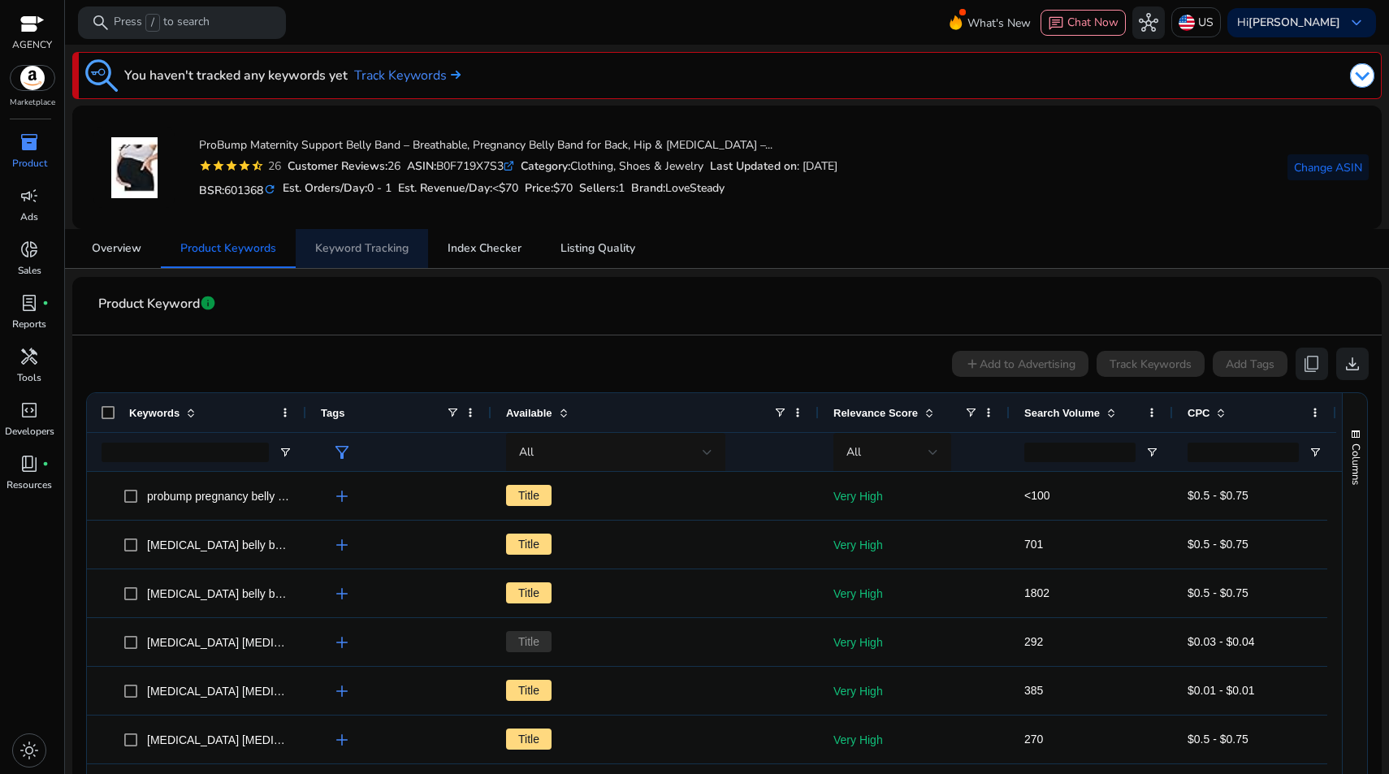
click at [381, 245] on span "Keyword Tracking" at bounding box center [361, 248] width 93 height 11
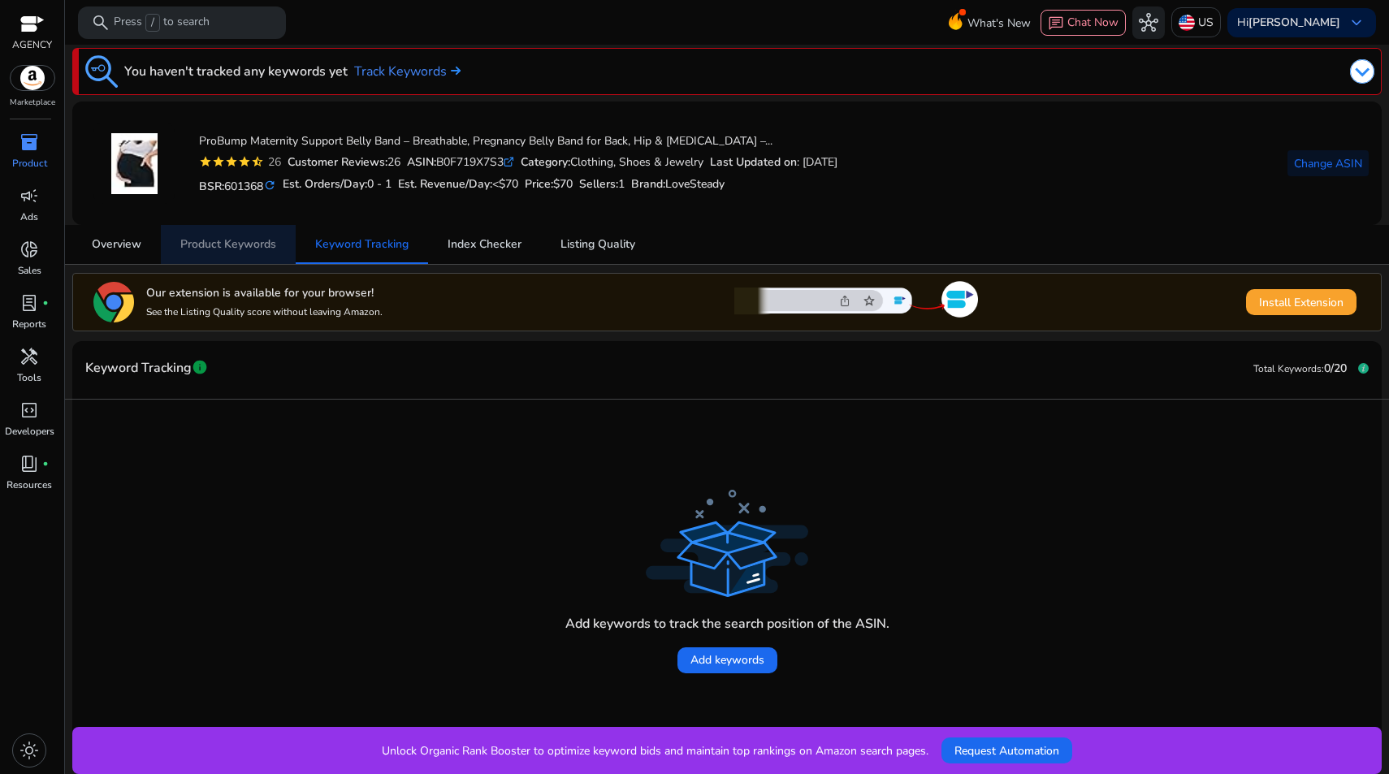
click at [249, 239] on span "Product Keywords" at bounding box center [228, 244] width 96 height 11
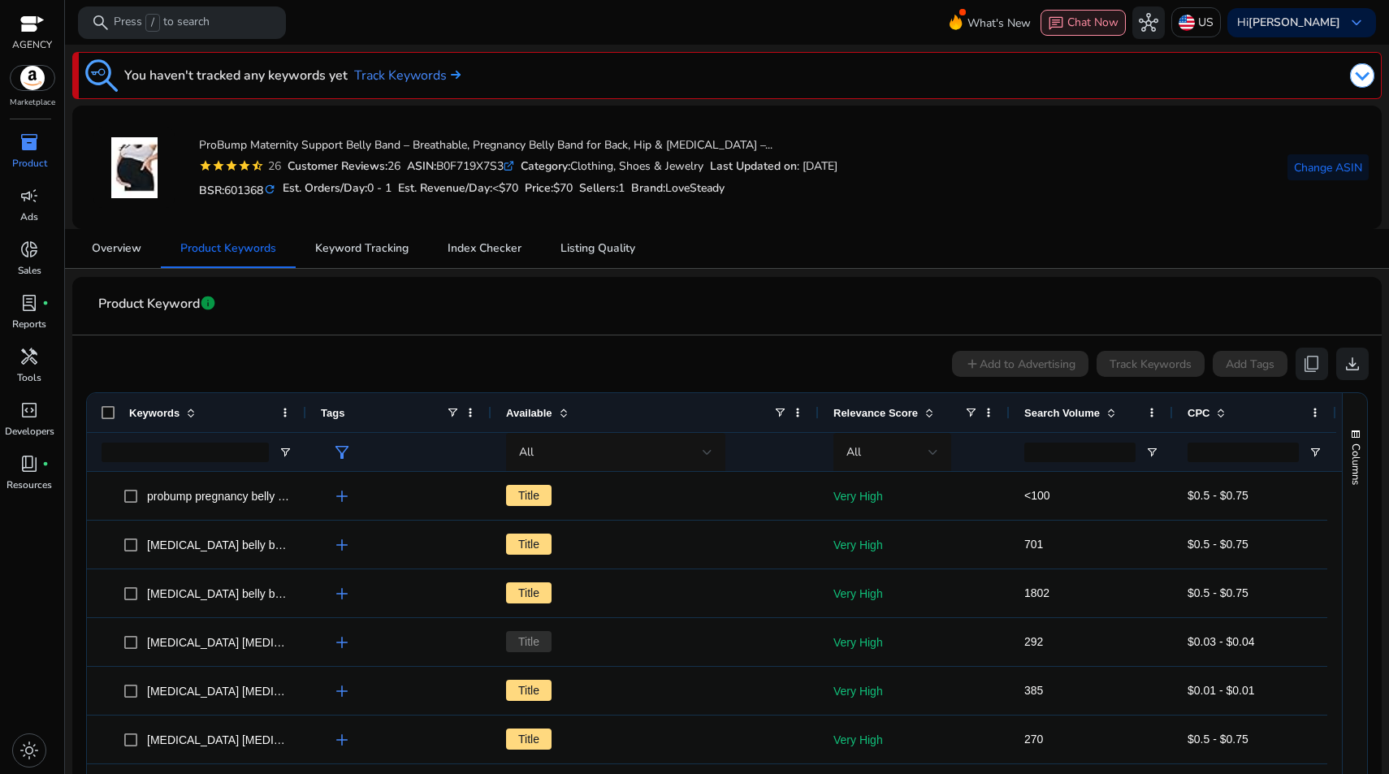
click at [1112, 24] on span "Chat Now" at bounding box center [1093, 22] width 51 height 15
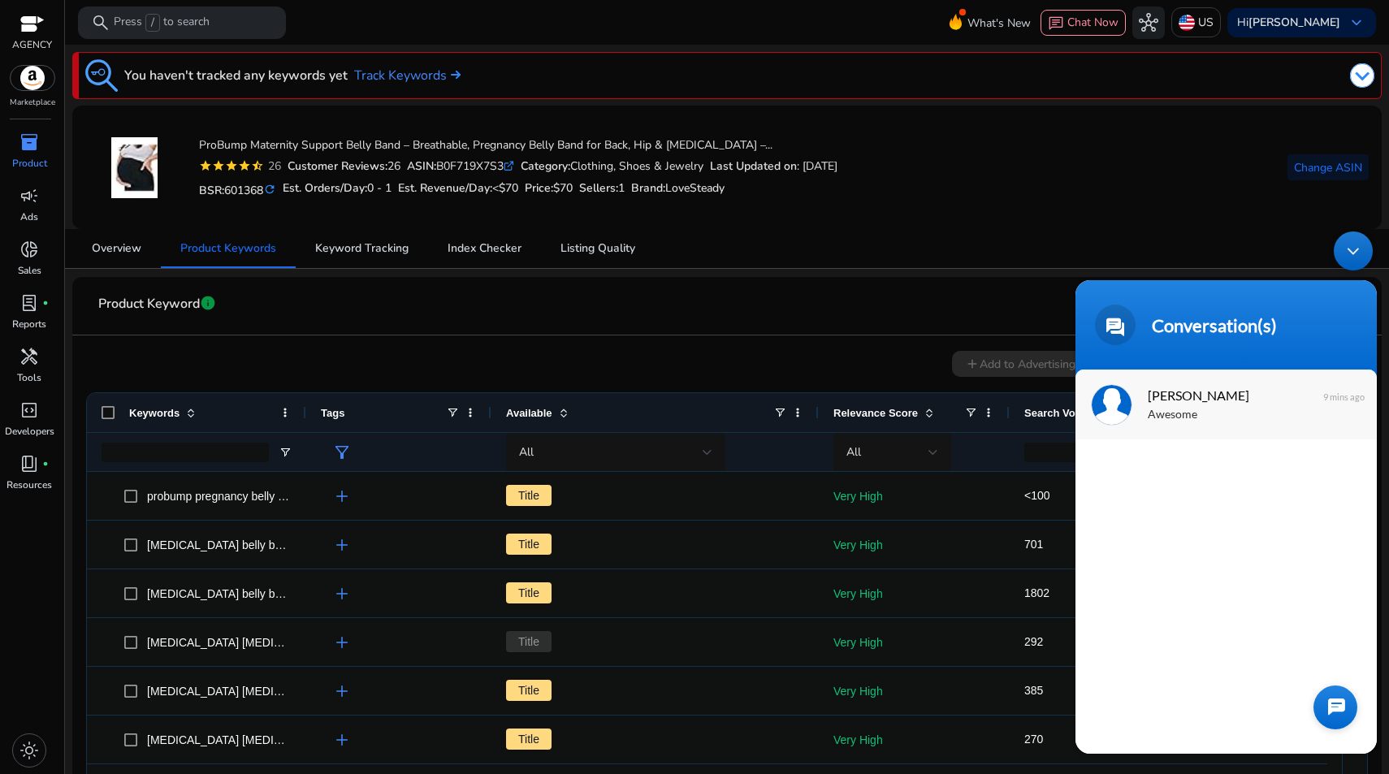
click at [1172, 401] on span "[PERSON_NAME]" at bounding box center [1225, 395] width 154 height 22
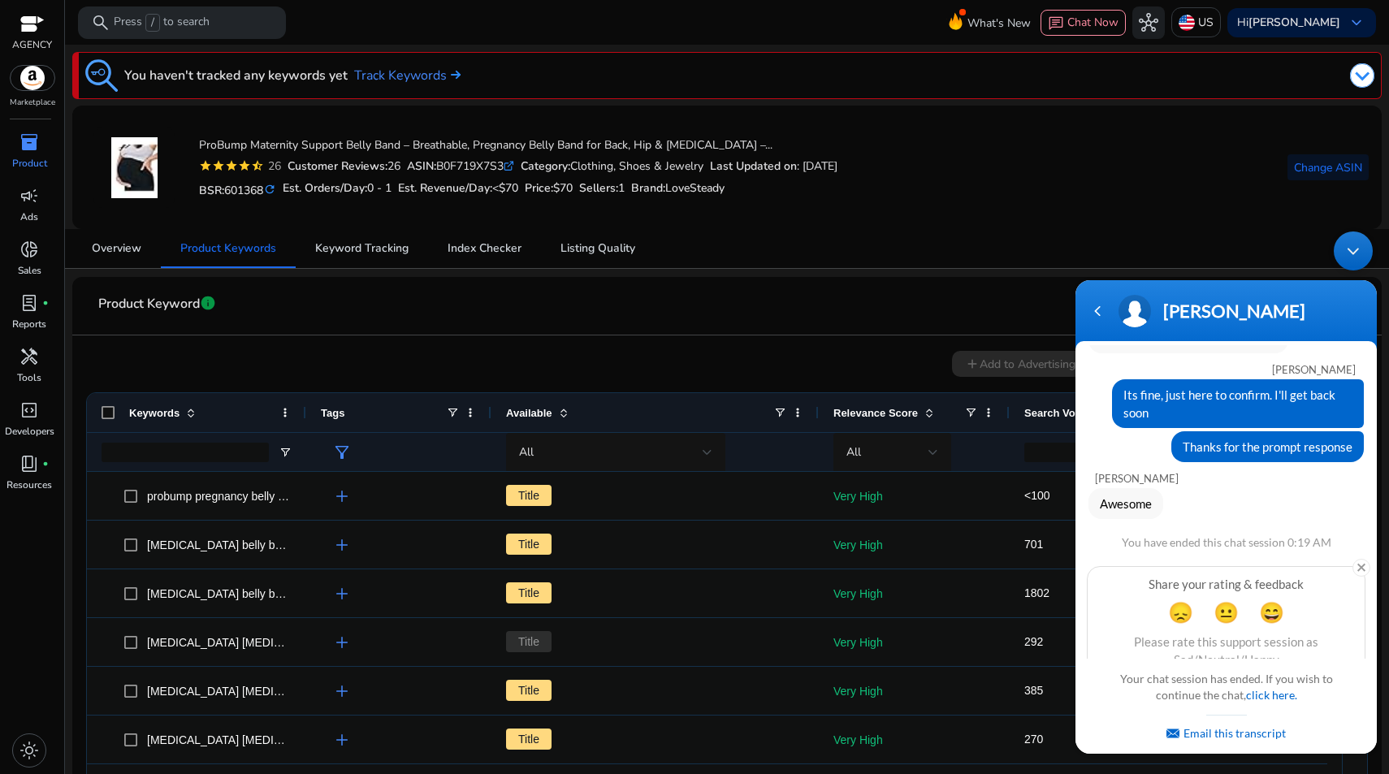
scroll to position [636, 0]
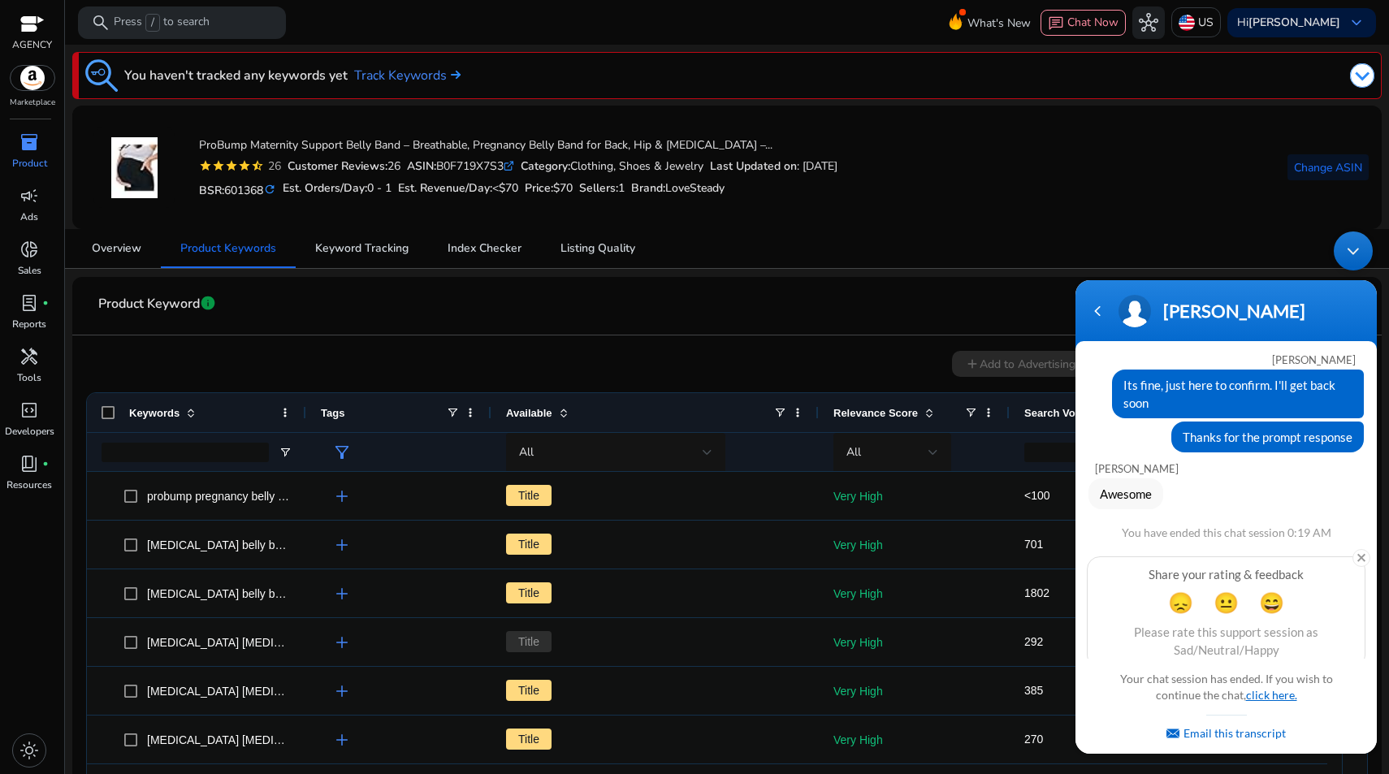
click at [1257, 691] on link "click here." at bounding box center [1271, 695] width 51 height 14
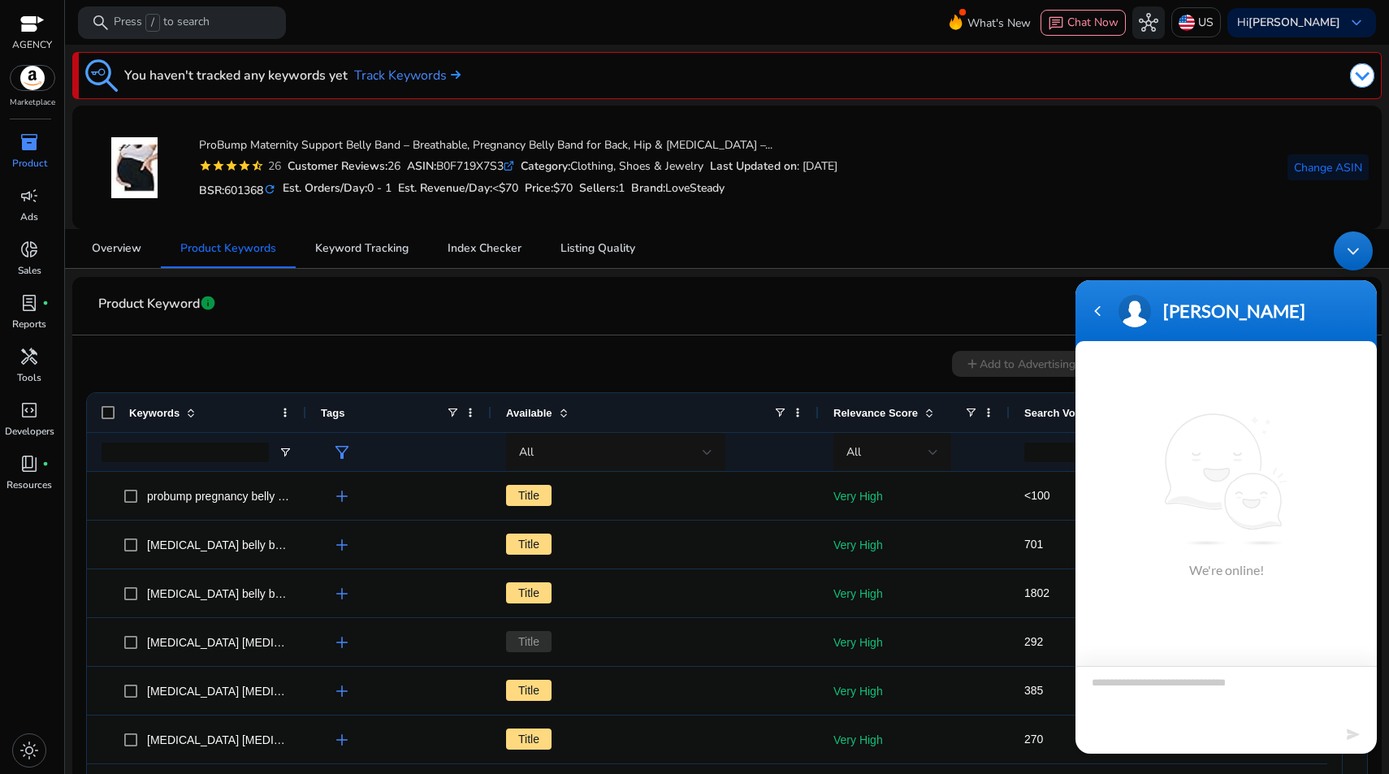
click at [1166, 674] on textarea "Type your message and hit 'Enter'" at bounding box center [1226, 695] width 301 height 58
type textarea "**********"
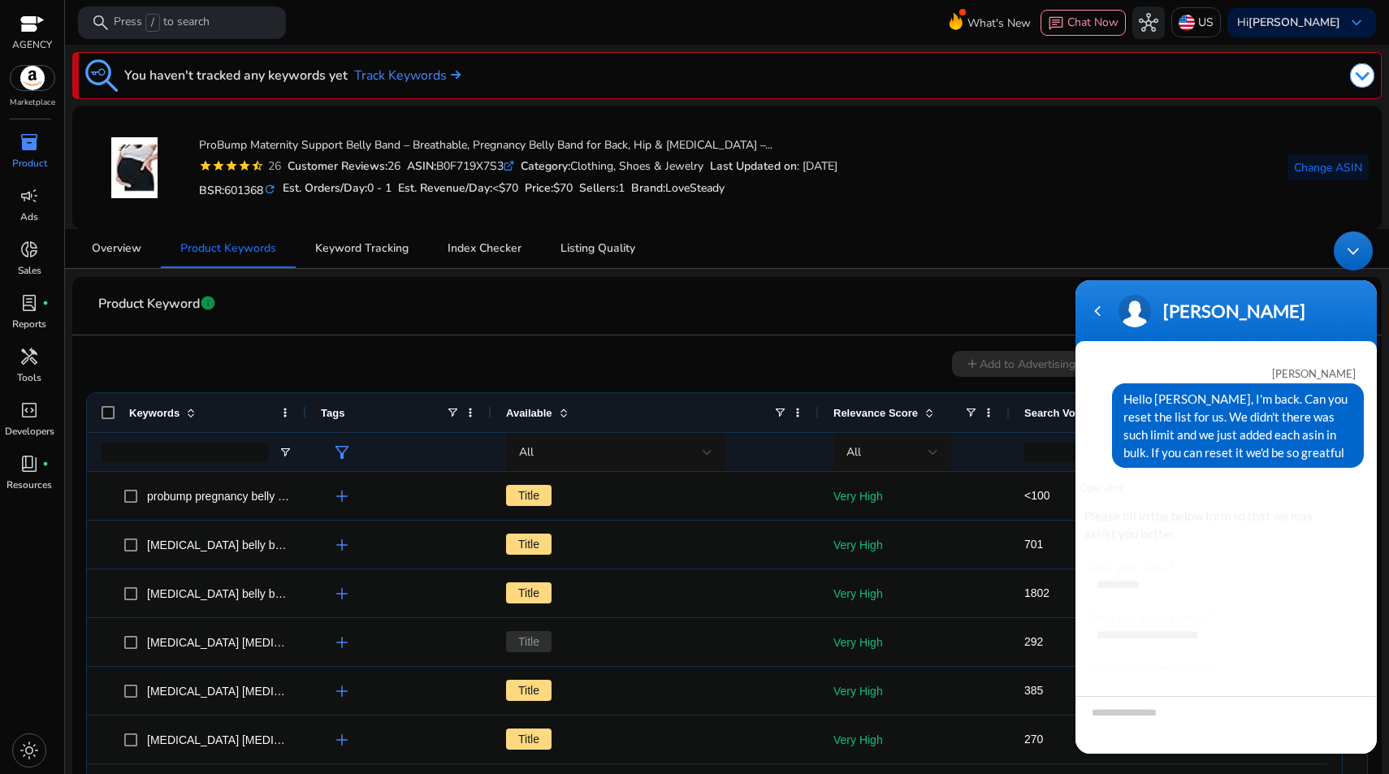
scroll to position [100, 0]
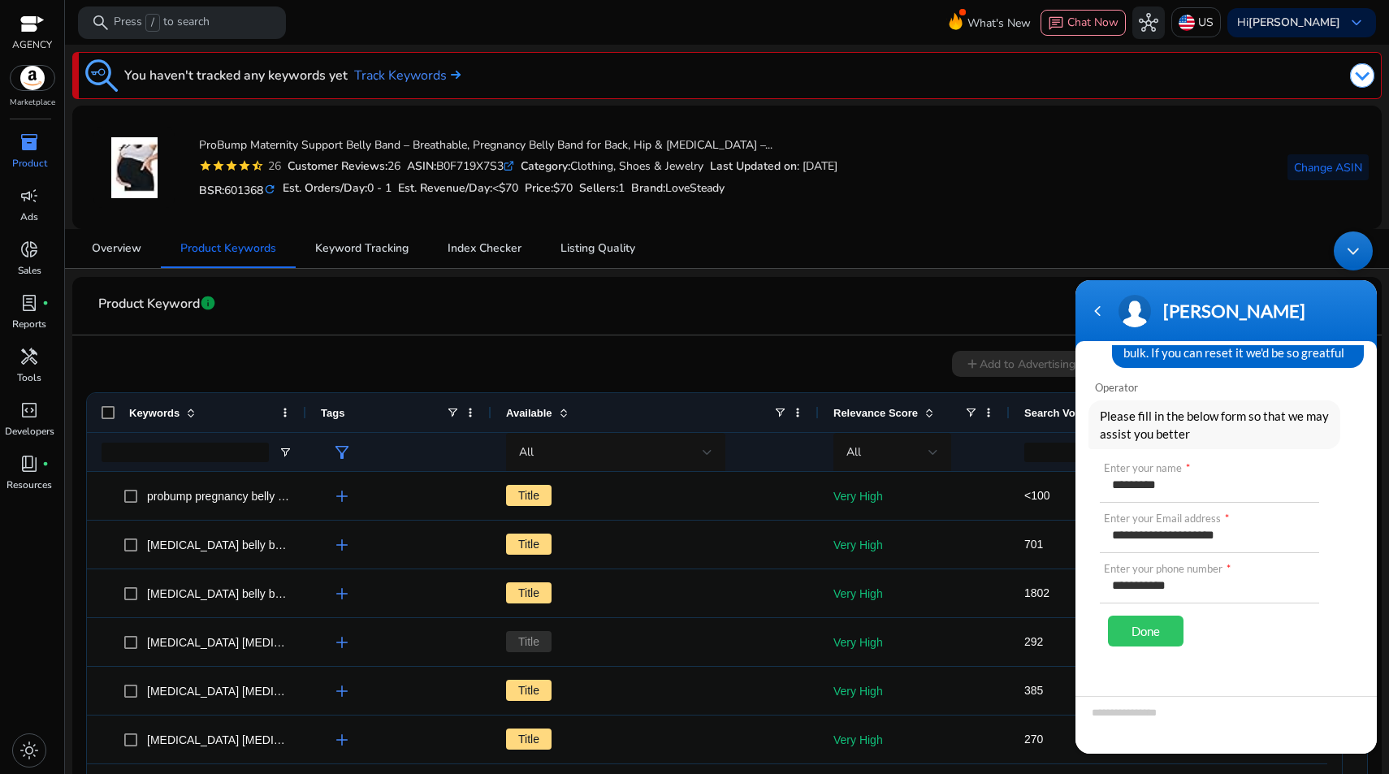
click at [1154, 634] on div "Done" at bounding box center [1146, 631] width 76 height 31
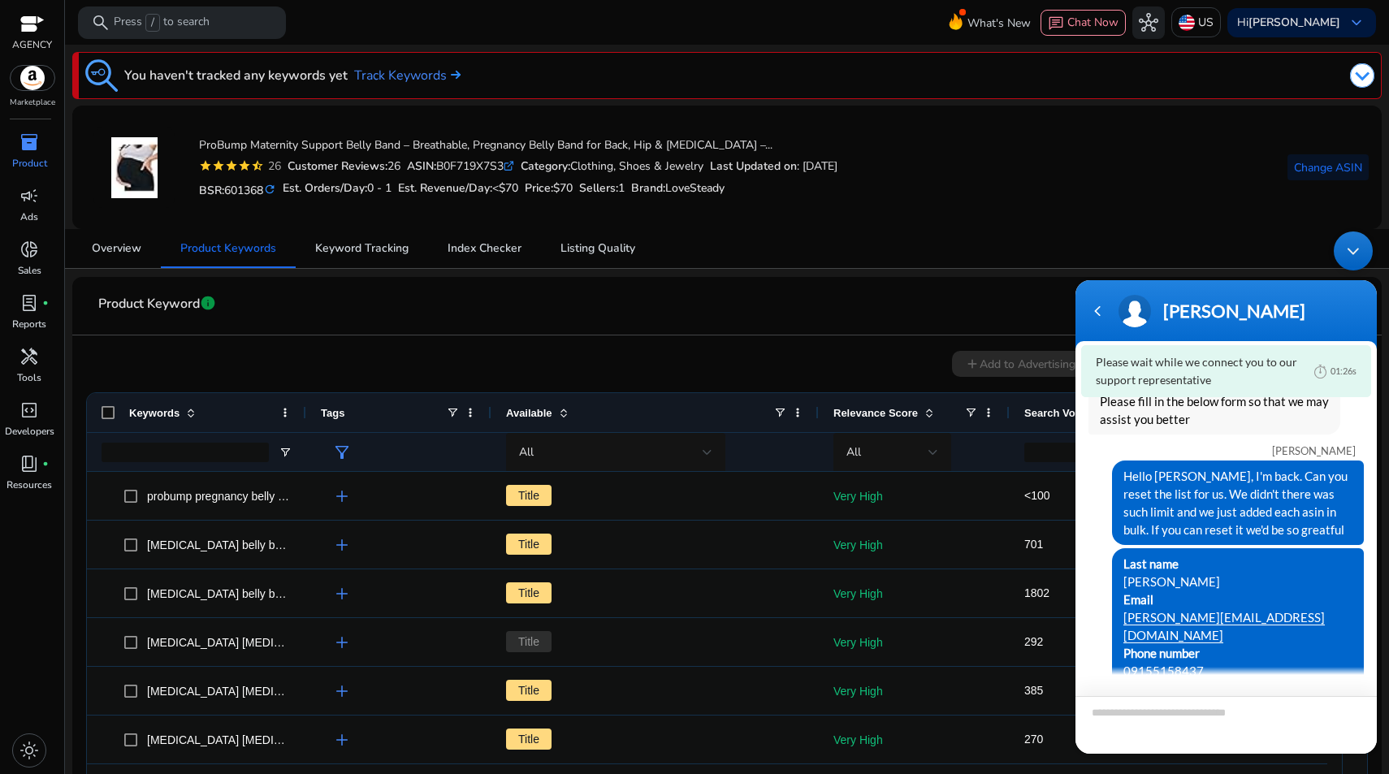
scroll to position [115, 0]
click at [1130, 720] on textarea "Type your message and hit 'Enter'" at bounding box center [1226, 725] width 301 height 58
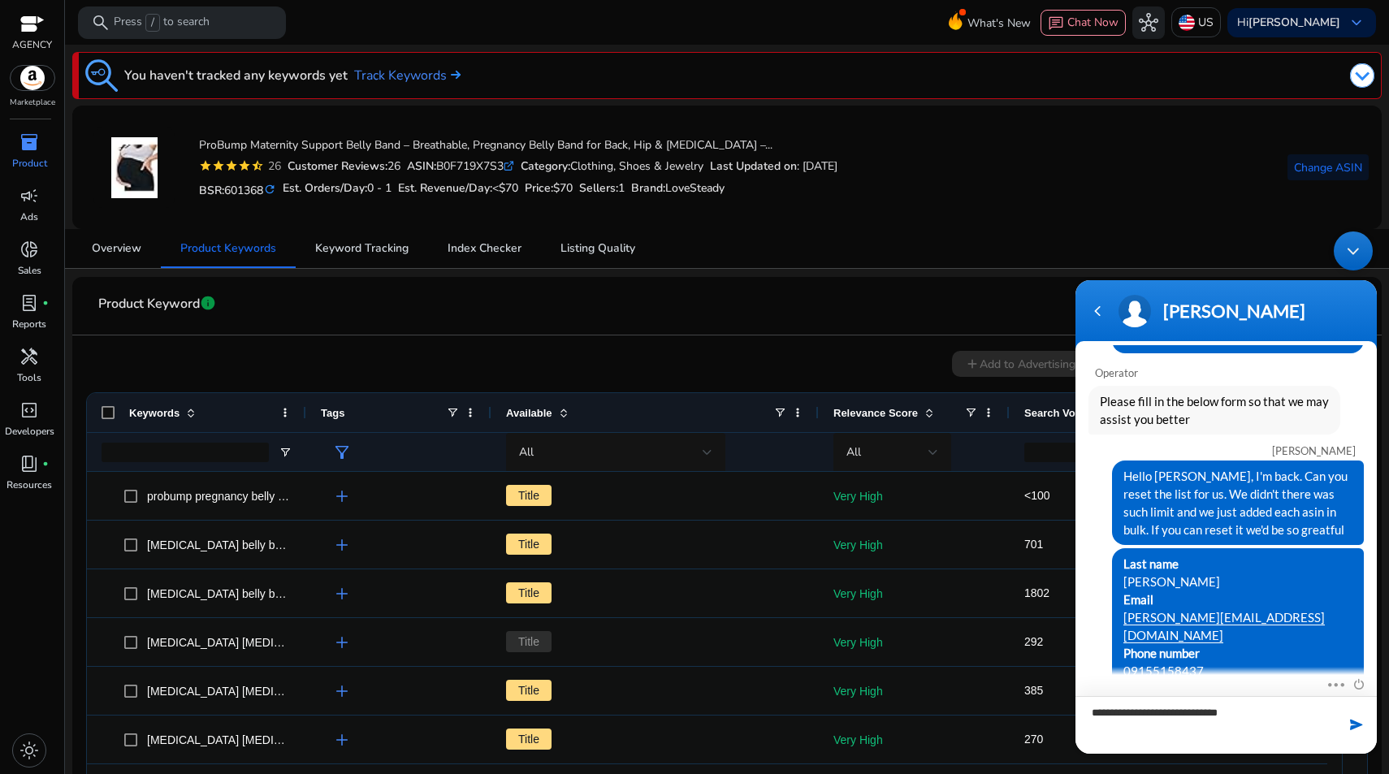
scroll to position [0, 0]
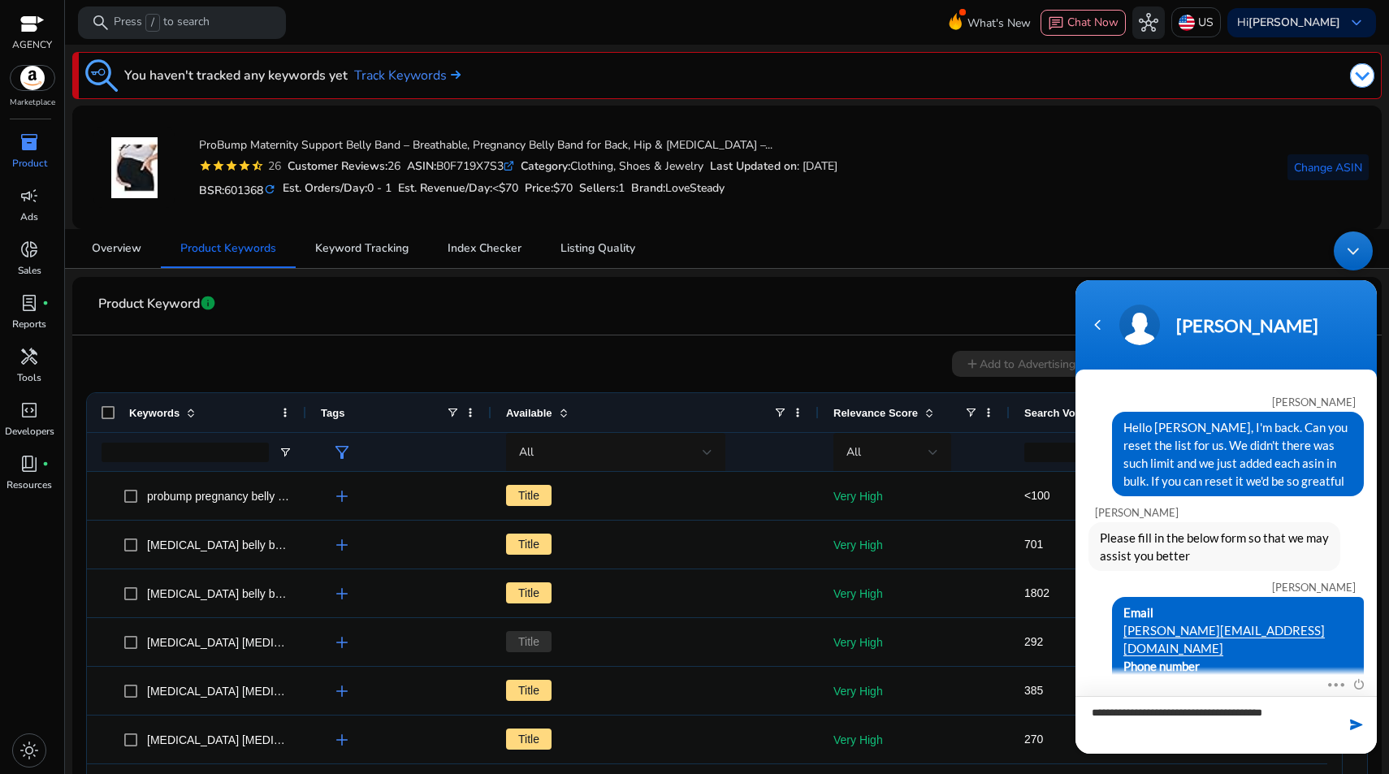
type textarea "**********"
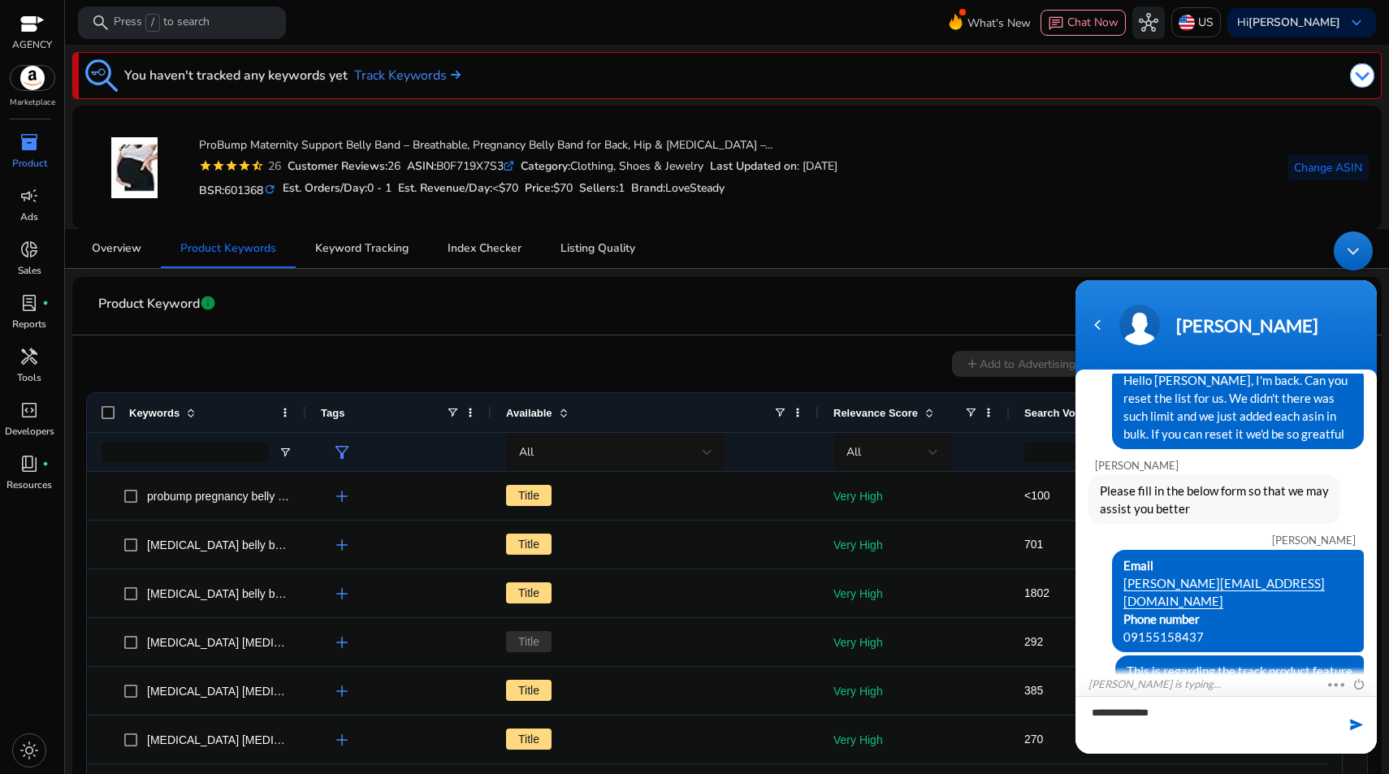
scroll to position [104, 0]
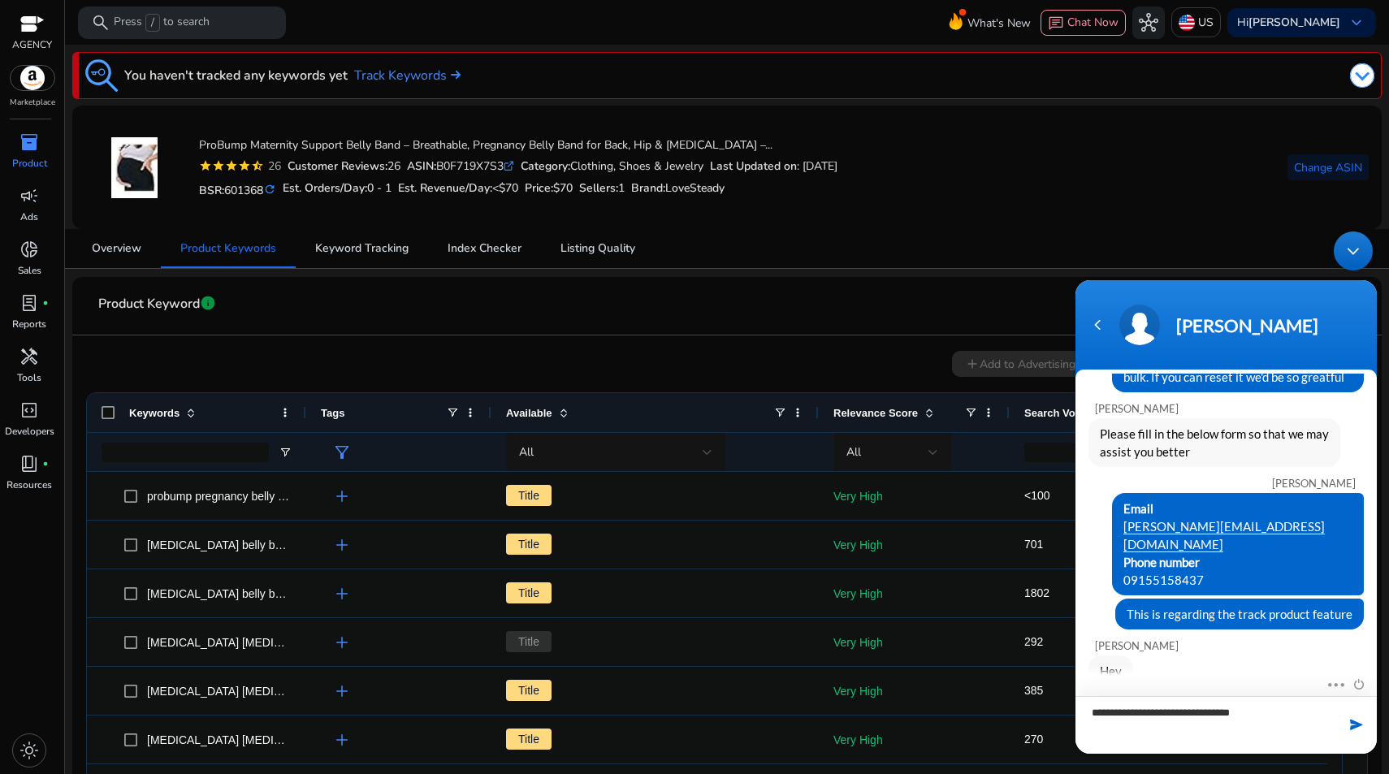
type textarea "**********"
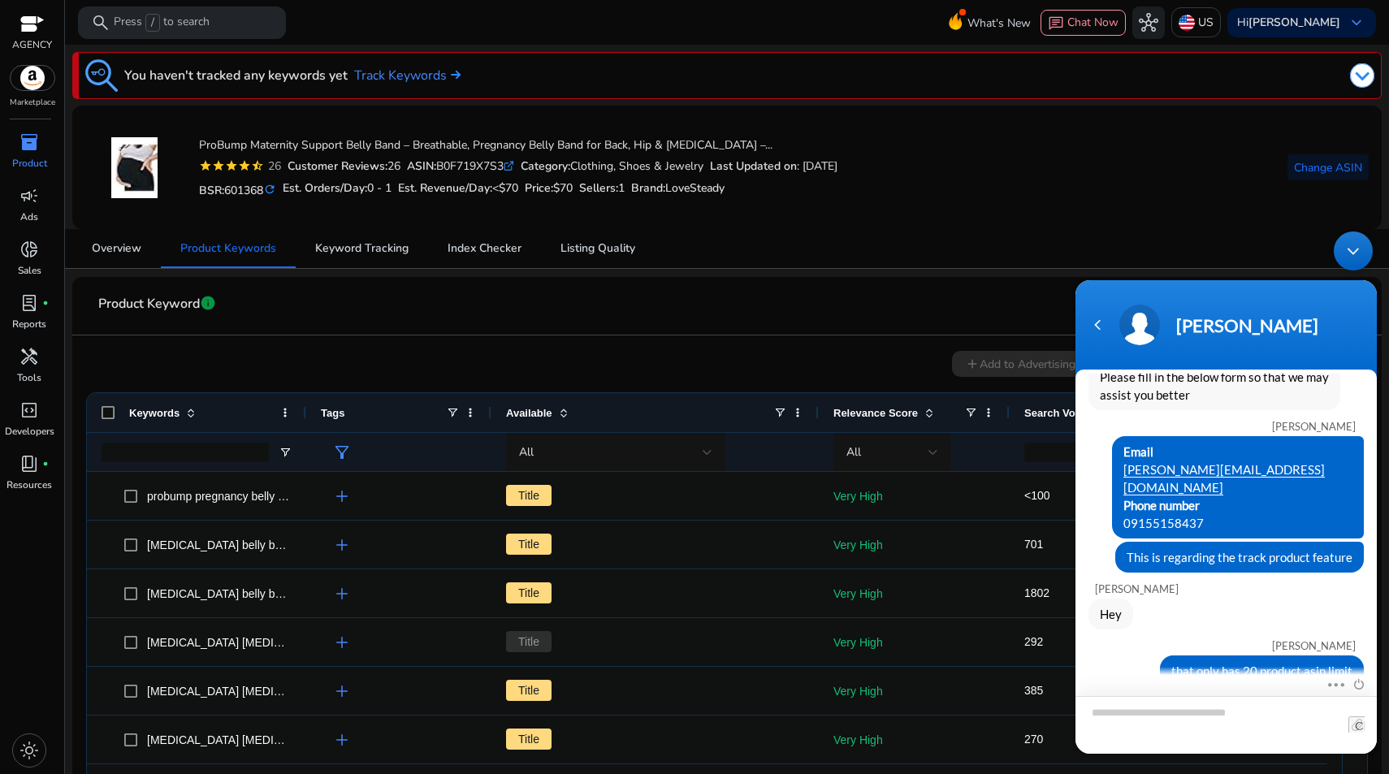
scroll to position [236, 0]
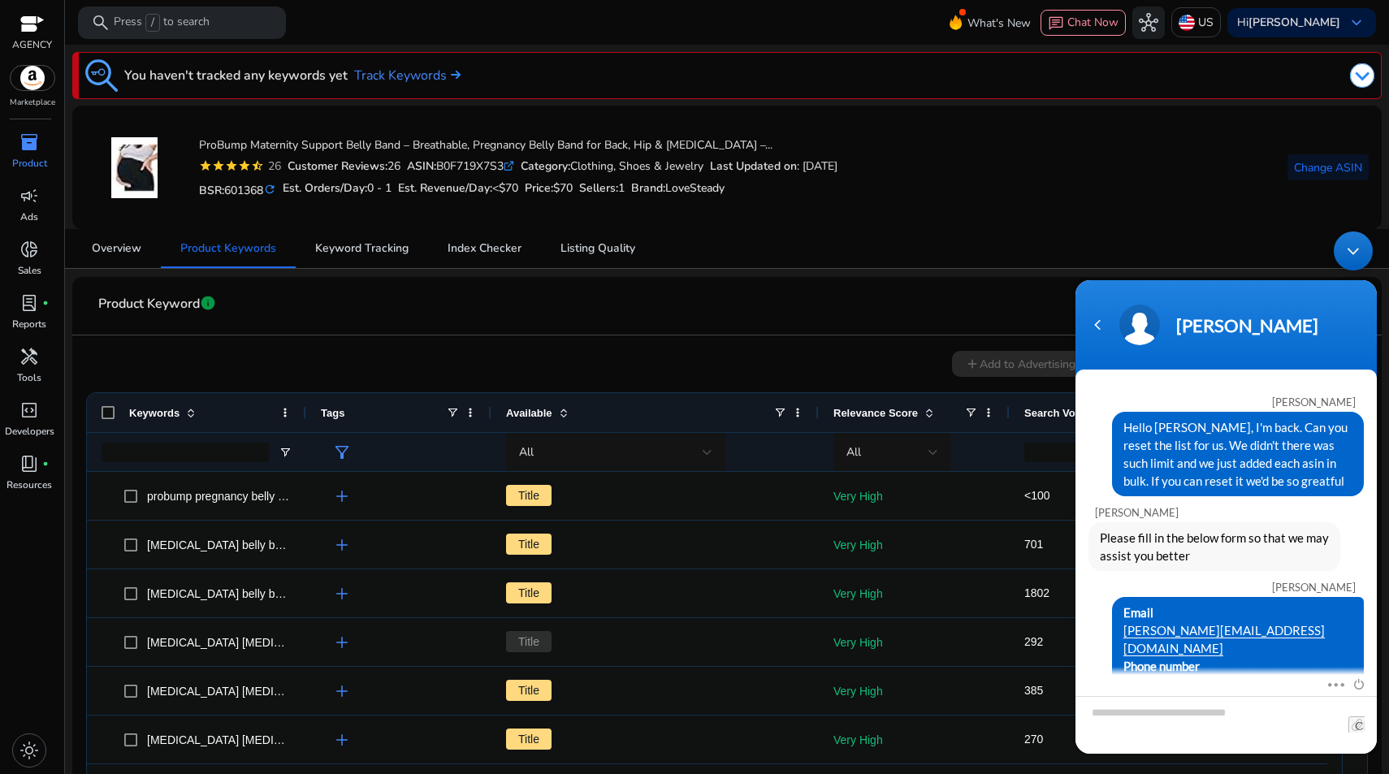
scroll to position [236, 0]
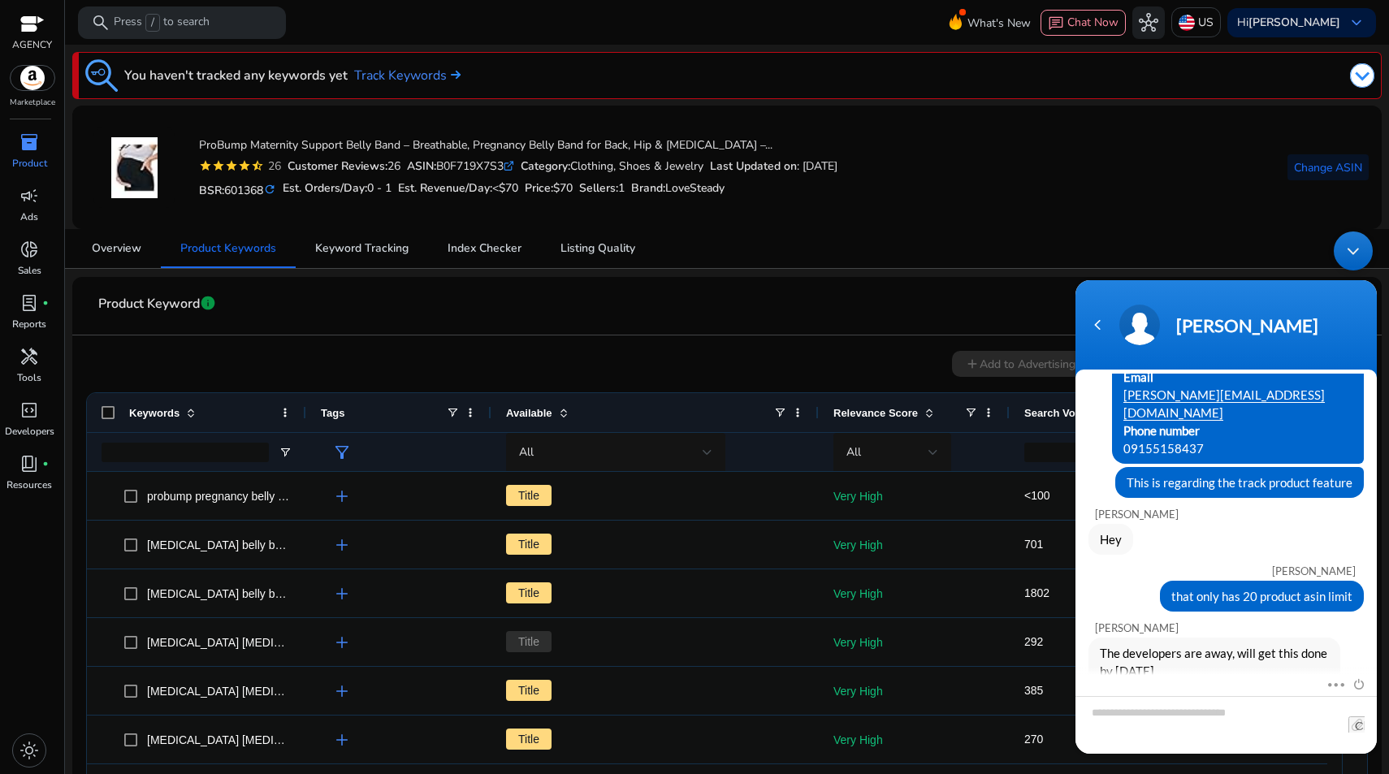
click at [1229, 713] on textarea "Type your message and hit 'Enter'" at bounding box center [1226, 725] width 301 height 58
click at [1227, 711] on textarea "Type your message and hit 'Enter'" at bounding box center [1226, 725] width 301 height 58
type textarea "**********"
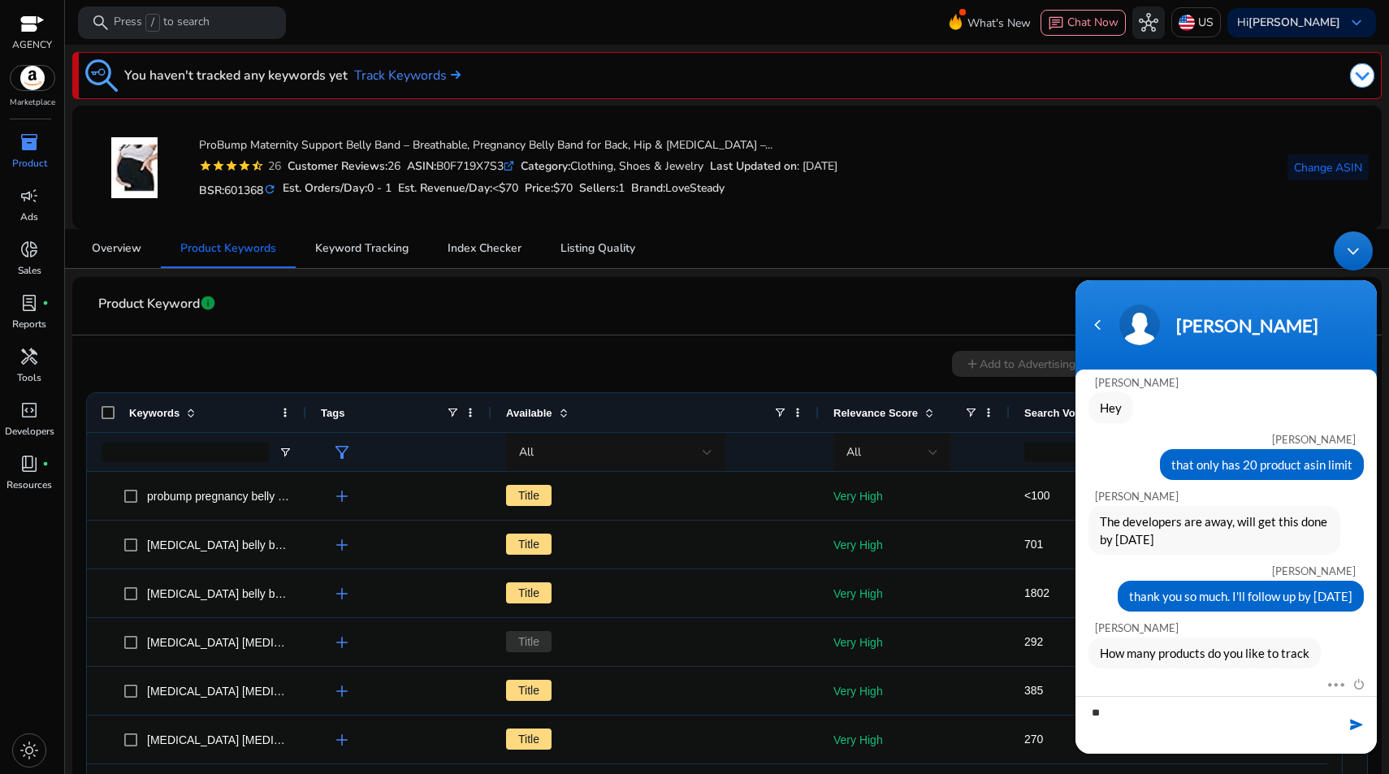
scroll to position [345, 0]
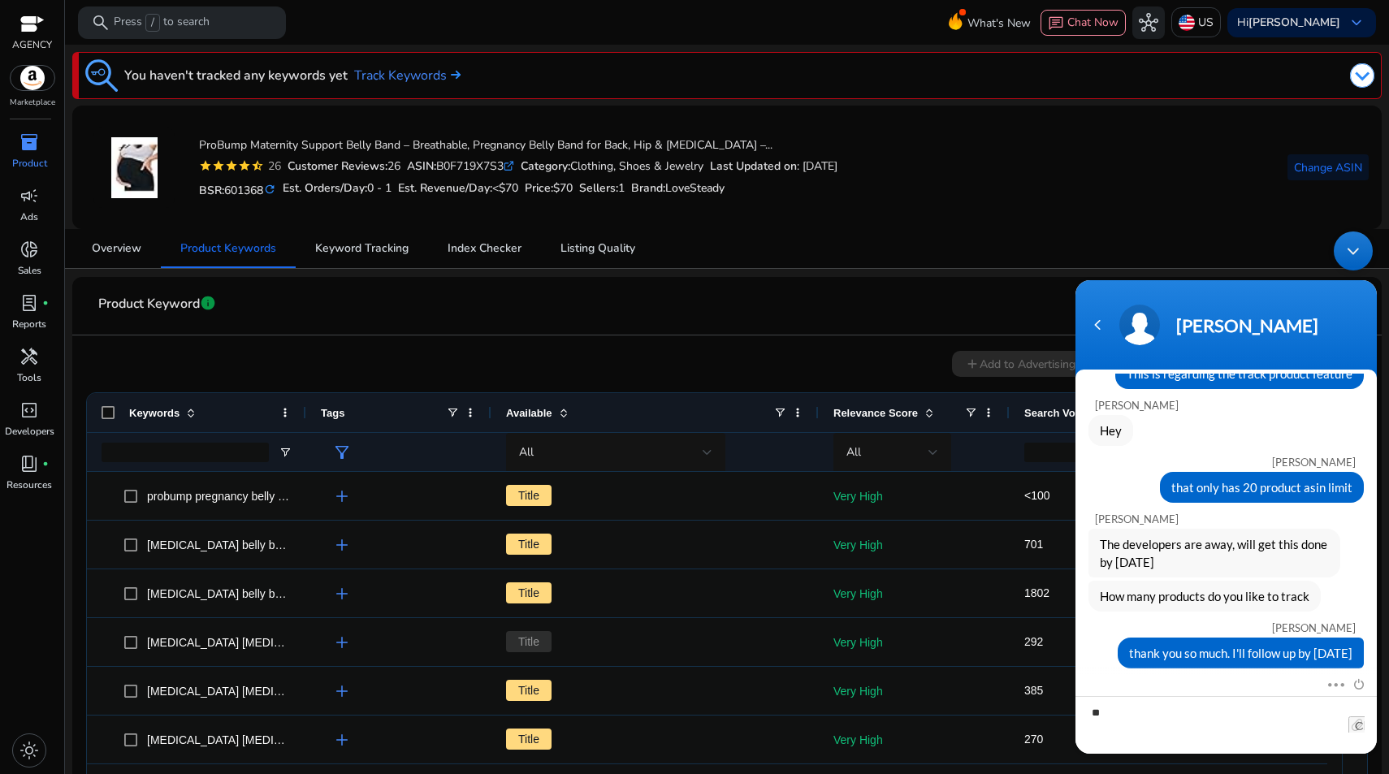
type textarea "*"
type textarea "**********"
